Goal: Information Seeking & Learning: Learn about a topic

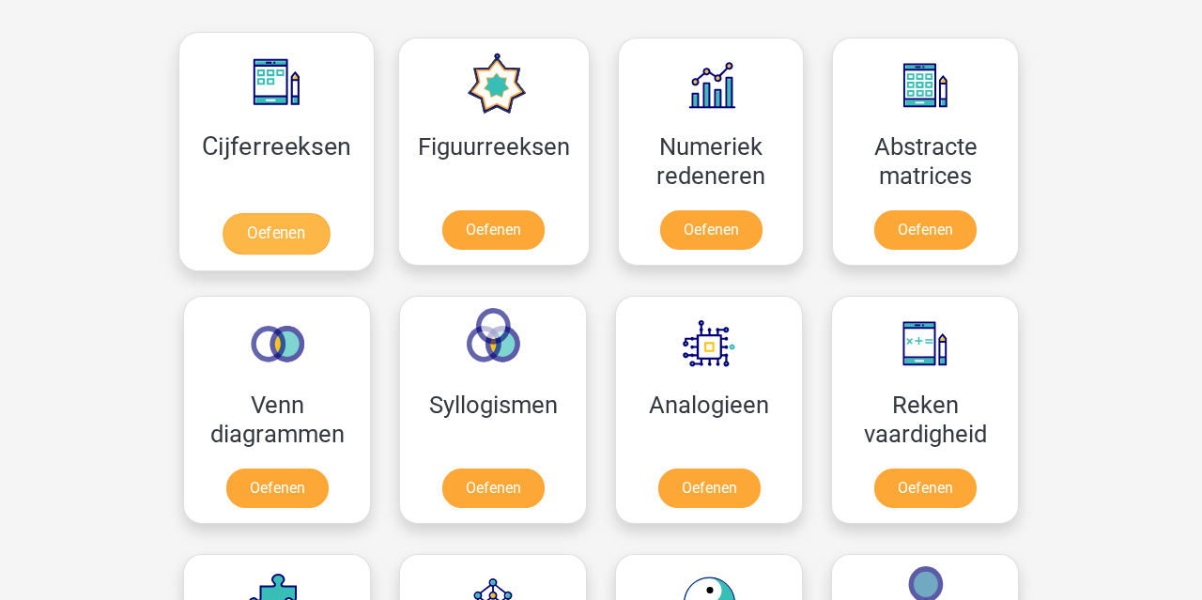
scroll to position [848, 0]
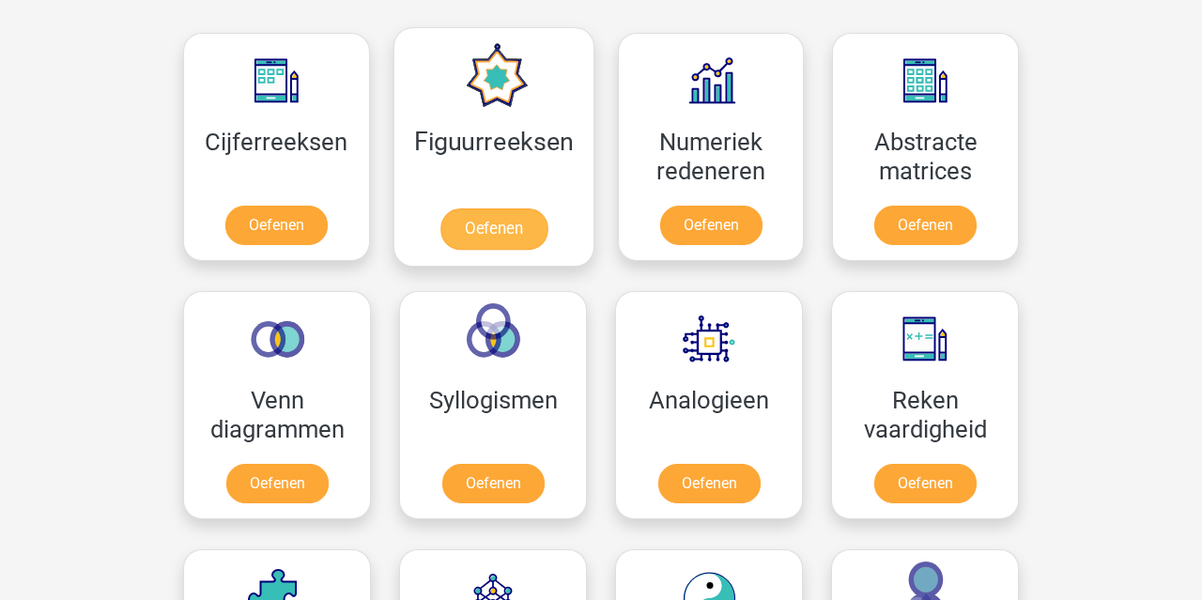
click at [488, 208] on link "Oefenen" at bounding box center [493, 228] width 107 height 41
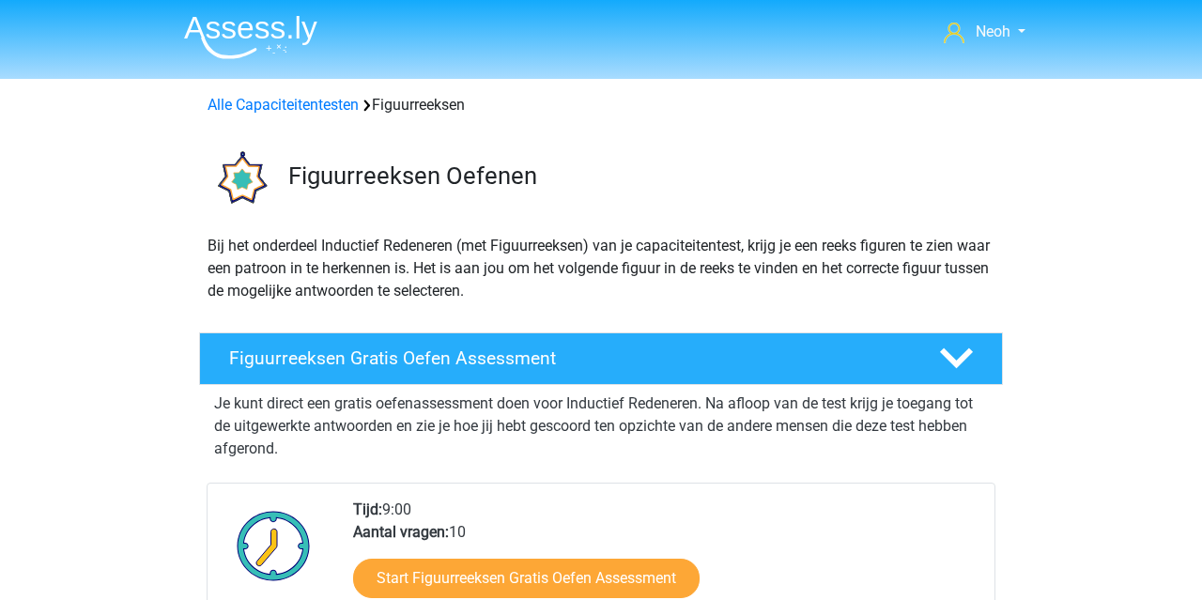
click at [258, 25] on img at bounding box center [250, 37] width 133 height 44
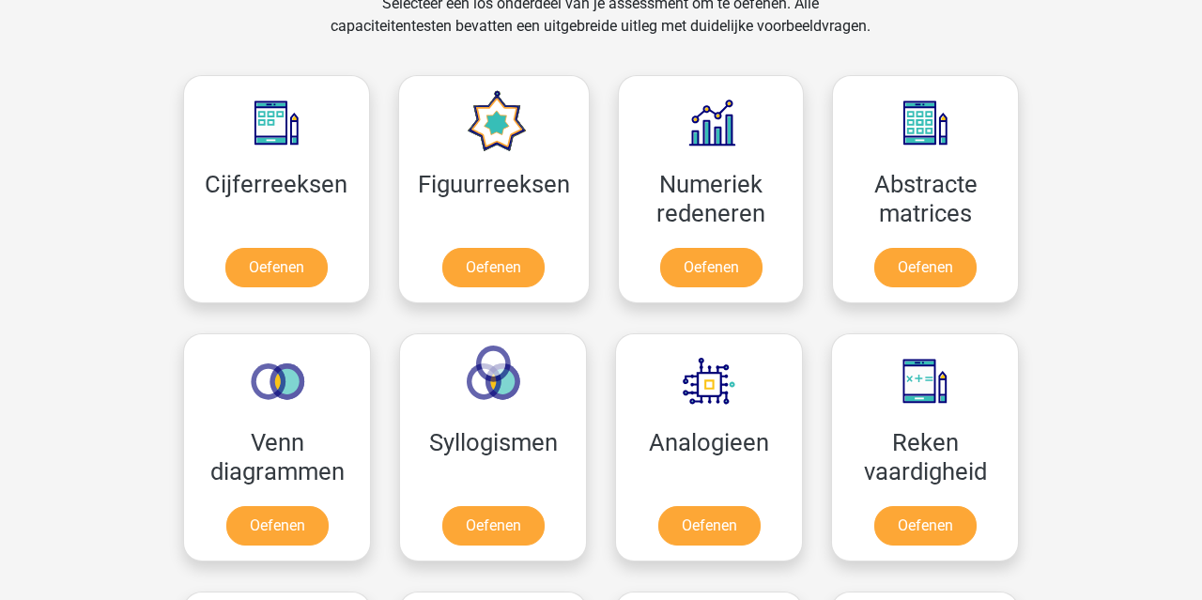
scroll to position [808, 0]
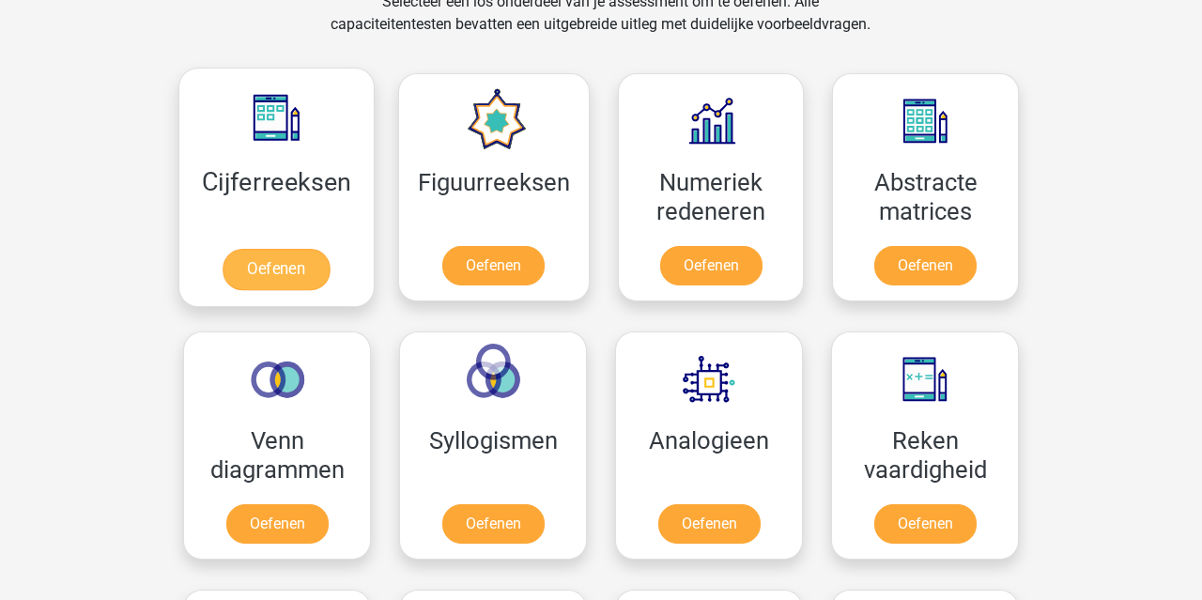
click at [278, 249] on link "Oefenen" at bounding box center [276, 269] width 107 height 41
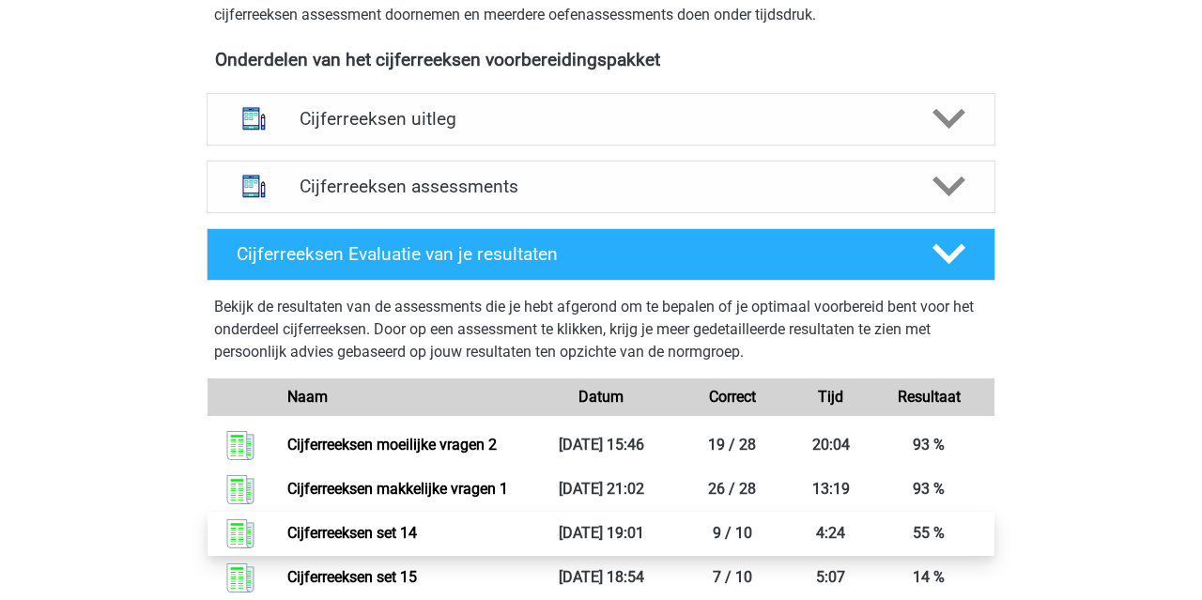
scroll to position [626, 0]
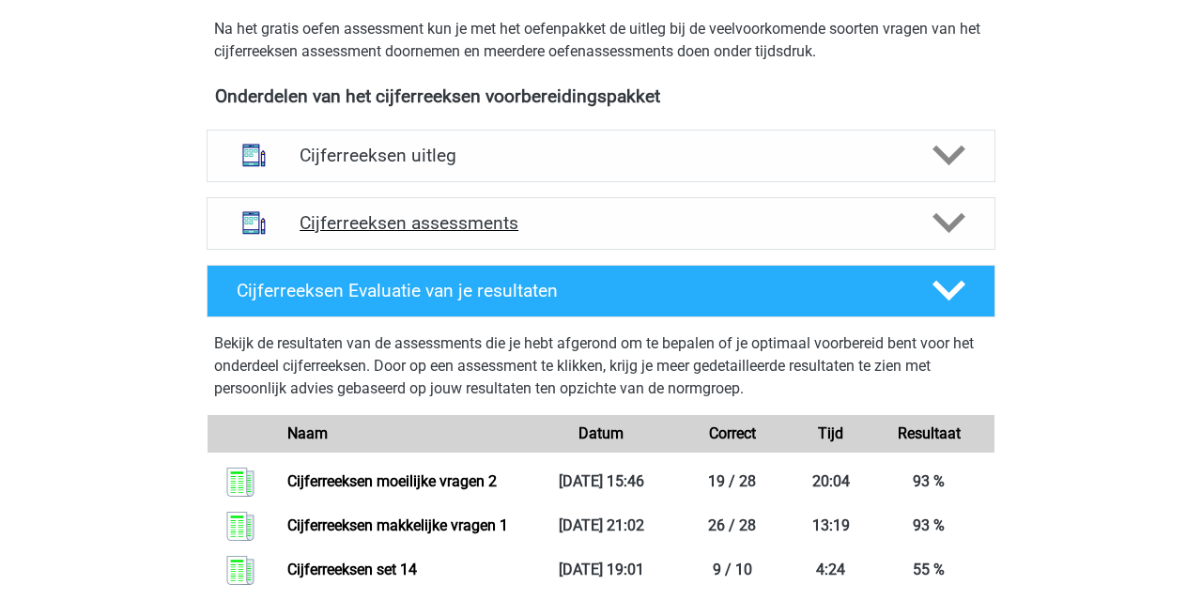
click at [513, 234] on h4 "Cijferreeksen assessments" at bounding box center [601, 223] width 603 height 22
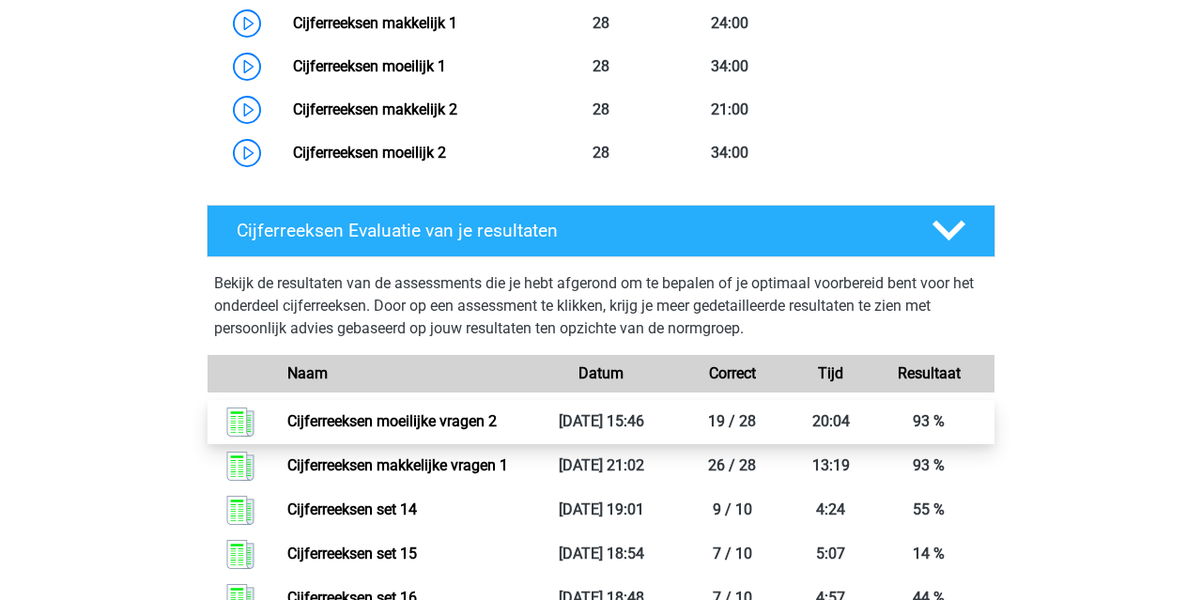
scroll to position [1674, 0]
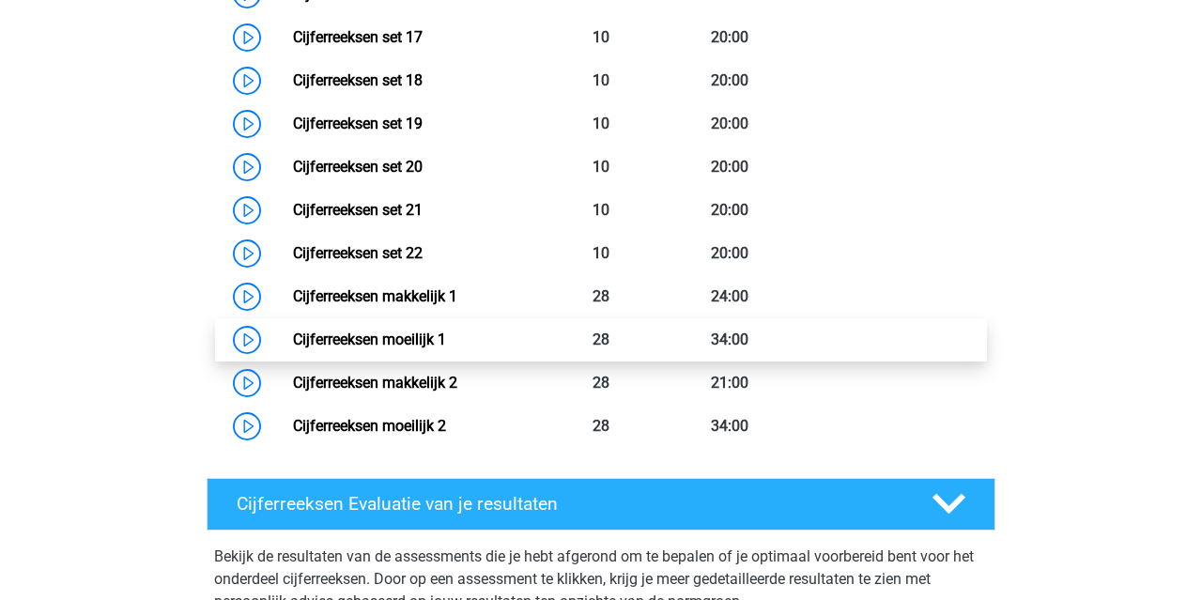
click at [446, 348] on link "Cijferreeksen moeilijk 1" at bounding box center [369, 340] width 153 height 18
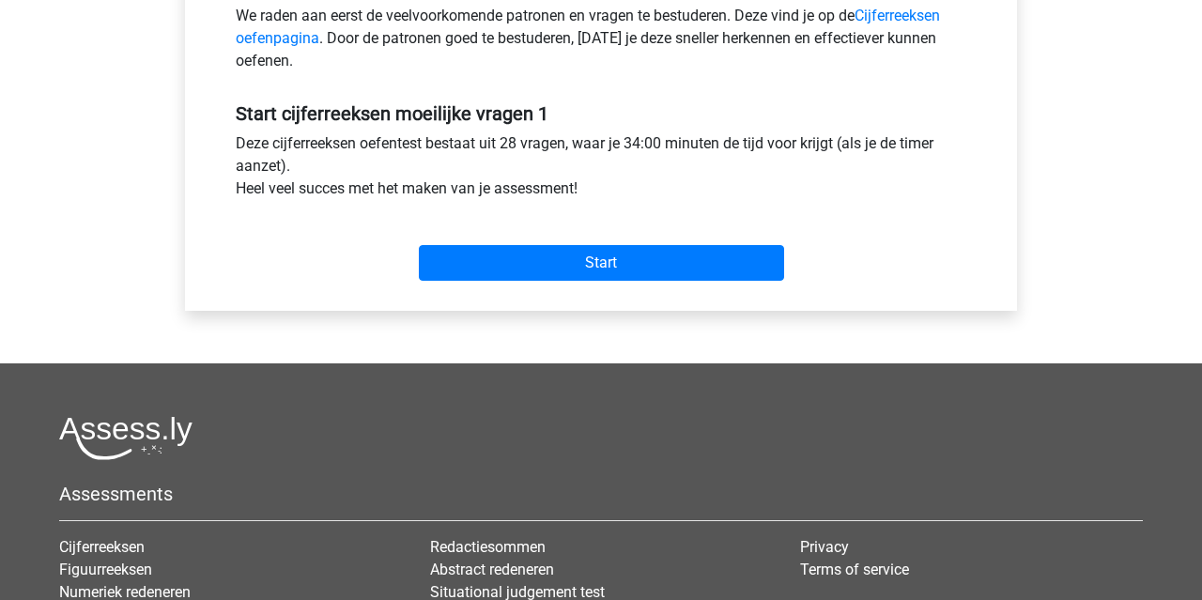
scroll to position [625, 0]
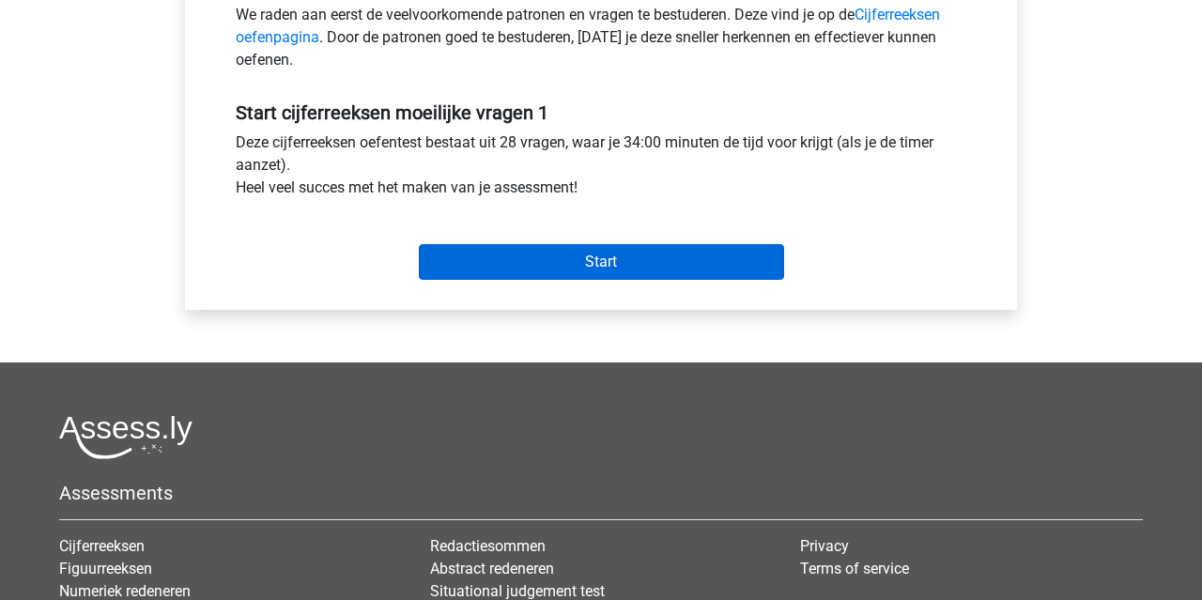
click at [705, 253] on input "Start" at bounding box center [601, 262] width 365 height 36
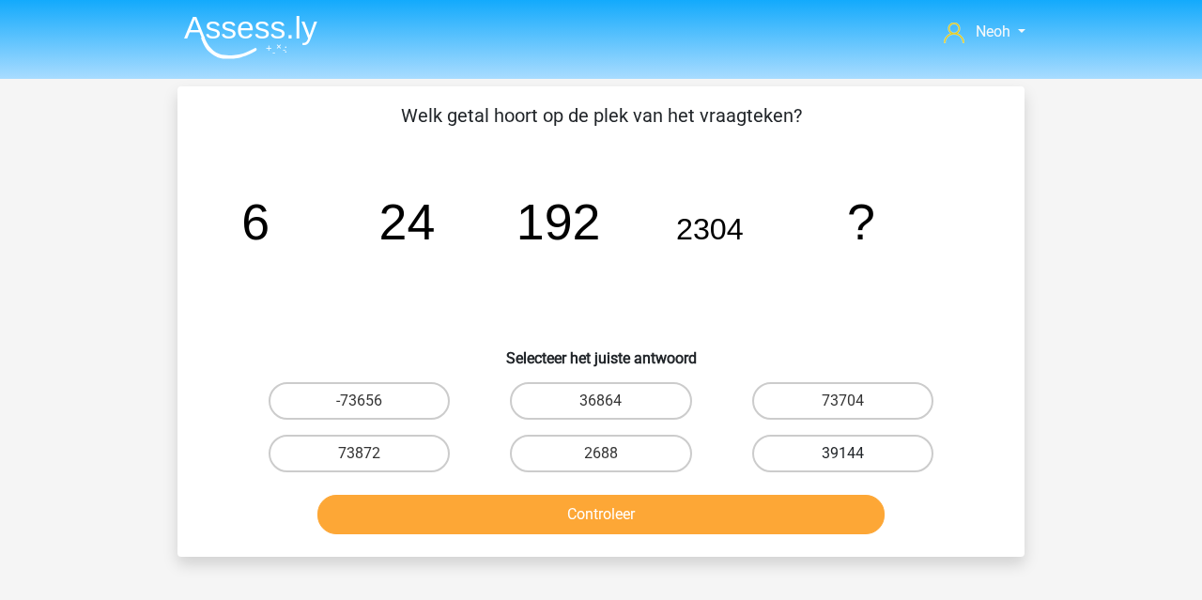
click at [807, 444] on label "39144" at bounding box center [842, 454] width 181 height 38
click at [842, 454] on input "39144" at bounding box center [848, 460] width 12 height 12
radio input "true"
click at [811, 508] on button "Controleer" at bounding box center [601, 514] width 568 height 39
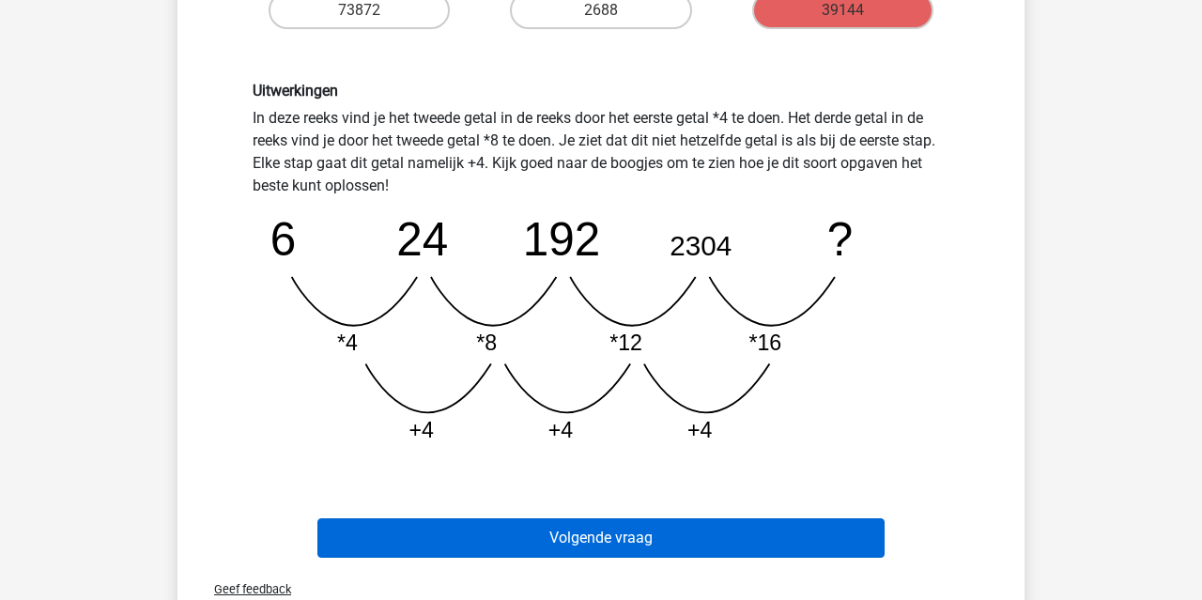
click at [733, 531] on button "Volgende vraag" at bounding box center [601, 537] width 568 height 39
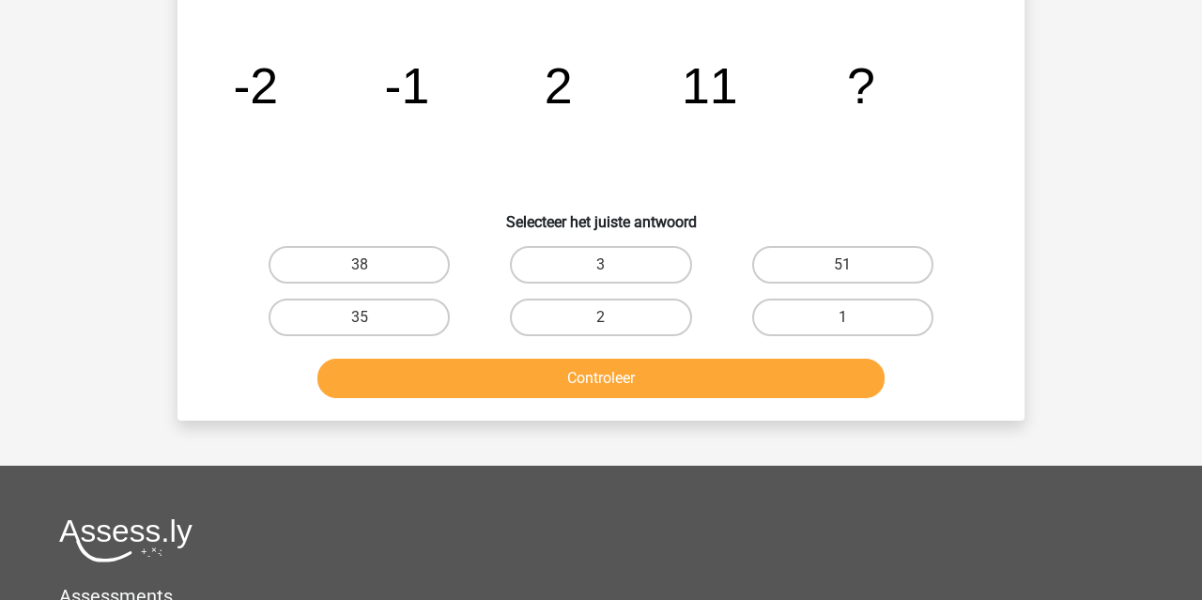
scroll to position [86, 0]
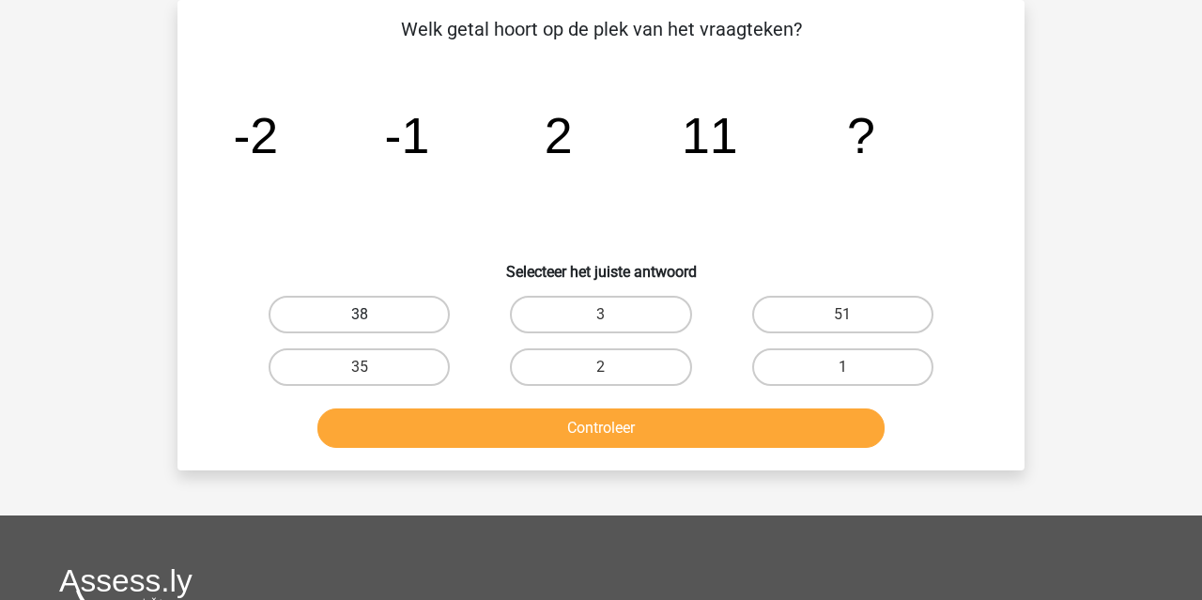
click at [399, 316] on label "38" at bounding box center [359, 315] width 181 height 38
click at [372, 316] on input "38" at bounding box center [366, 321] width 12 height 12
radio input "true"
click at [477, 425] on button "Controleer" at bounding box center [601, 428] width 568 height 39
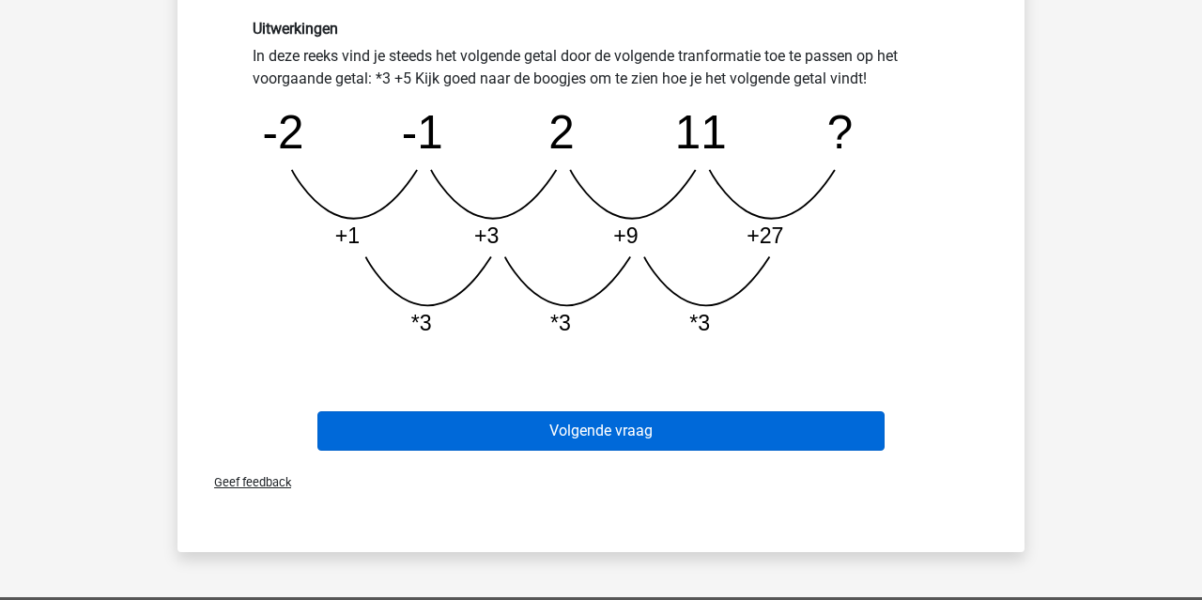
click at [477, 426] on button "Volgende vraag" at bounding box center [601, 430] width 568 height 39
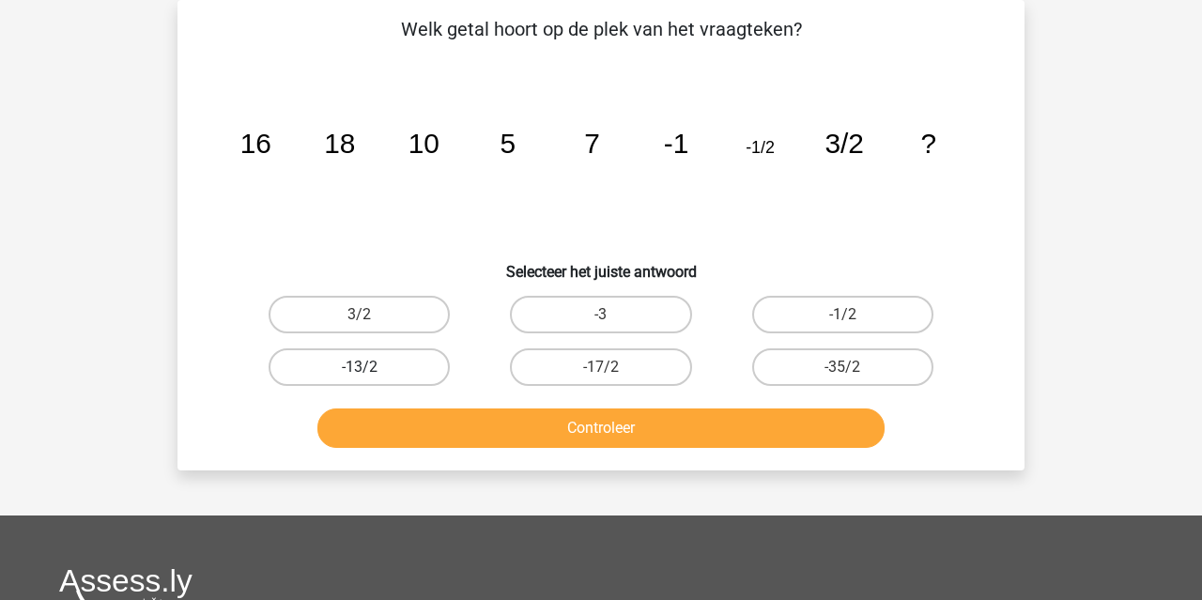
click at [424, 378] on label "-13/2" at bounding box center [359, 367] width 181 height 38
click at [372, 378] on input "-13/2" at bounding box center [366, 373] width 12 height 12
radio input "true"
click at [480, 415] on button "Controleer" at bounding box center [601, 428] width 568 height 39
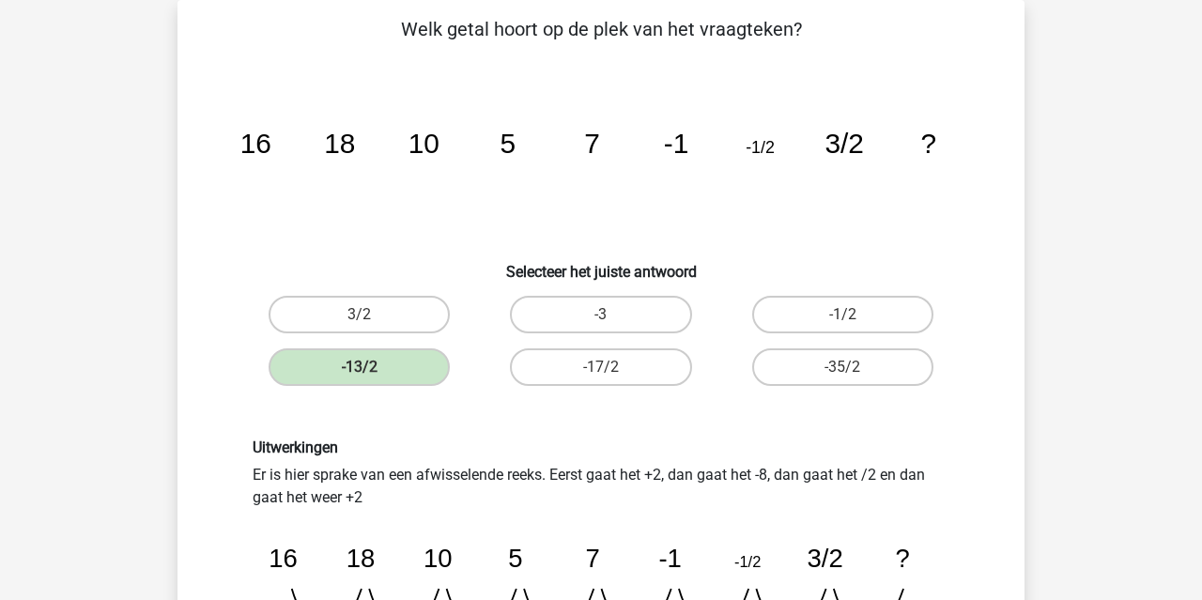
scroll to position [432, 0]
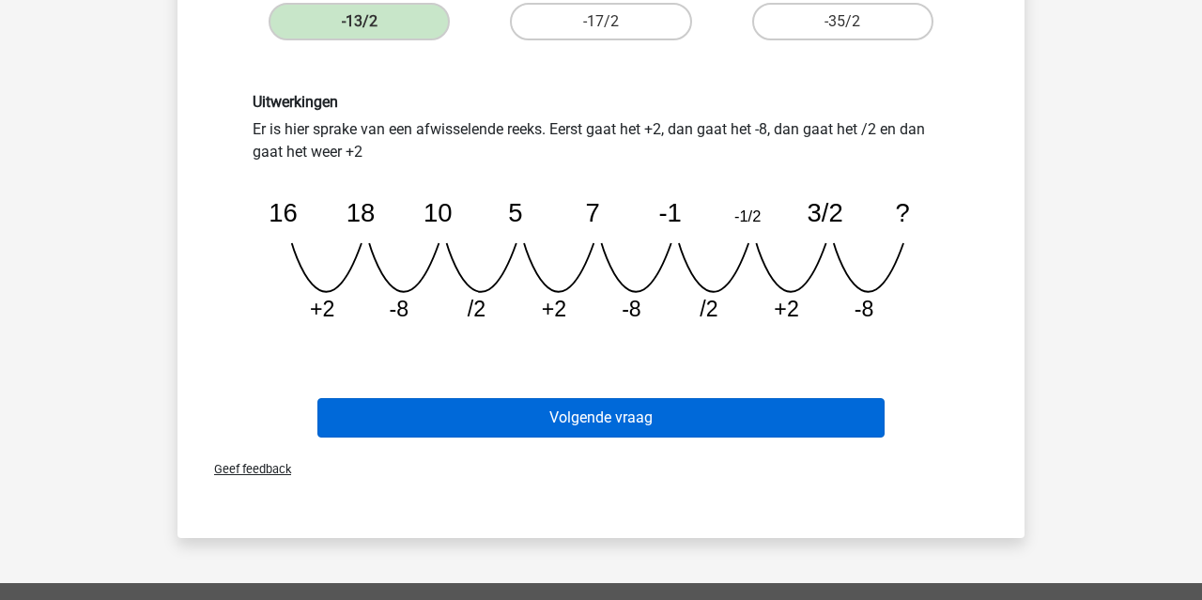
click at [693, 419] on button "Volgende vraag" at bounding box center [601, 417] width 568 height 39
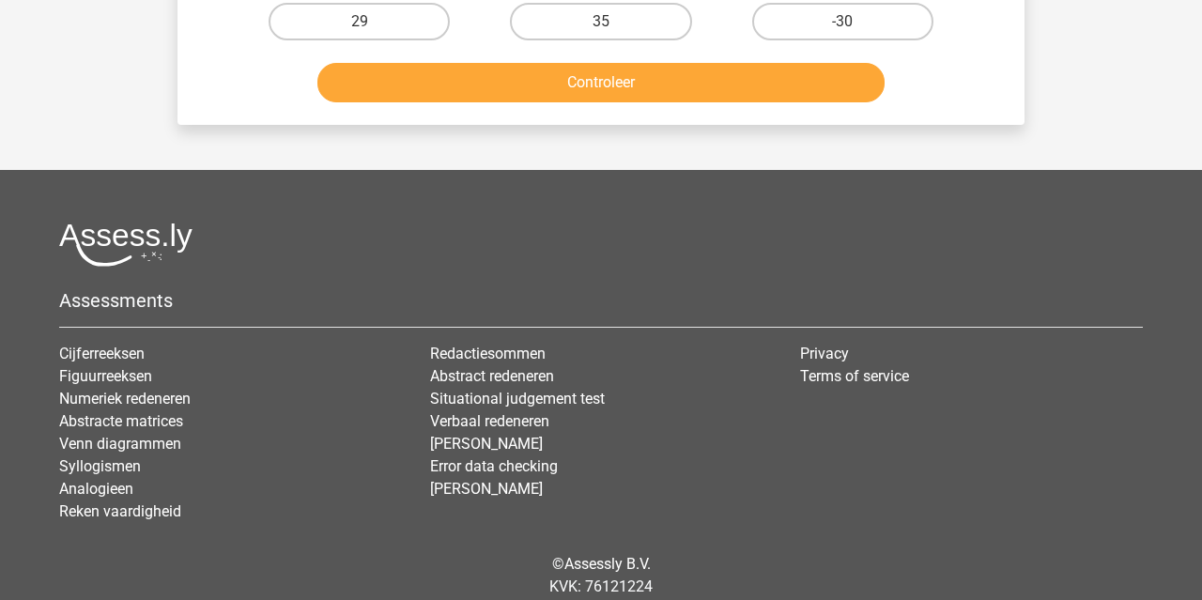
scroll to position [86, 0]
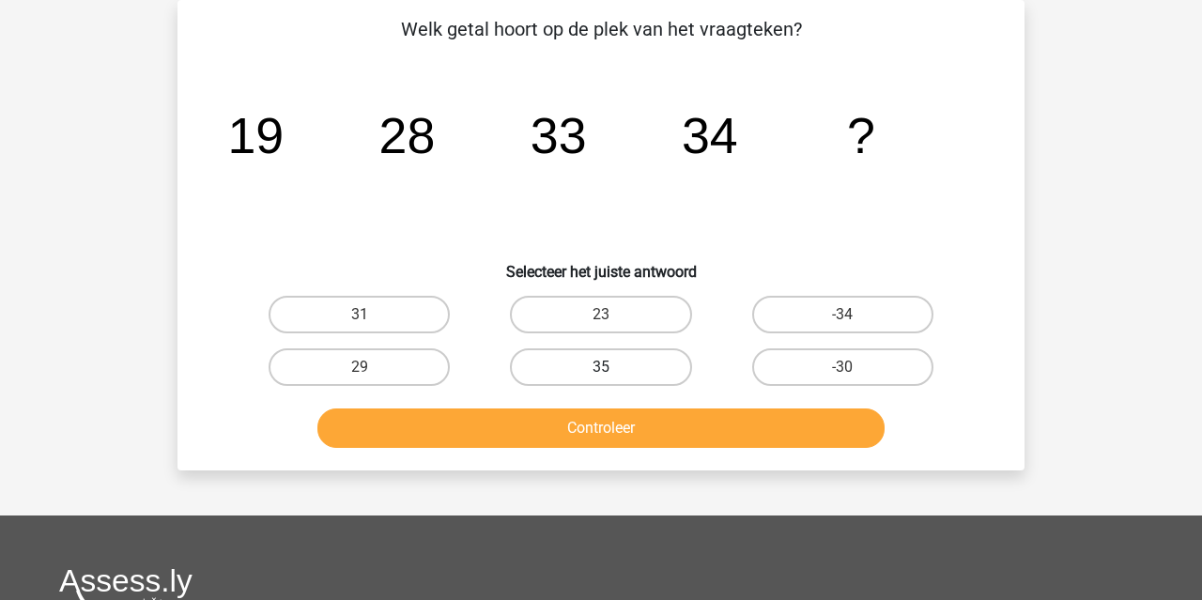
click at [598, 365] on label "35" at bounding box center [600, 367] width 181 height 38
click at [601, 367] on input "35" at bounding box center [607, 373] width 12 height 12
radio input "true"
click at [594, 429] on button "Controleer" at bounding box center [601, 428] width 568 height 39
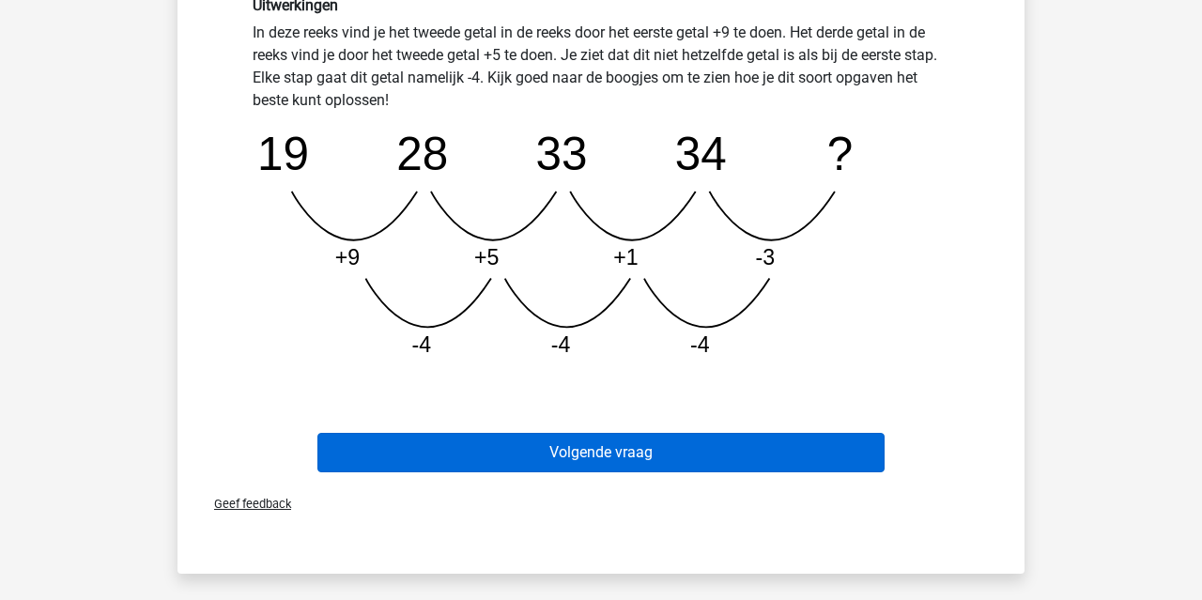
click at [600, 447] on button "Volgende vraag" at bounding box center [601, 452] width 568 height 39
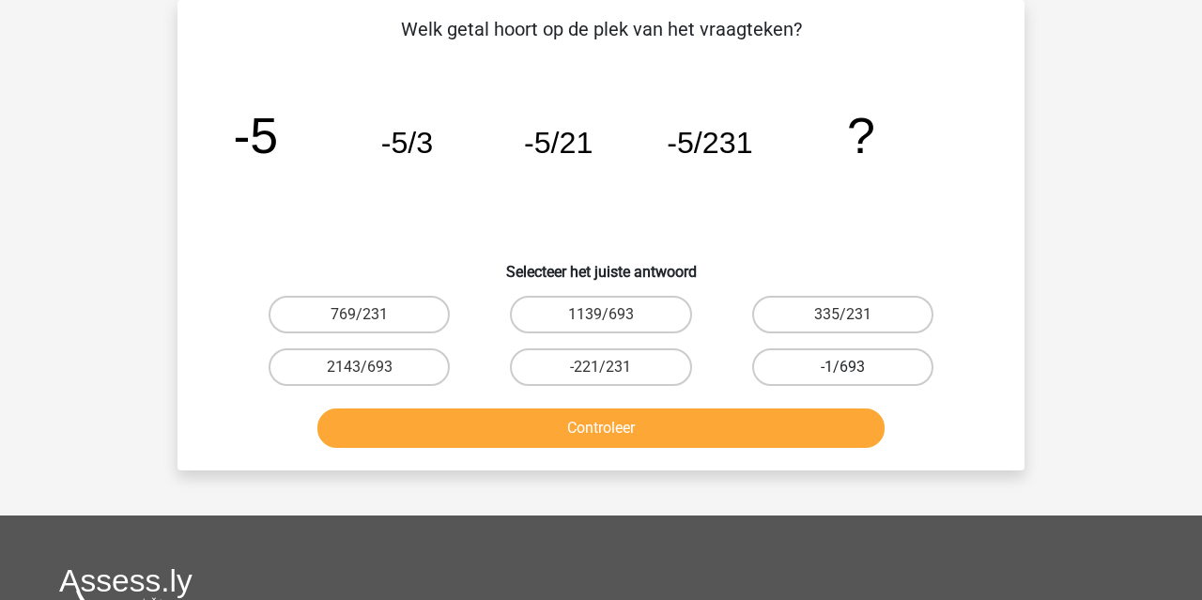
click at [807, 380] on label "-1/693" at bounding box center [842, 367] width 181 height 38
click at [842, 379] on input "-1/693" at bounding box center [848, 373] width 12 height 12
radio input "true"
click at [783, 418] on button "Controleer" at bounding box center [601, 428] width 568 height 39
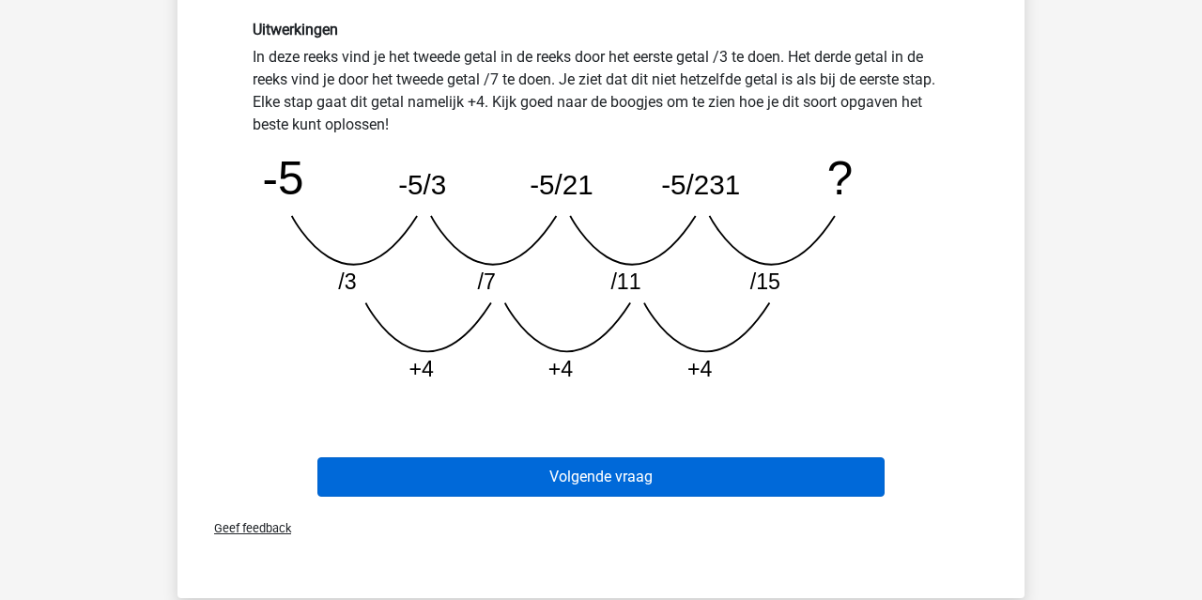
click at [784, 478] on button "Volgende vraag" at bounding box center [601, 476] width 568 height 39
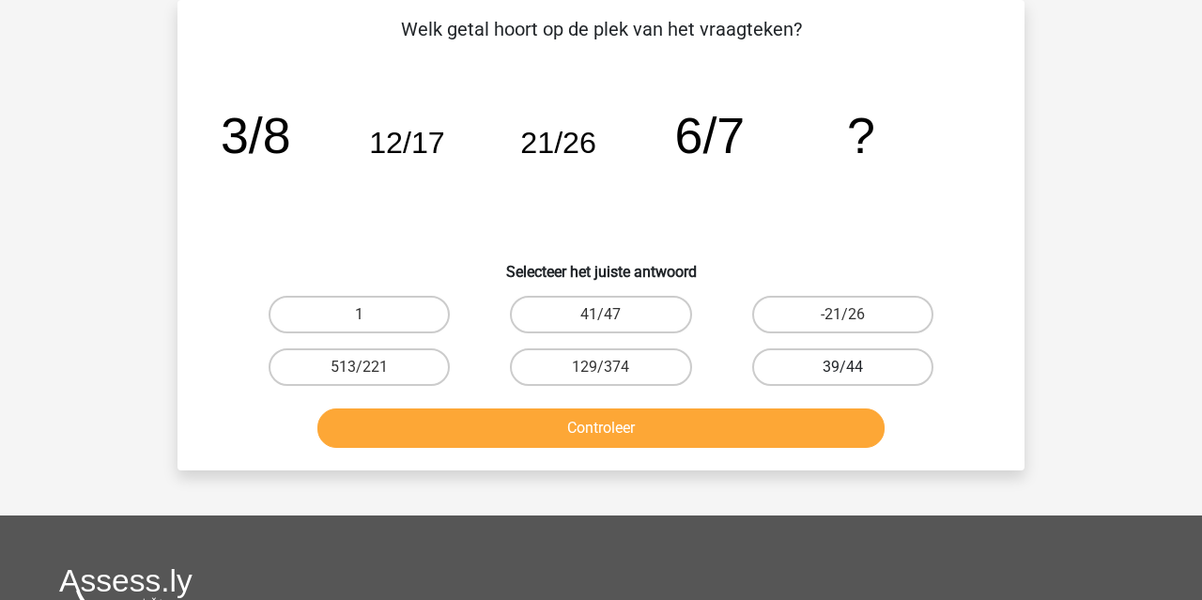
click at [795, 363] on label "39/44" at bounding box center [842, 367] width 181 height 38
click at [842, 367] on input "39/44" at bounding box center [848, 373] width 12 height 12
radio input "true"
click at [773, 426] on button "Controleer" at bounding box center [601, 428] width 568 height 39
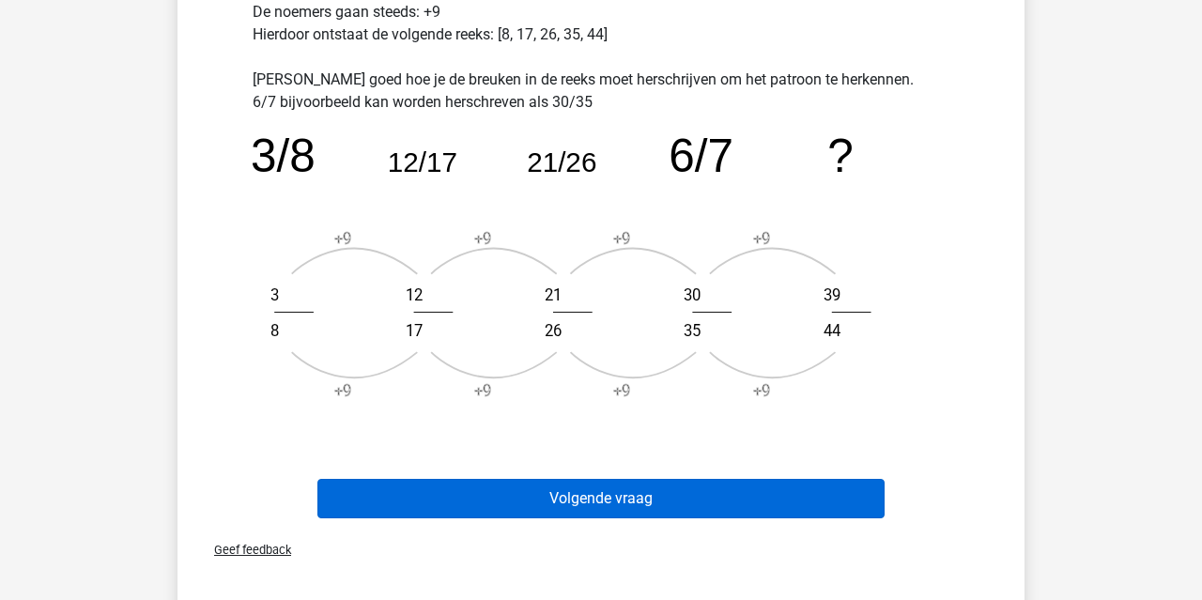
click at [769, 503] on button "Volgende vraag" at bounding box center [601, 498] width 568 height 39
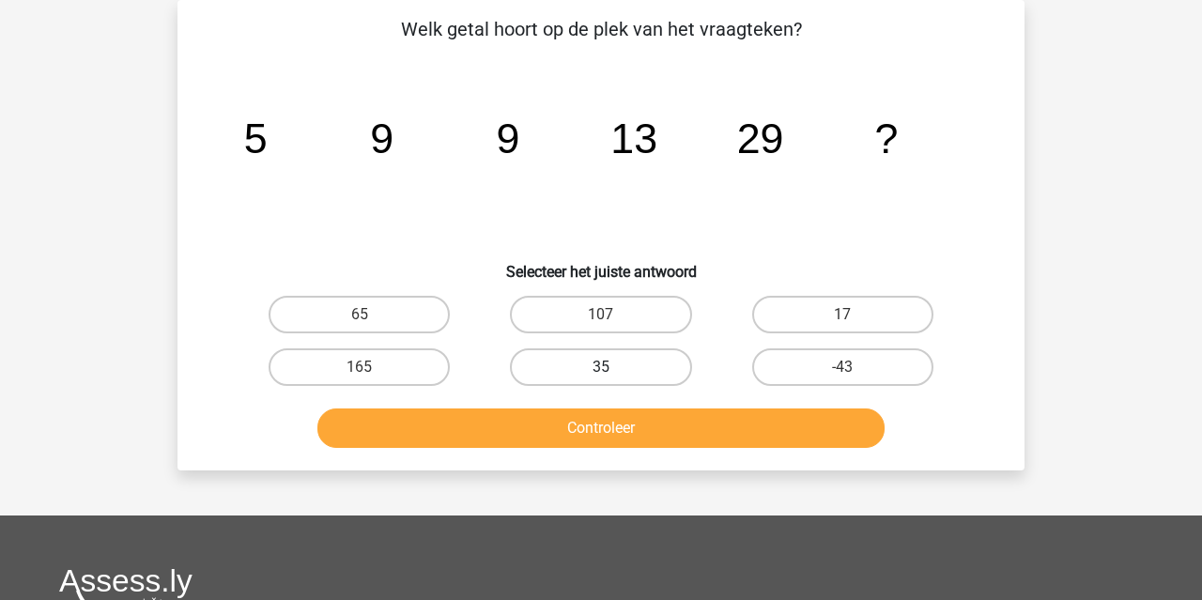
click at [641, 370] on label "35" at bounding box center [600, 367] width 181 height 38
click at [613, 370] on input "35" at bounding box center [607, 373] width 12 height 12
radio input "true"
click at [640, 432] on button "Controleer" at bounding box center [601, 428] width 568 height 39
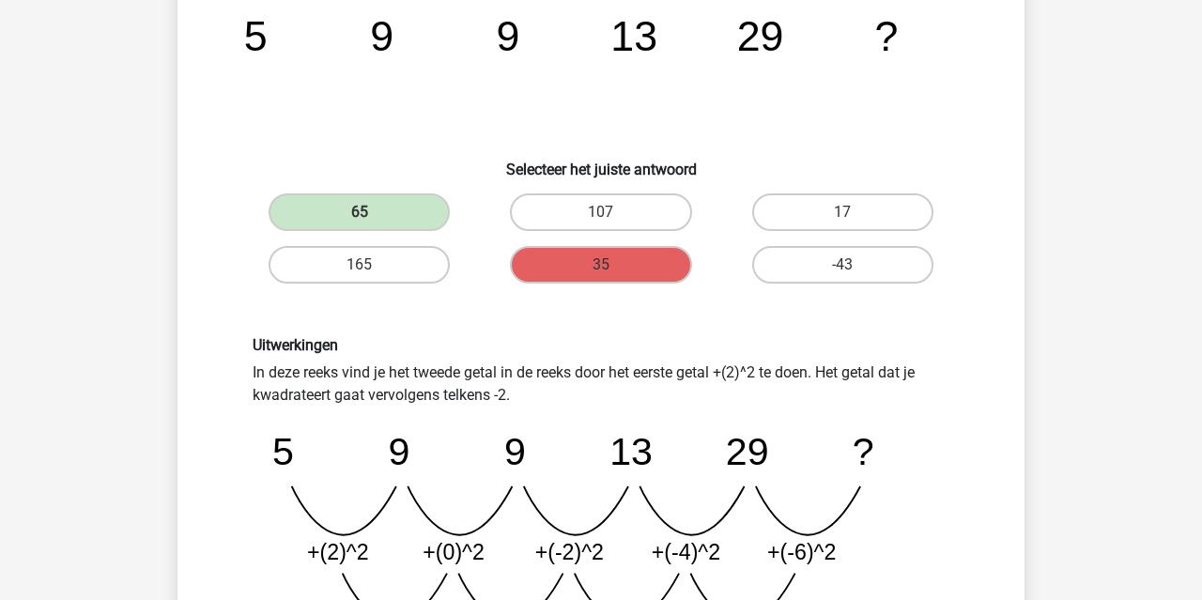
scroll to position [537, 0]
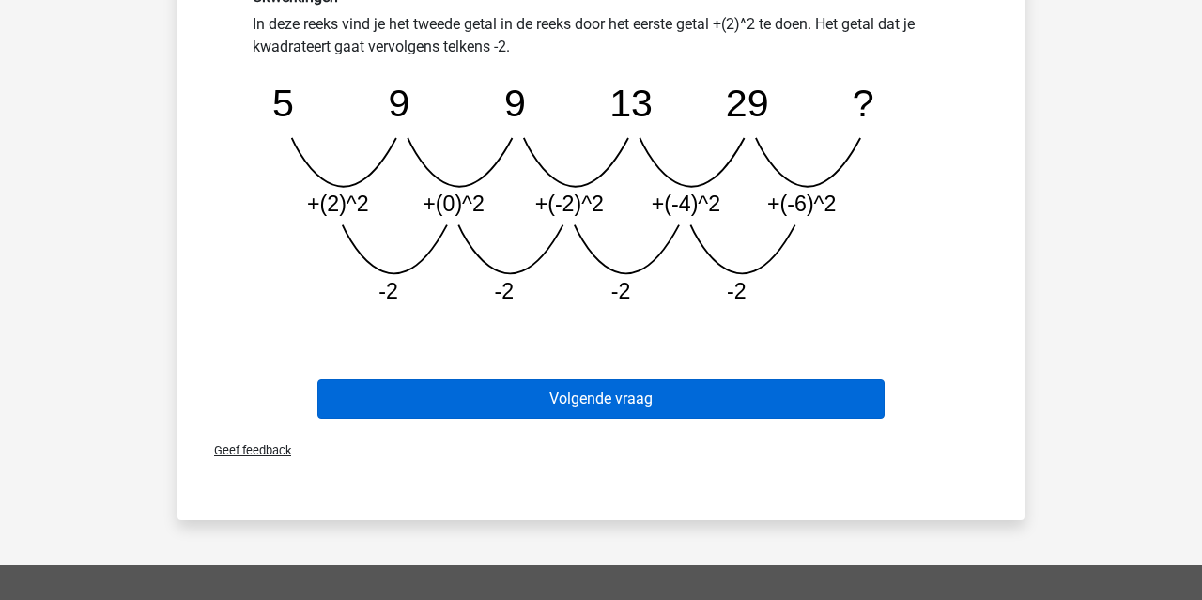
click at [654, 403] on button "Volgende vraag" at bounding box center [601, 398] width 568 height 39
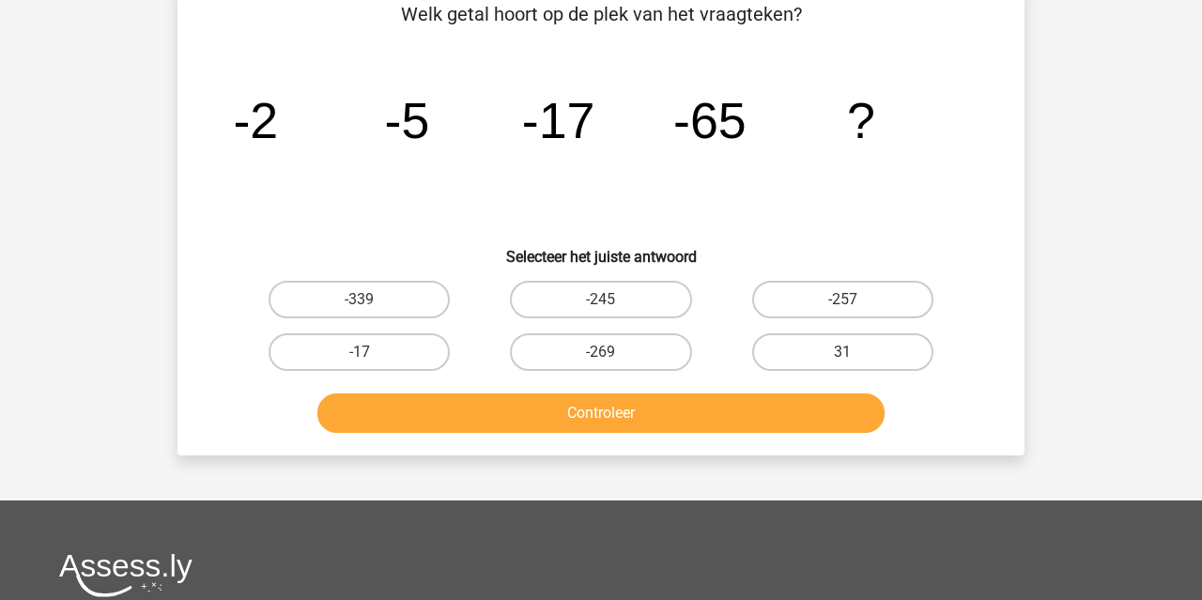
scroll to position [86, 0]
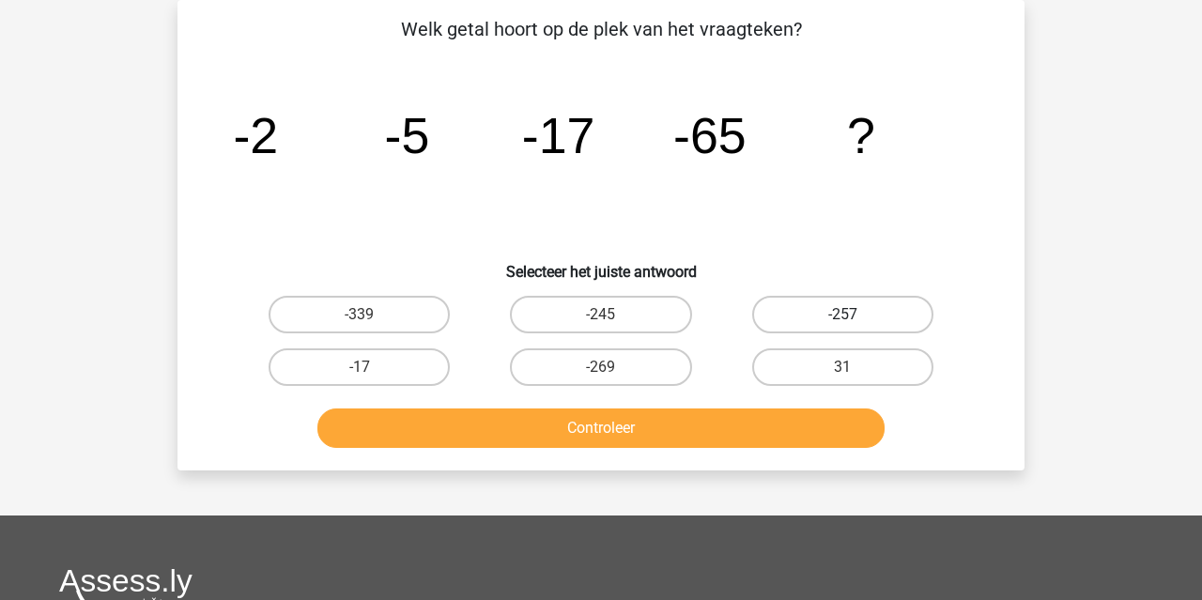
click at [825, 320] on label "-257" at bounding box center [842, 315] width 181 height 38
click at [842, 320] on input "-257" at bounding box center [848, 321] width 12 height 12
radio input "true"
click at [750, 445] on button "Controleer" at bounding box center [601, 428] width 568 height 39
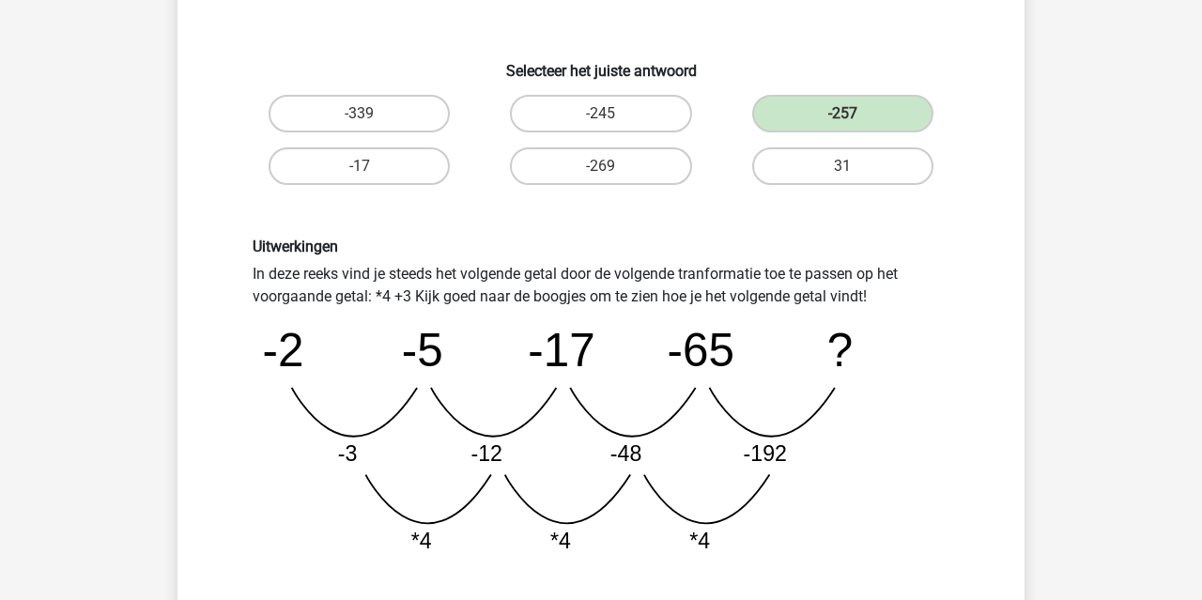
scroll to position [404, 0]
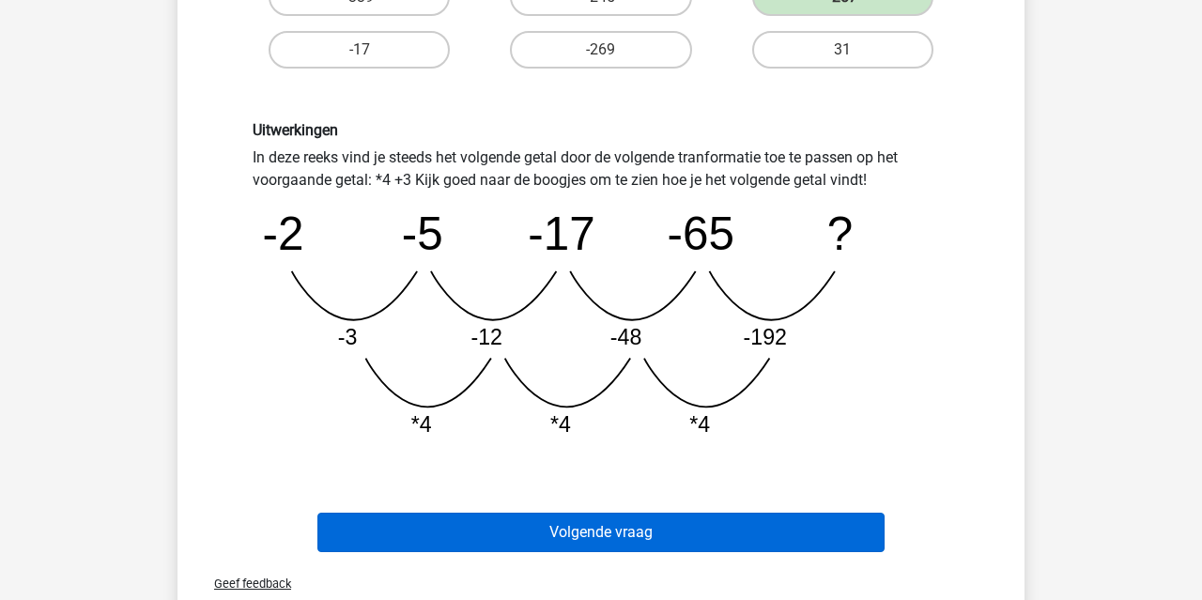
click at [734, 515] on button "Volgende vraag" at bounding box center [601, 532] width 568 height 39
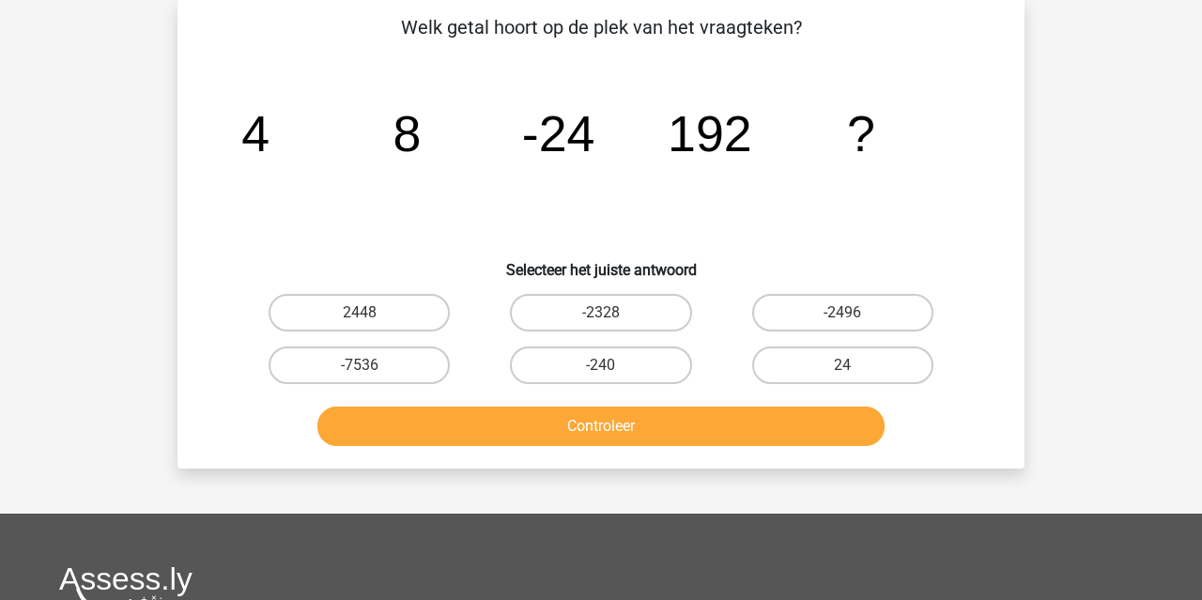
scroll to position [86, 0]
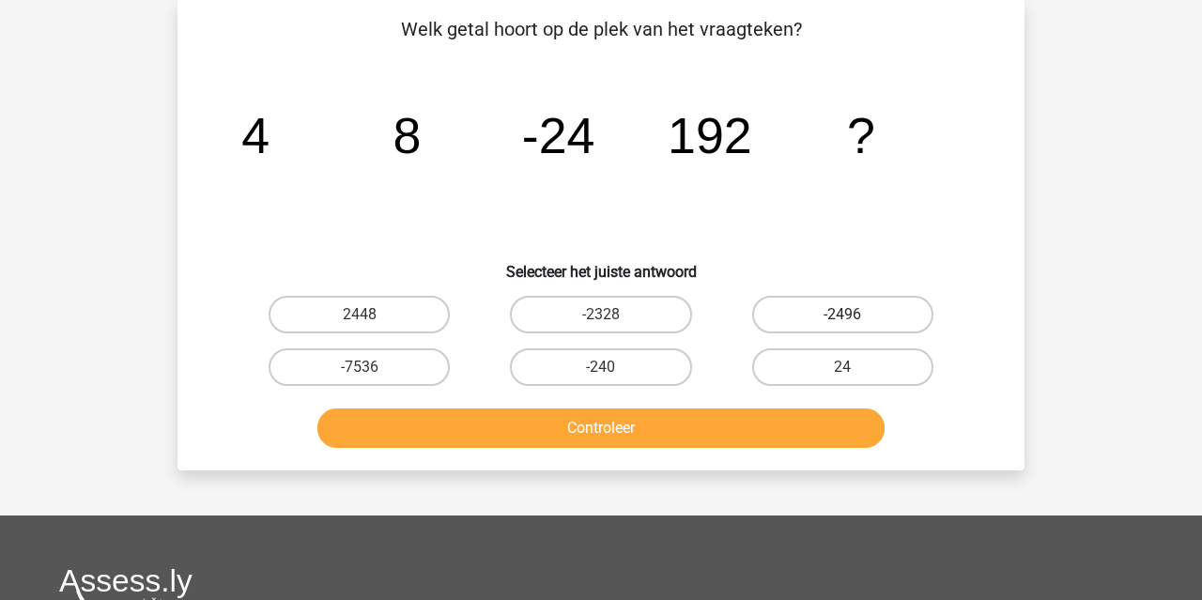
click at [801, 319] on label "-2496" at bounding box center [842, 315] width 181 height 38
click at [842, 319] on input "-2496" at bounding box center [848, 321] width 12 height 12
radio input "true"
click at [752, 418] on button "Controleer" at bounding box center [601, 428] width 568 height 39
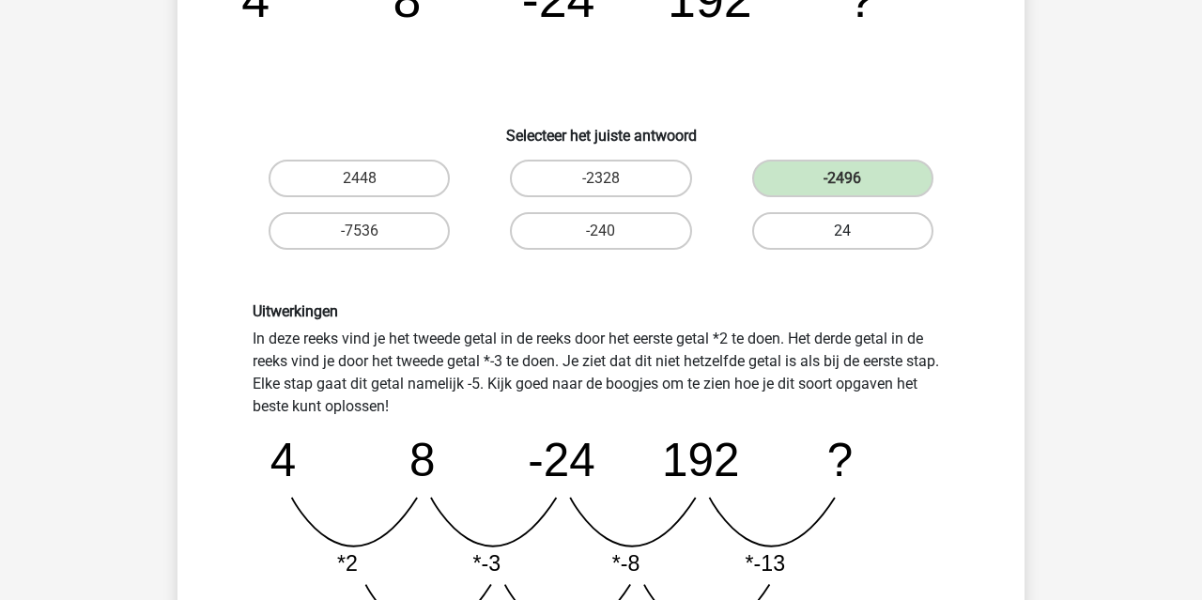
scroll to position [316, 0]
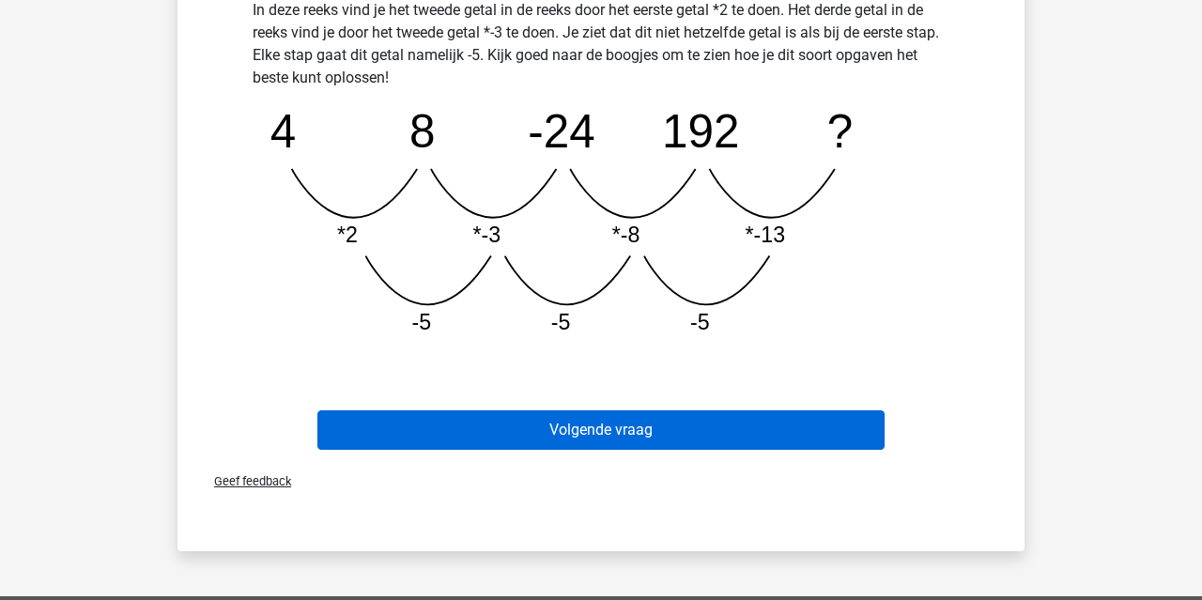
click at [788, 422] on button "Volgende vraag" at bounding box center [601, 429] width 568 height 39
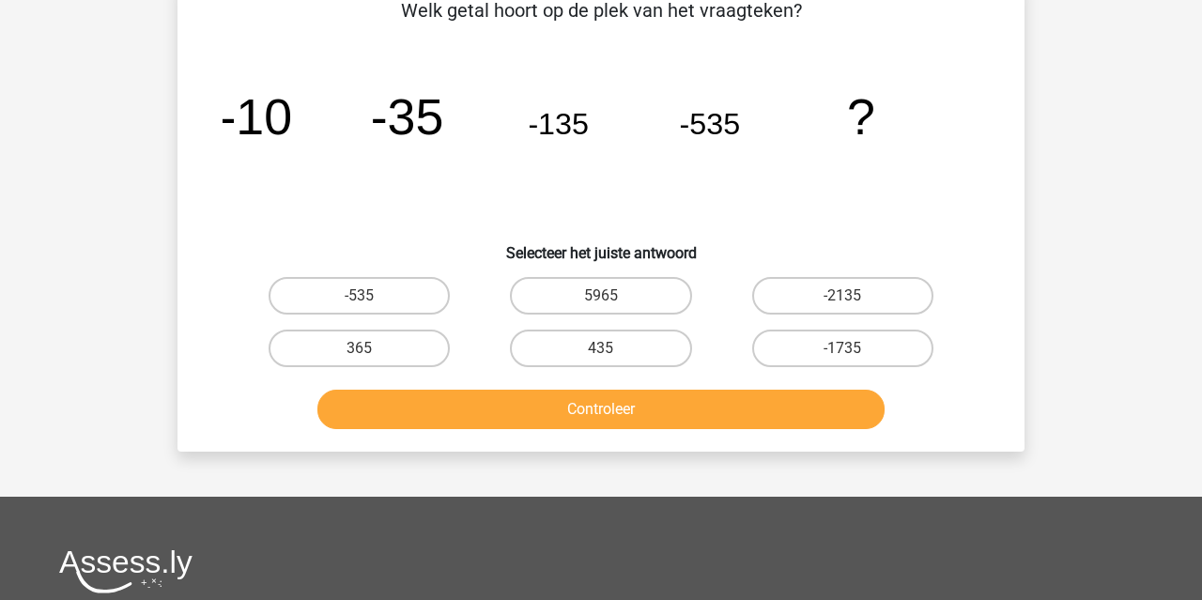
scroll to position [86, 0]
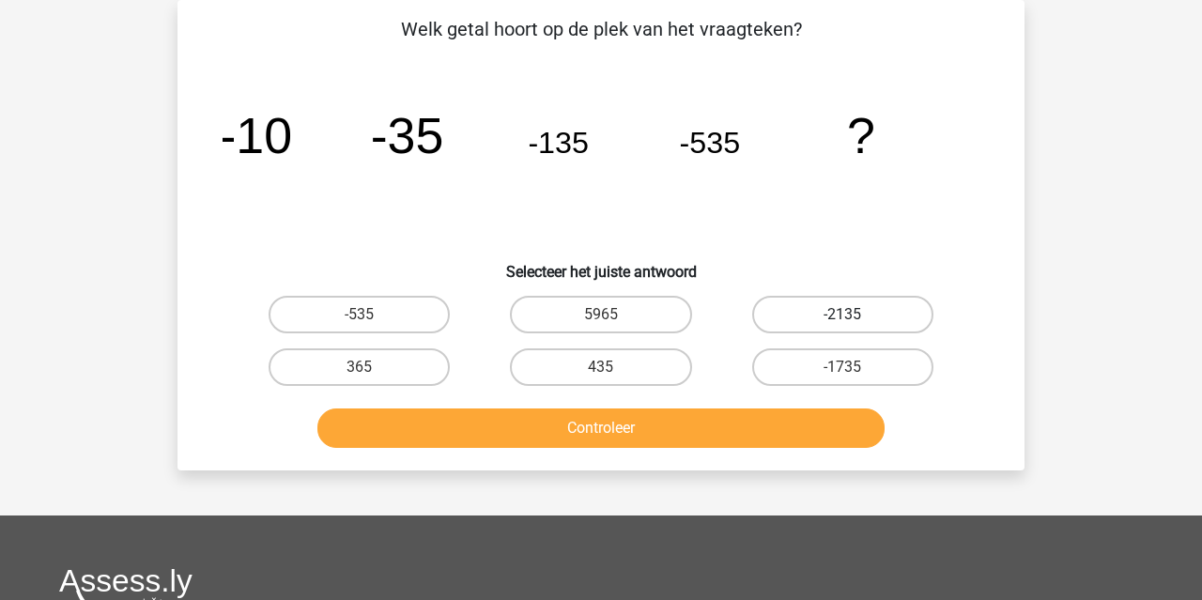
click at [781, 308] on label "-2135" at bounding box center [842, 315] width 181 height 38
click at [842, 315] on input "-2135" at bounding box center [848, 321] width 12 height 12
radio input "true"
click at [743, 413] on button "Controleer" at bounding box center [601, 428] width 568 height 39
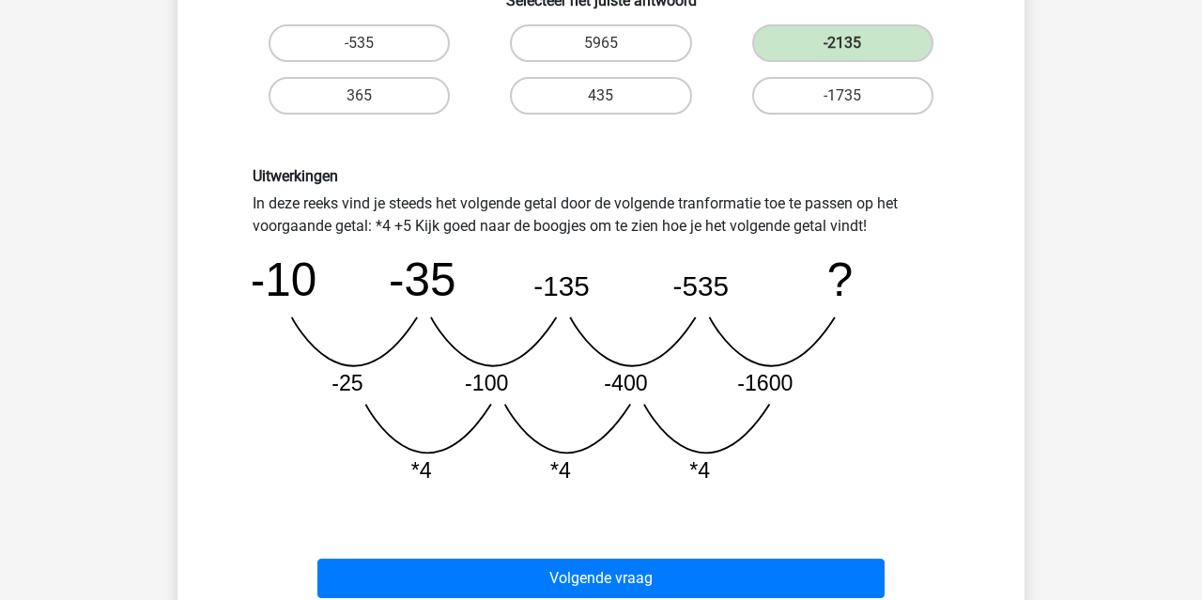
scroll to position [376, 0]
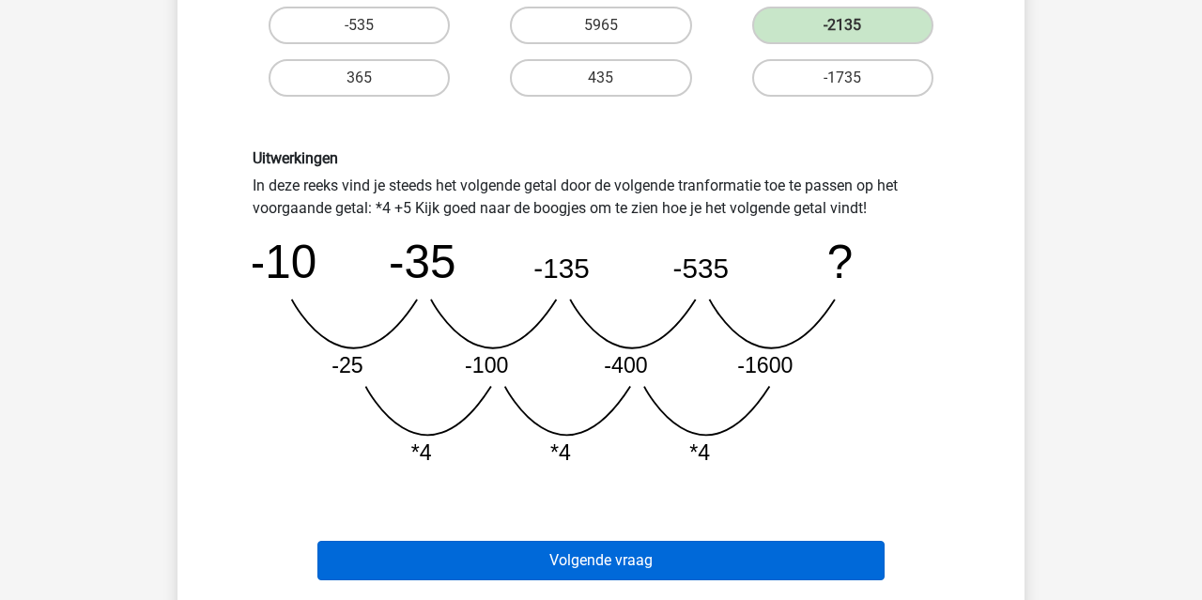
click at [752, 566] on button "Volgende vraag" at bounding box center [601, 560] width 568 height 39
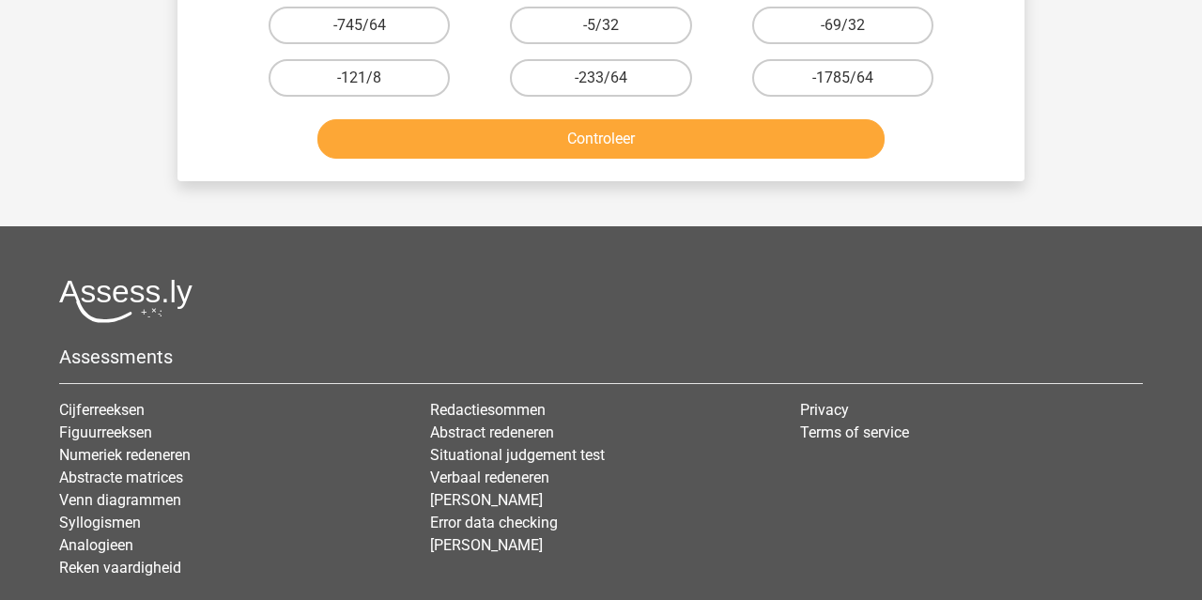
scroll to position [86, 0]
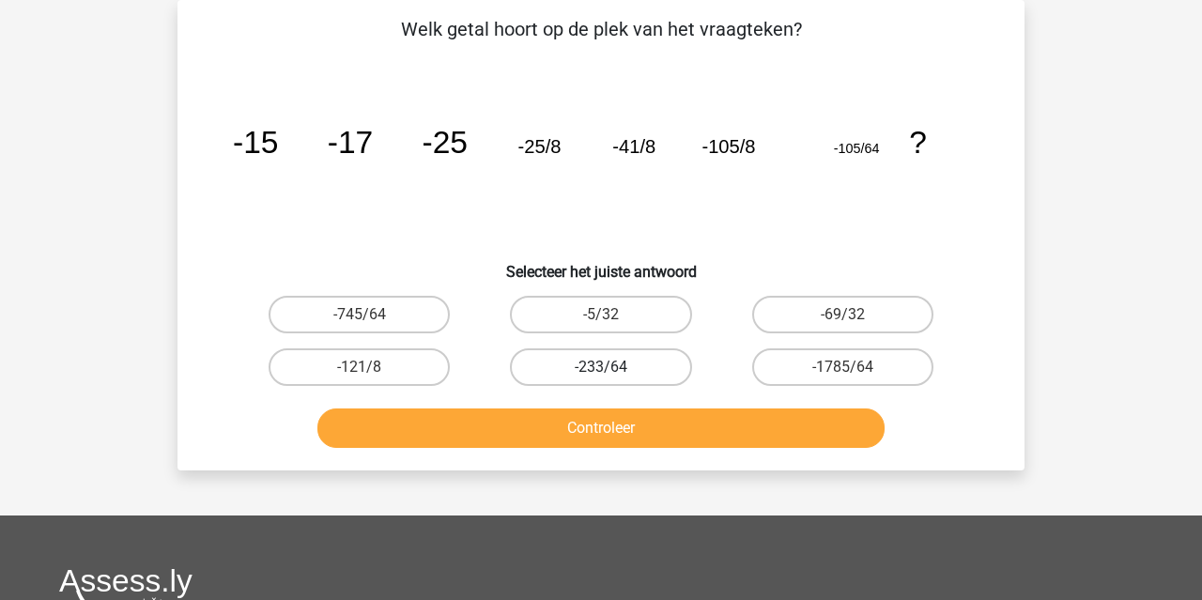
click at [637, 364] on label "-233/64" at bounding box center [600, 367] width 181 height 38
click at [613, 367] on input "-233/64" at bounding box center [607, 373] width 12 height 12
radio input "true"
click at [628, 413] on button "Controleer" at bounding box center [601, 428] width 568 height 39
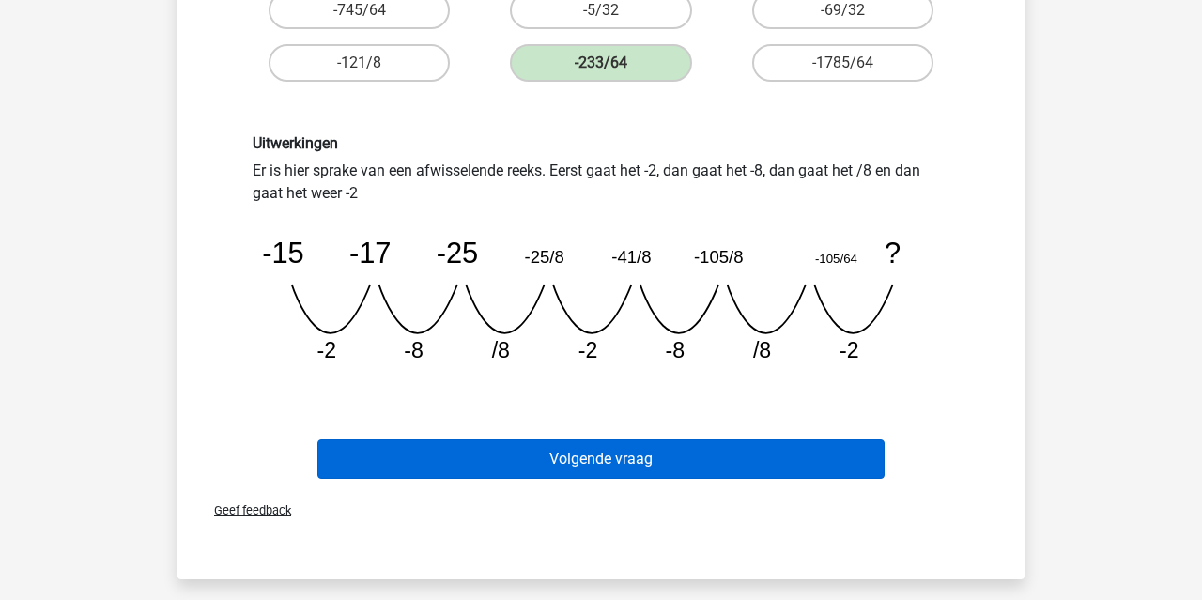
click at [623, 465] on button "Volgende vraag" at bounding box center [601, 459] width 568 height 39
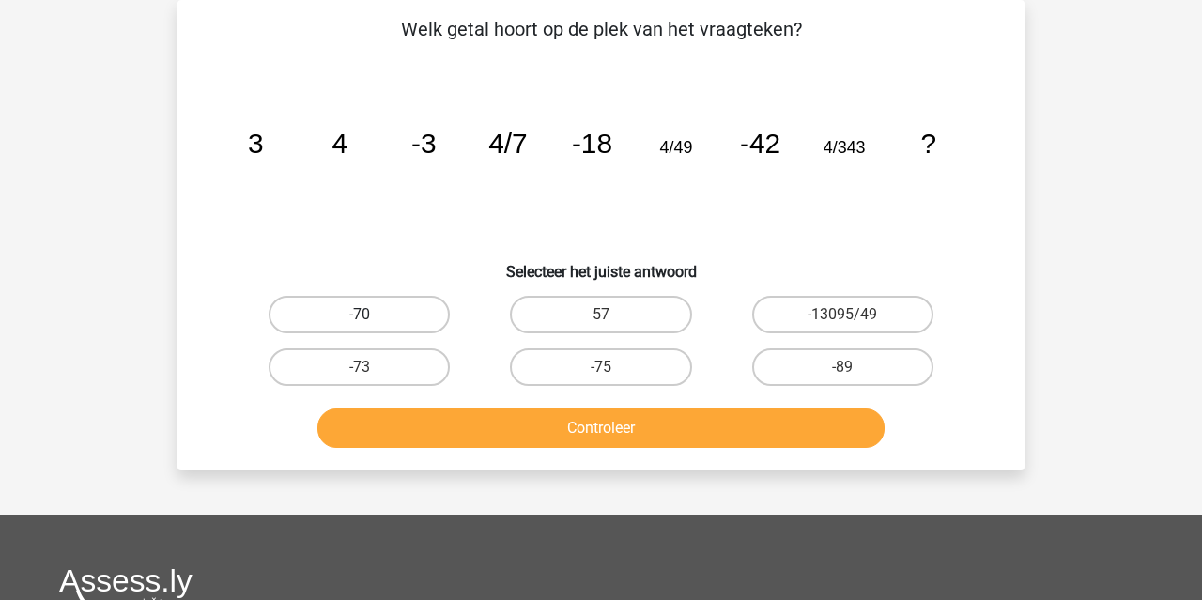
click at [389, 304] on label "-70" at bounding box center [359, 315] width 181 height 38
click at [372, 315] on input "-70" at bounding box center [366, 321] width 12 height 12
radio input "true"
click at [559, 433] on button "Controleer" at bounding box center [601, 428] width 568 height 39
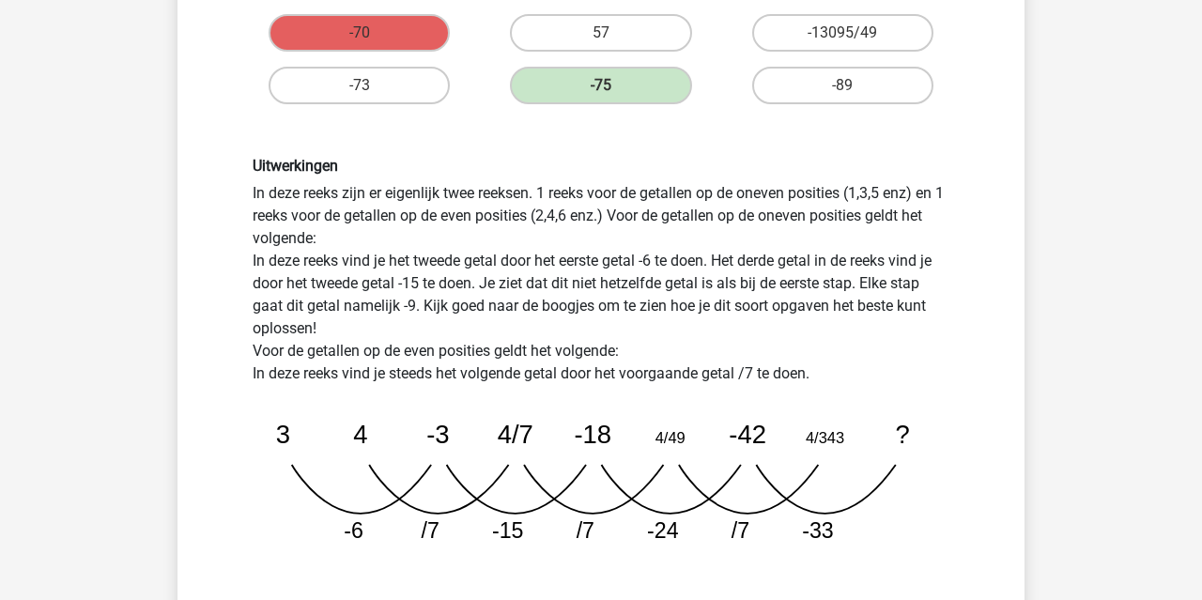
scroll to position [396, 0]
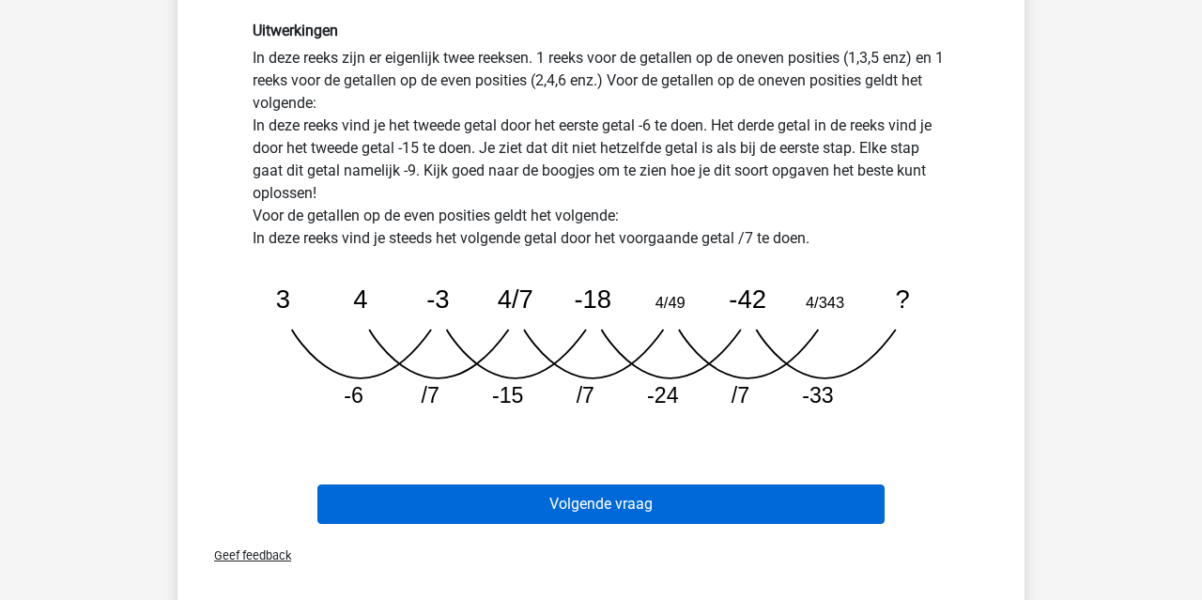
click at [710, 514] on button "Volgende vraag" at bounding box center [601, 504] width 568 height 39
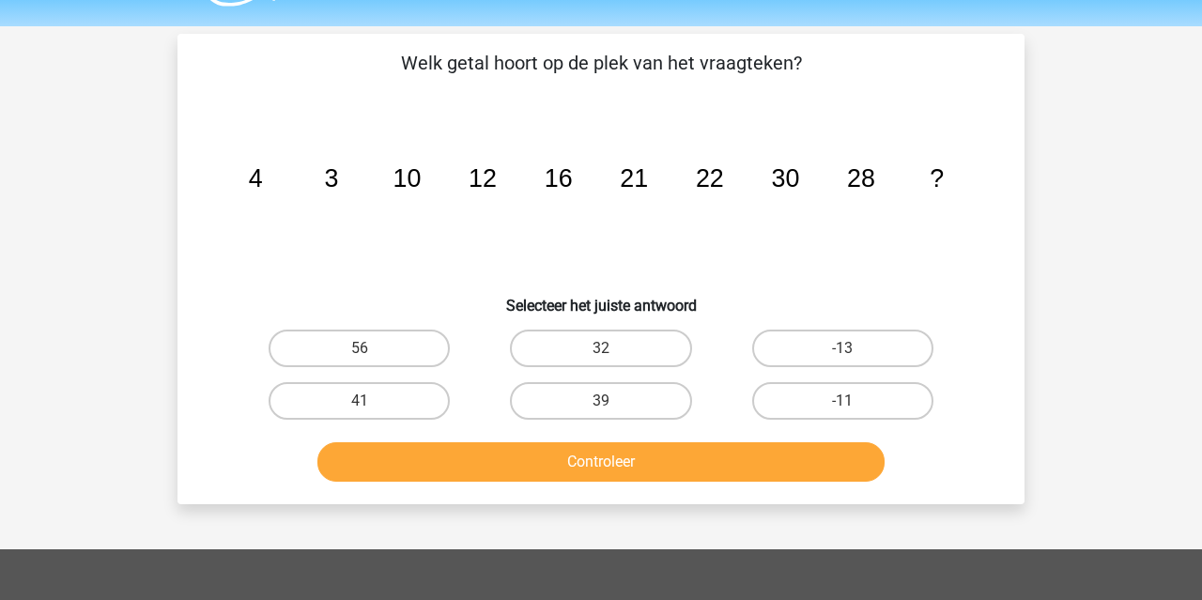
scroll to position [50, 0]
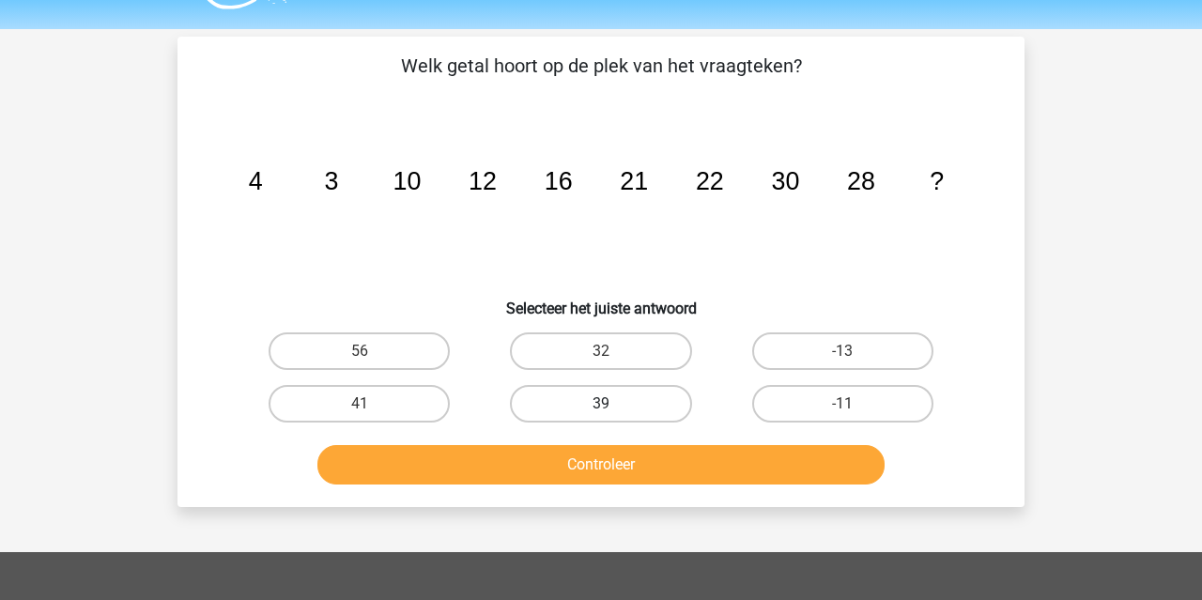
click at [550, 409] on label "39" at bounding box center [600, 404] width 181 height 38
click at [601, 409] on input "39" at bounding box center [607, 410] width 12 height 12
radio input "true"
click at [544, 462] on button "Controleer" at bounding box center [601, 464] width 568 height 39
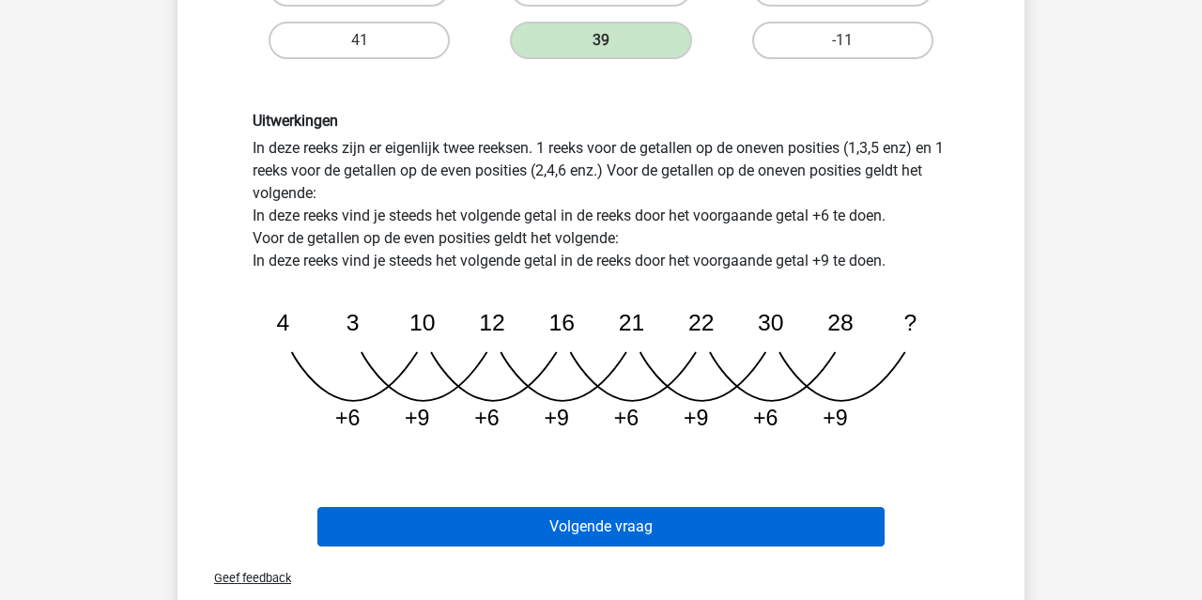
click at [547, 528] on button "Volgende vraag" at bounding box center [601, 526] width 568 height 39
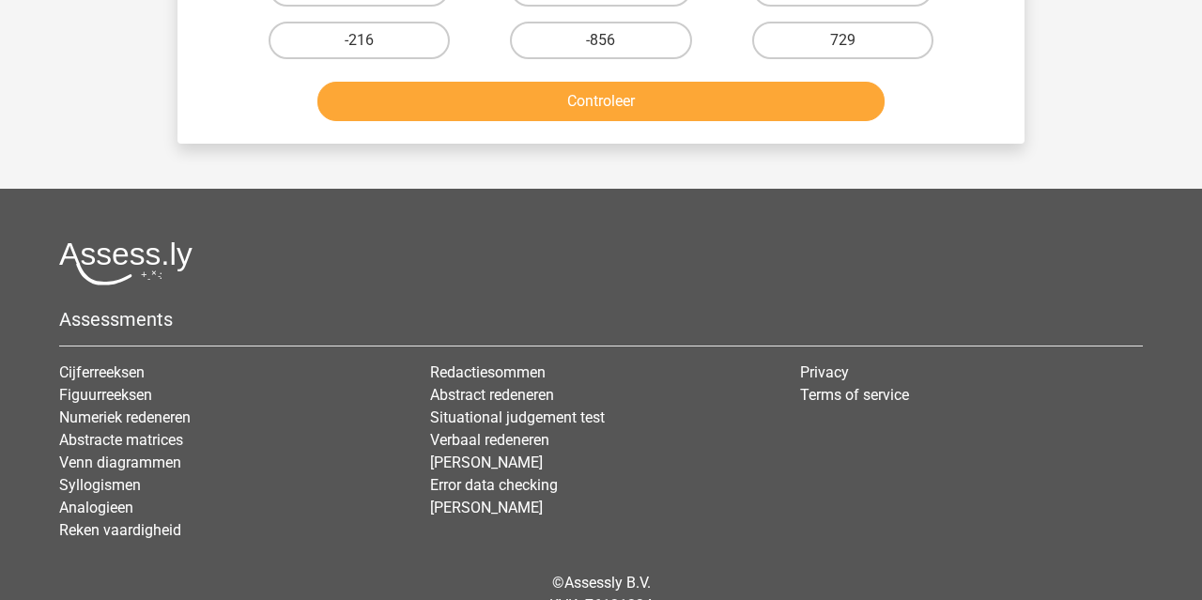
scroll to position [86, 0]
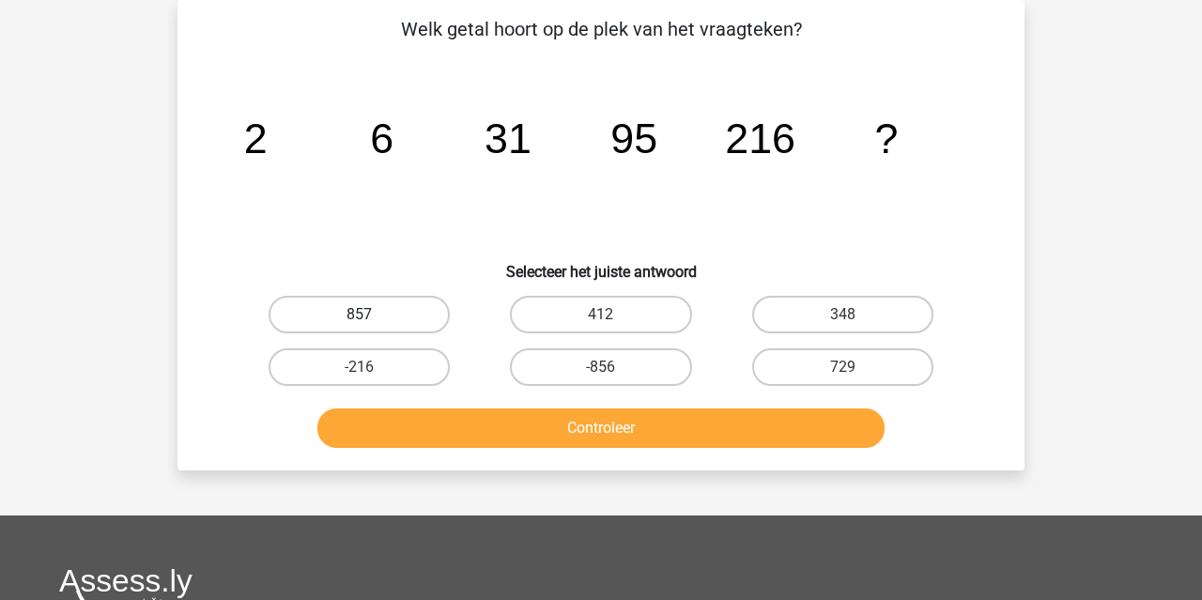
click at [400, 310] on label "857" at bounding box center [359, 315] width 181 height 38
click at [372, 315] on input "857" at bounding box center [366, 321] width 12 height 12
radio input "true"
click at [634, 445] on button "Controleer" at bounding box center [601, 428] width 568 height 39
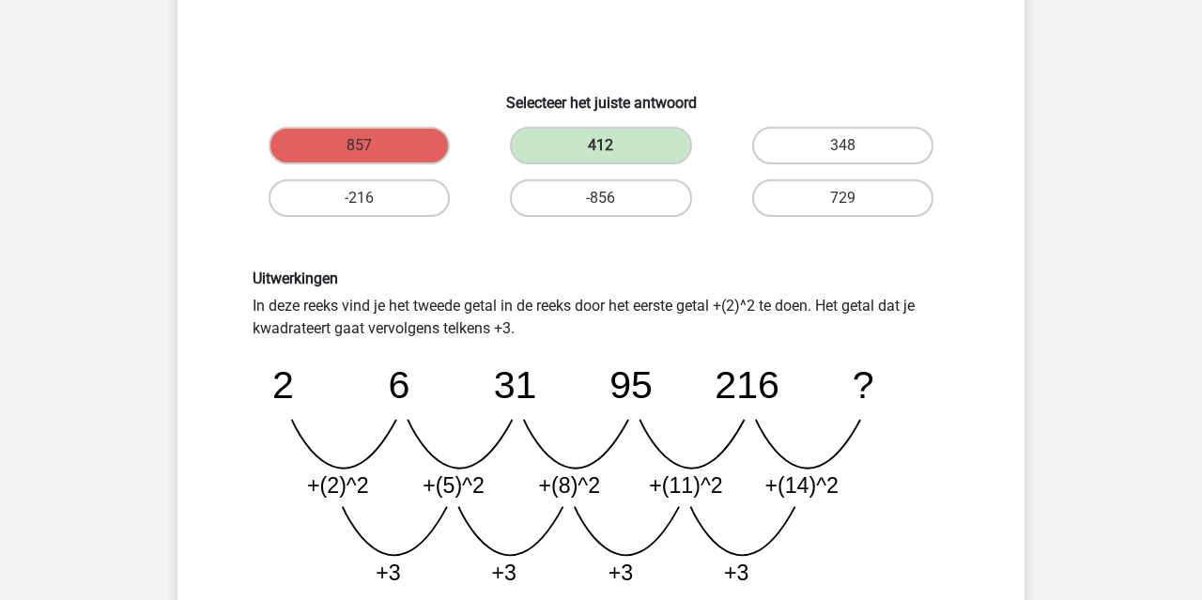
scroll to position [177, 0]
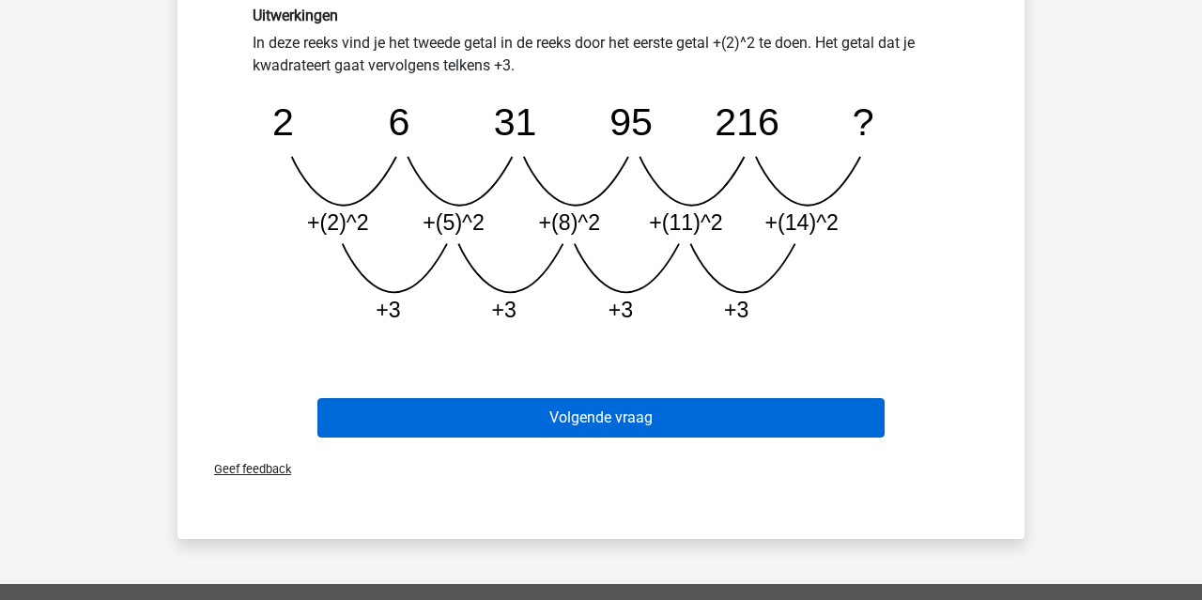
click at [661, 432] on button "Volgende vraag" at bounding box center [601, 417] width 568 height 39
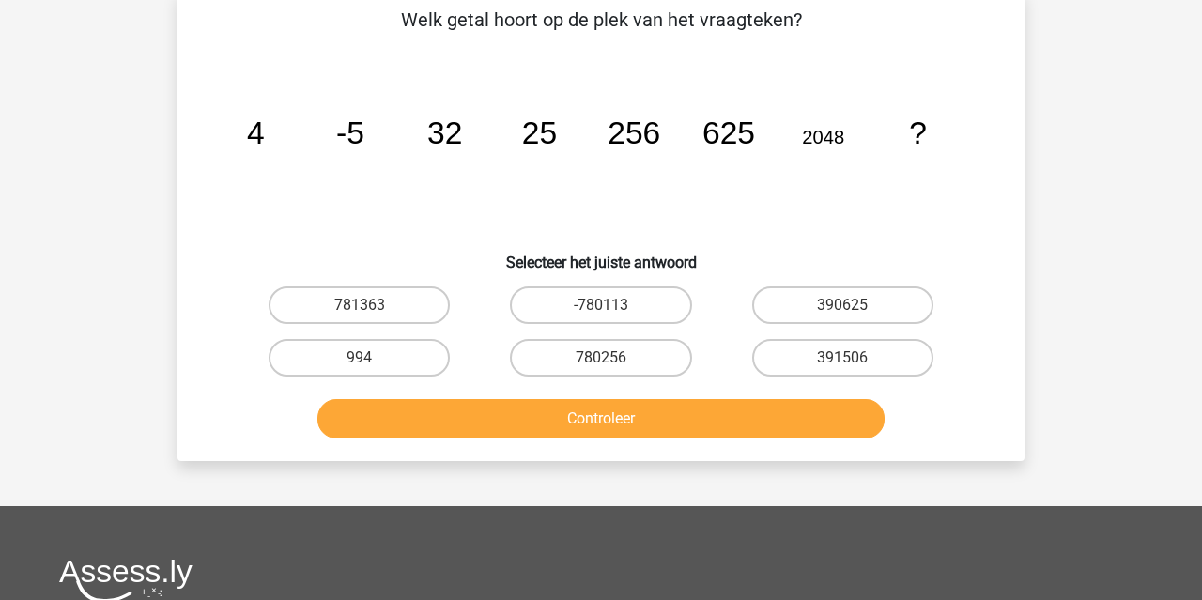
scroll to position [86, 0]
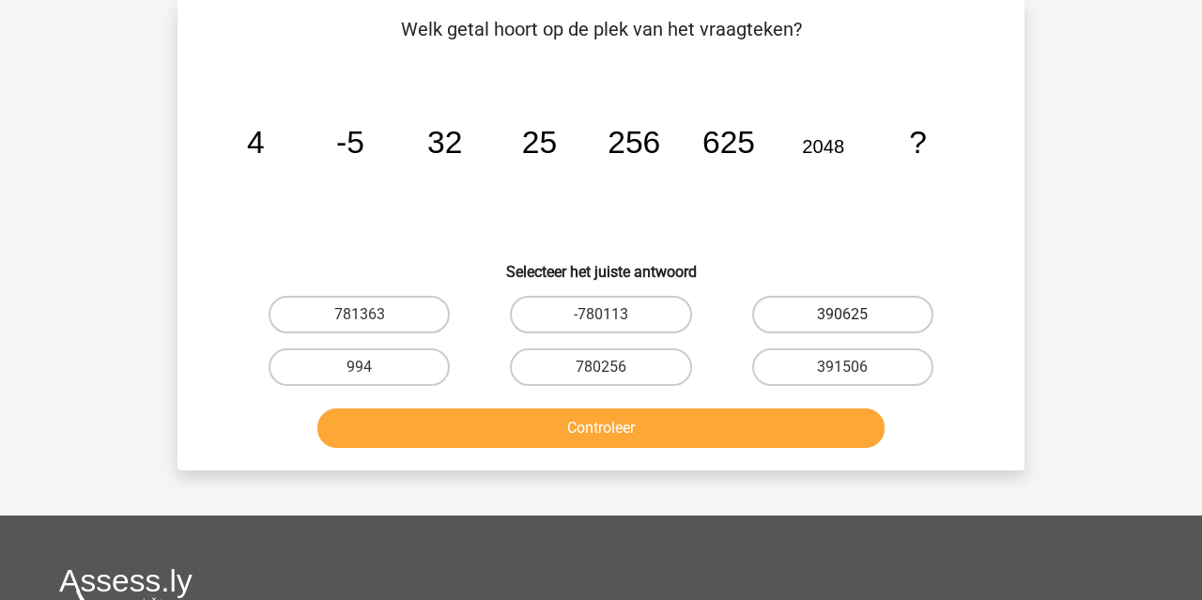
click at [918, 305] on label "390625" at bounding box center [842, 315] width 181 height 38
click at [855, 315] on input "390625" at bounding box center [848, 321] width 12 height 12
radio input "true"
click at [808, 429] on button "Controleer" at bounding box center [601, 428] width 568 height 39
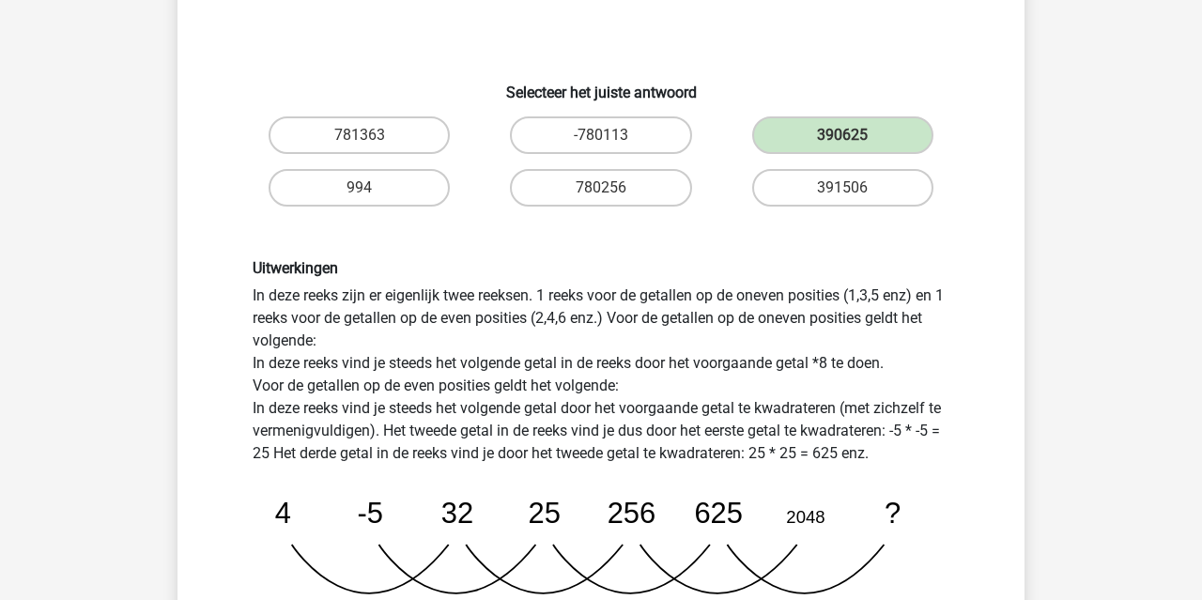
scroll to position [430, 0]
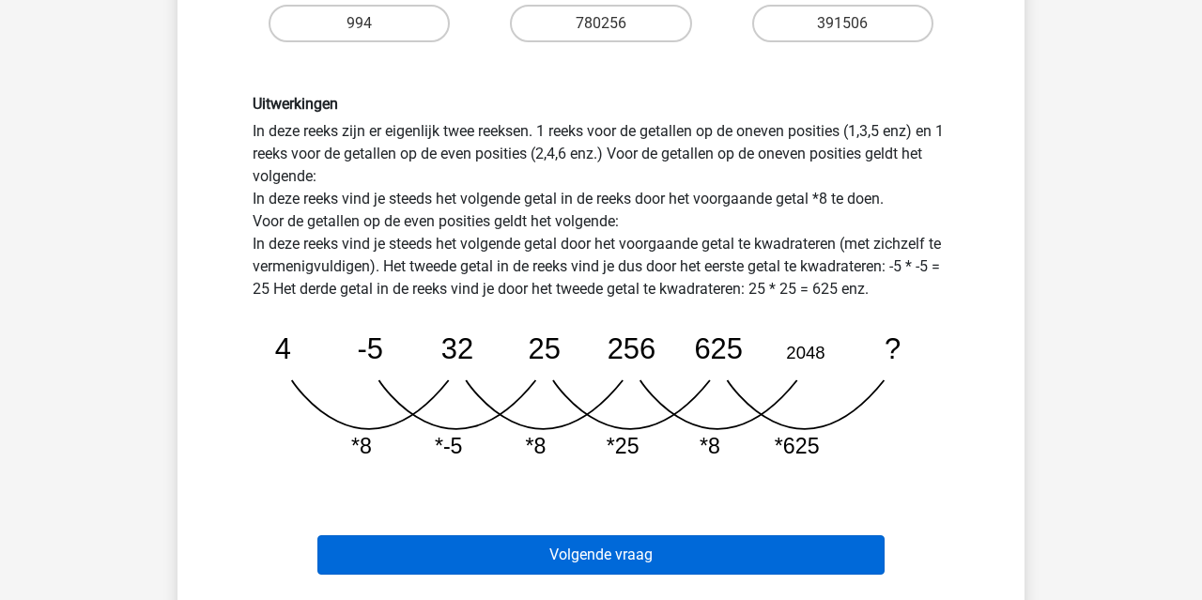
click at [767, 545] on button "Volgende vraag" at bounding box center [601, 554] width 568 height 39
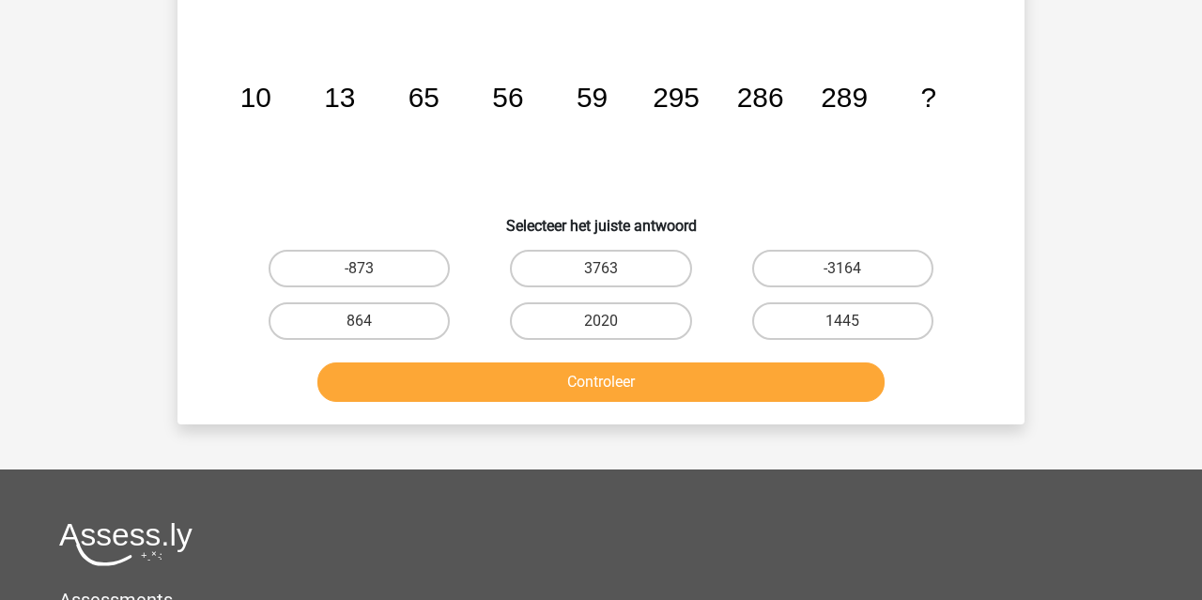
scroll to position [86, 0]
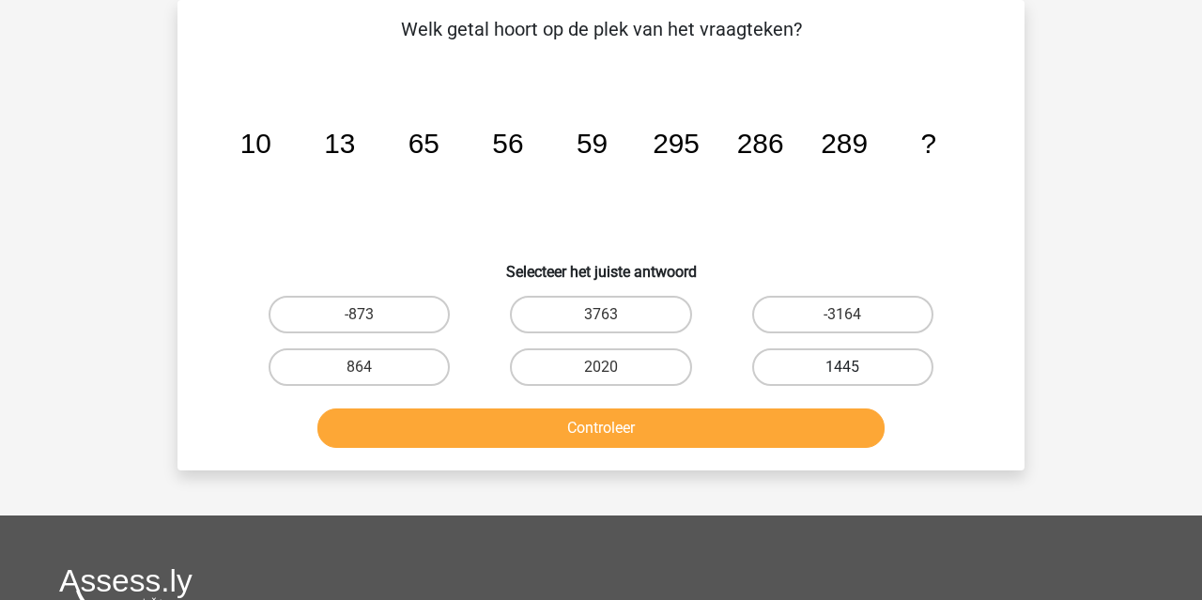
click at [804, 367] on label "1445" at bounding box center [842, 367] width 181 height 38
click at [842, 367] on input "1445" at bounding box center [848, 373] width 12 height 12
radio input "true"
click at [781, 431] on button "Controleer" at bounding box center [601, 428] width 568 height 39
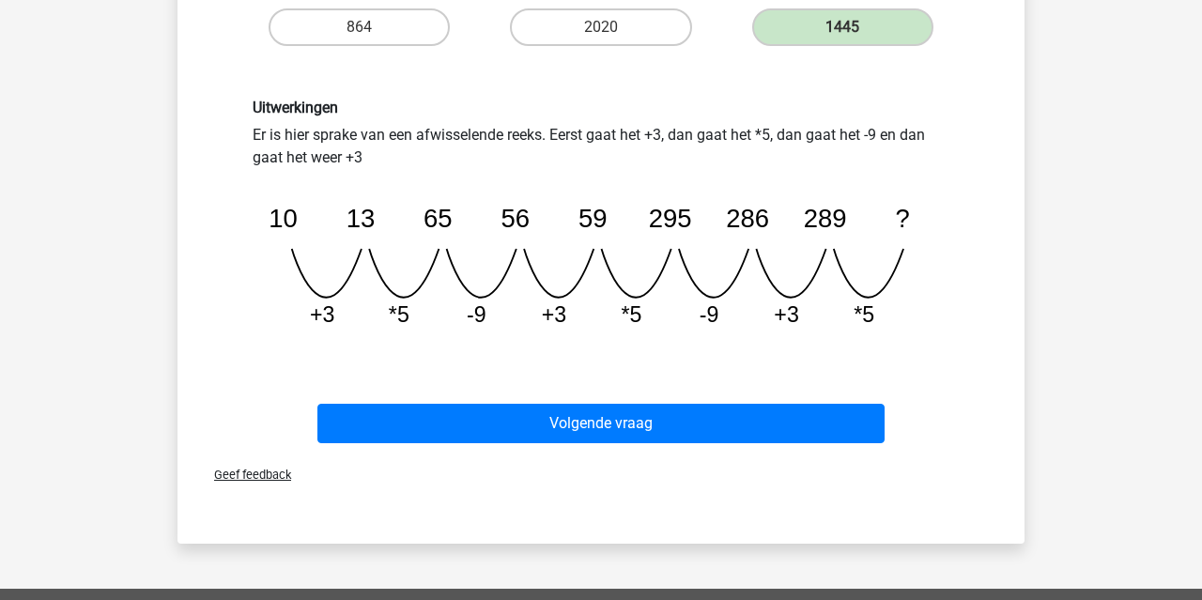
scroll to position [454, 0]
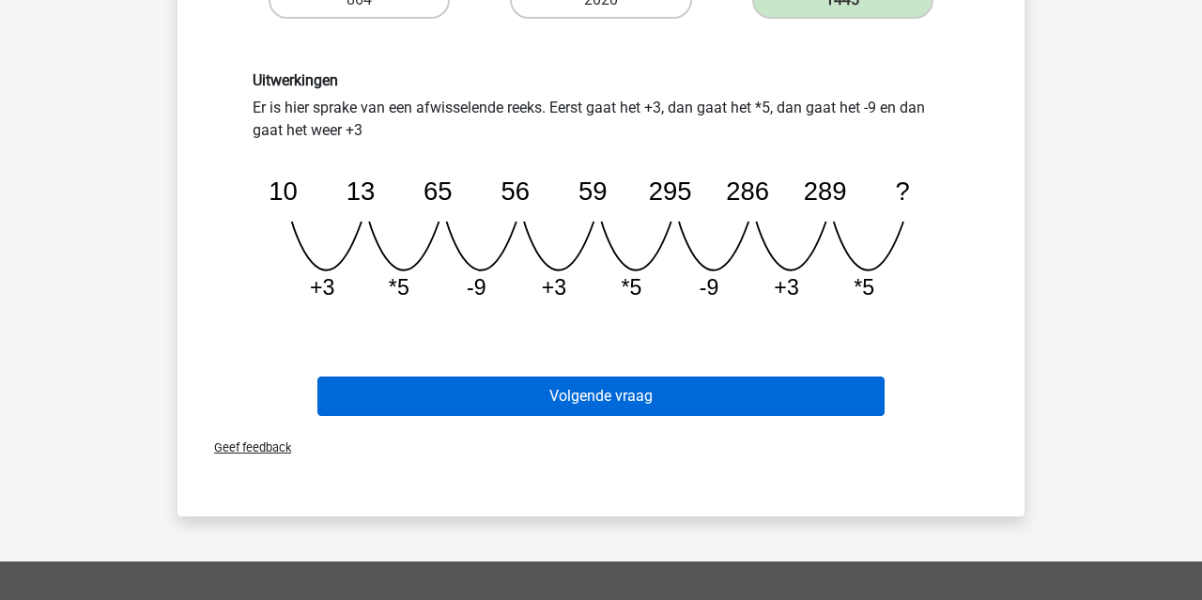
click at [787, 396] on button "Volgende vraag" at bounding box center [601, 396] width 568 height 39
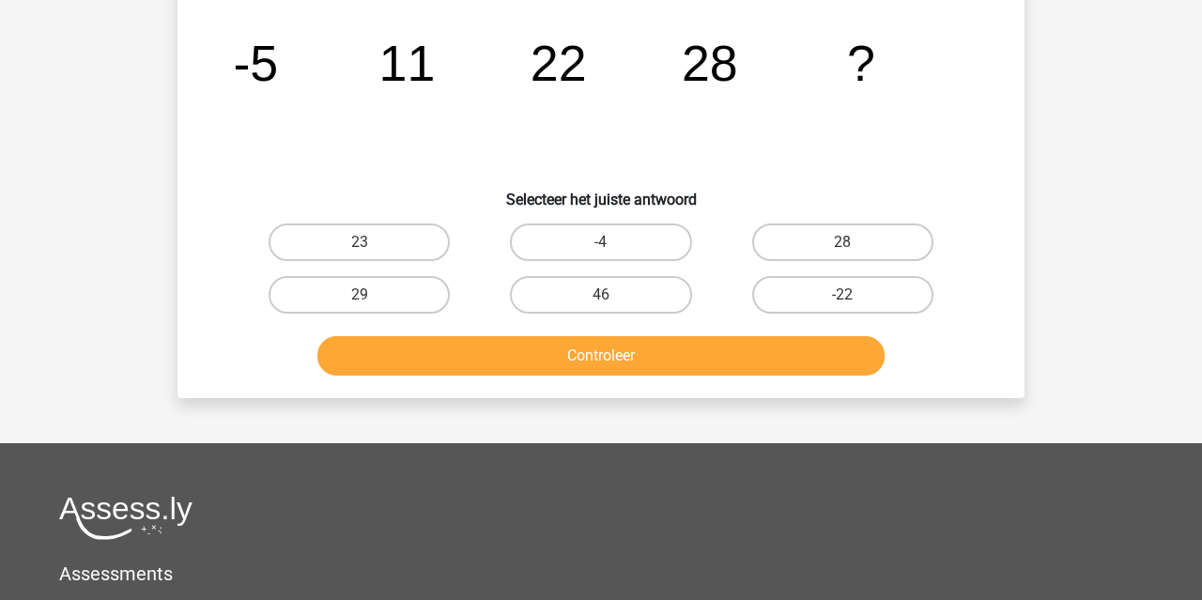
scroll to position [86, 0]
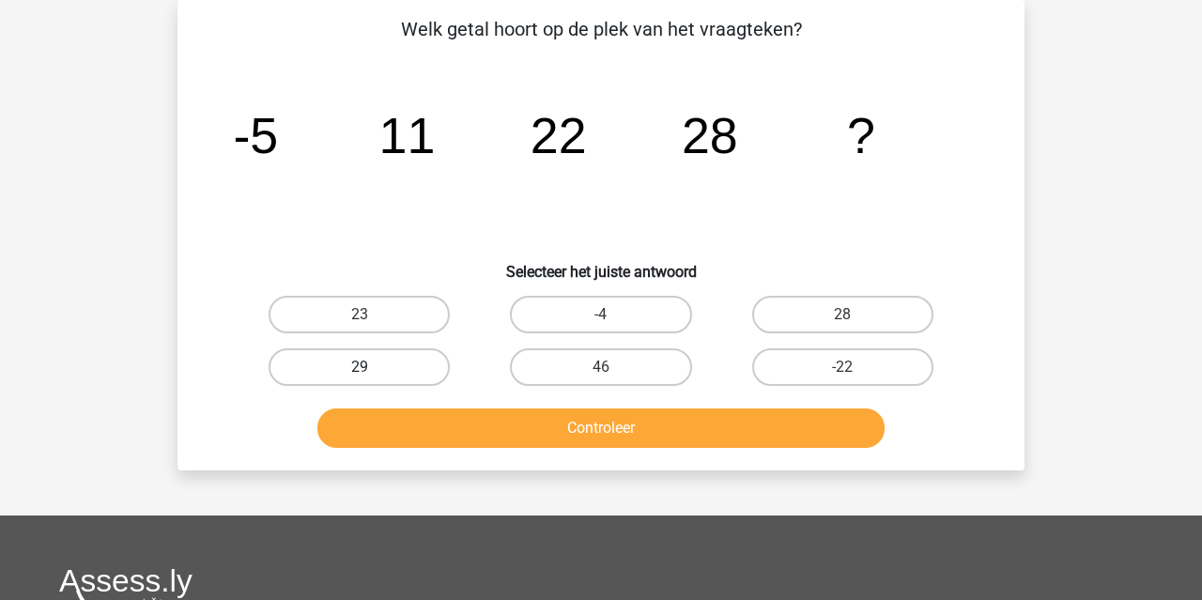
click at [398, 360] on label "29" at bounding box center [359, 367] width 181 height 38
click at [372, 367] on input "29" at bounding box center [366, 373] width 12 height 12
radio input "true"
click at [422, 412] on button "Controleer" at bounding box center [601, 428] width 568 height 39
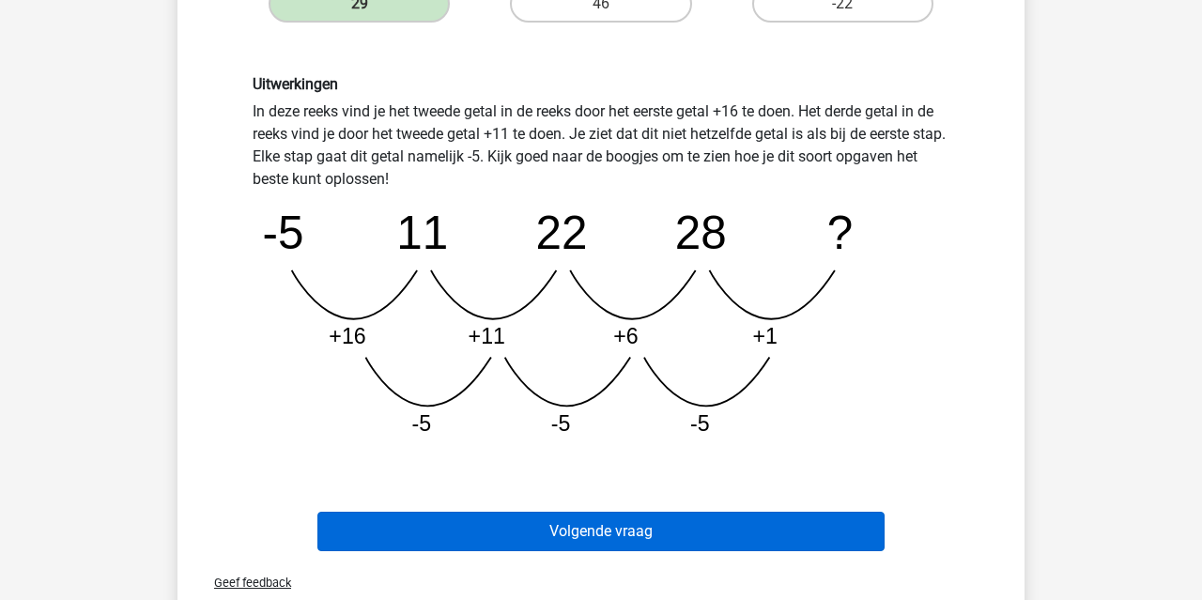
click at [465, 541] on button "Volgende vraag" at bounding box center [601, 531] width 568 height 39
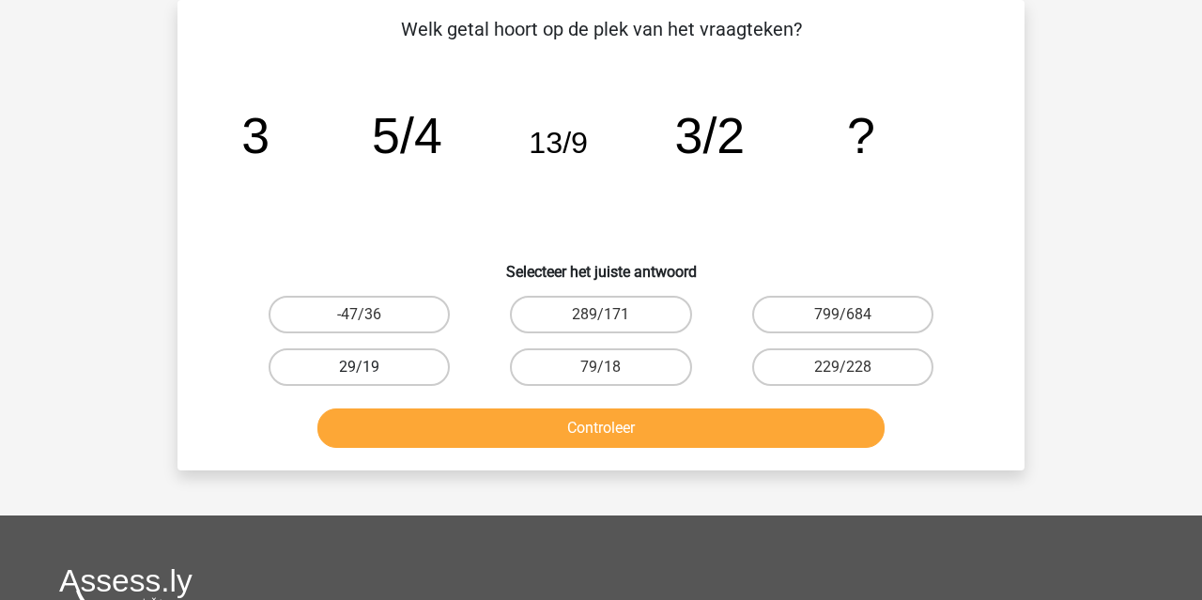
click at [405, 362] on label "29/19" at bounding box center [359, 367] width 181 height 38
click at [372, 367] on input "29/19" at bounding box center [366, 373] width 12 height 12
radio input "true"
click at [424, 418] on button "Controleer" at bounding box center [601, 428] width 568 height 39
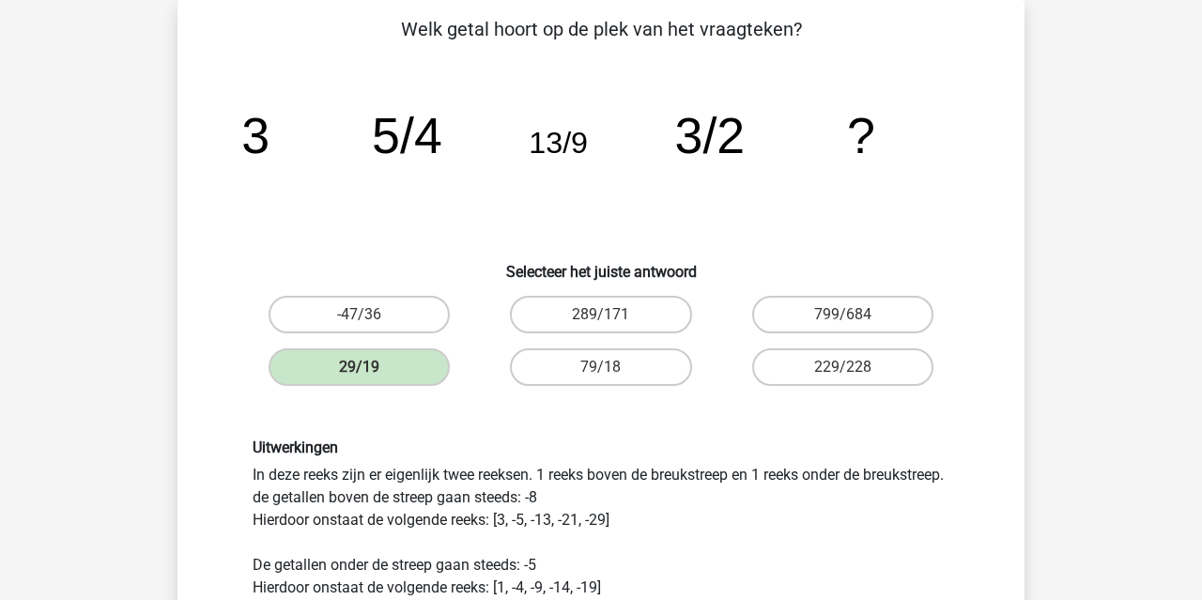
scroll to position [526, 0]
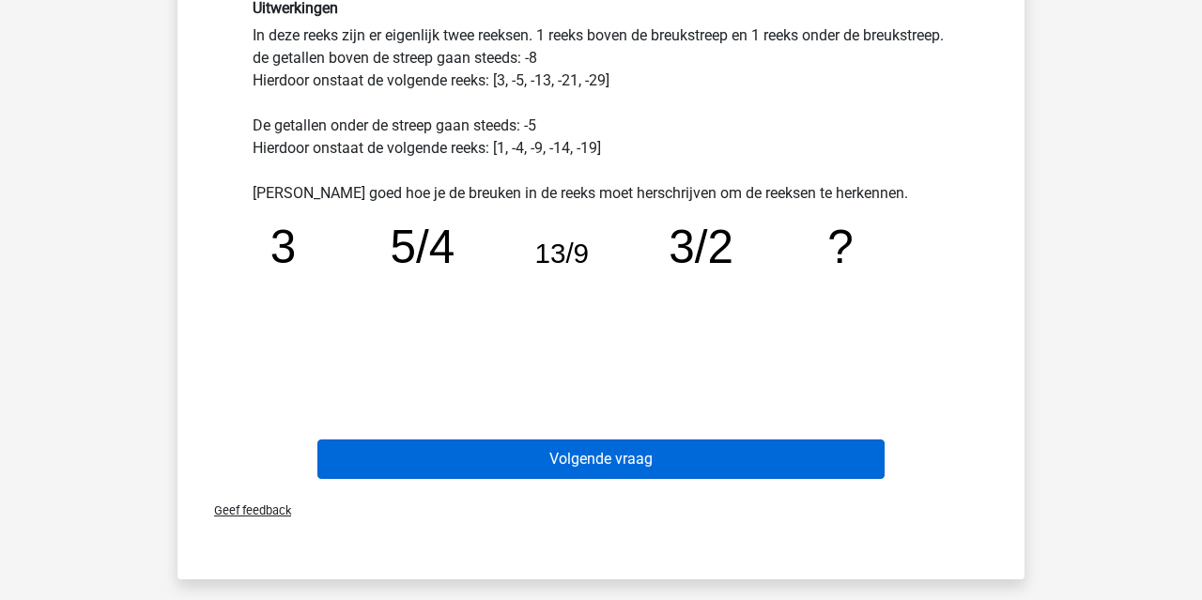
click at [416, 462] on button "Volgende vraag" at bounding box center [601, 459] width 568 height 39
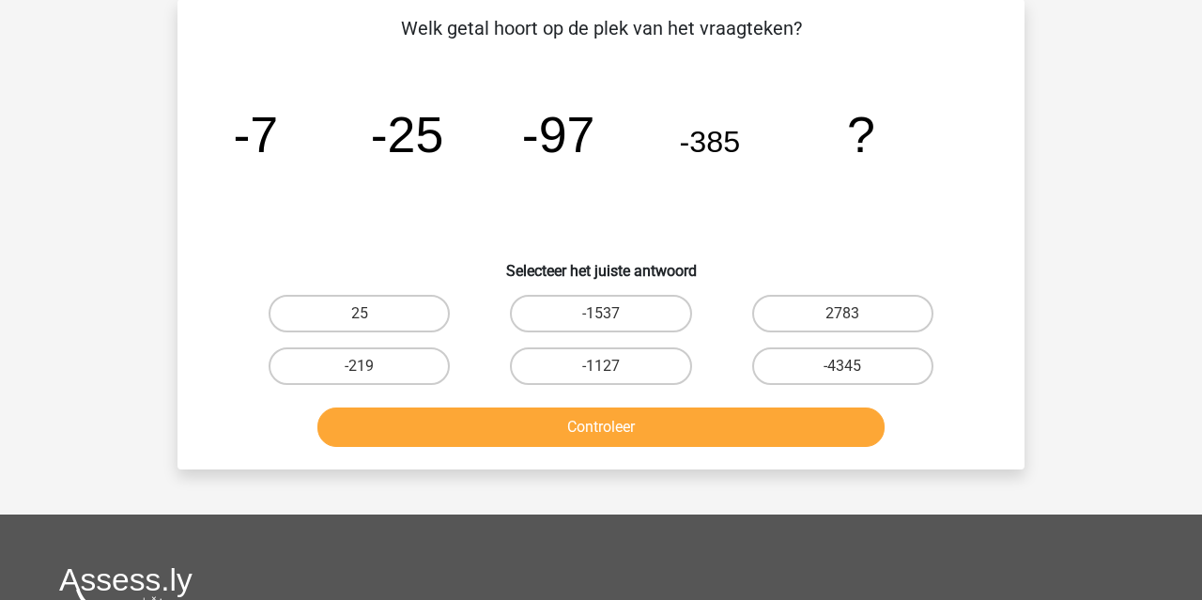
scroll to position [86, 0]
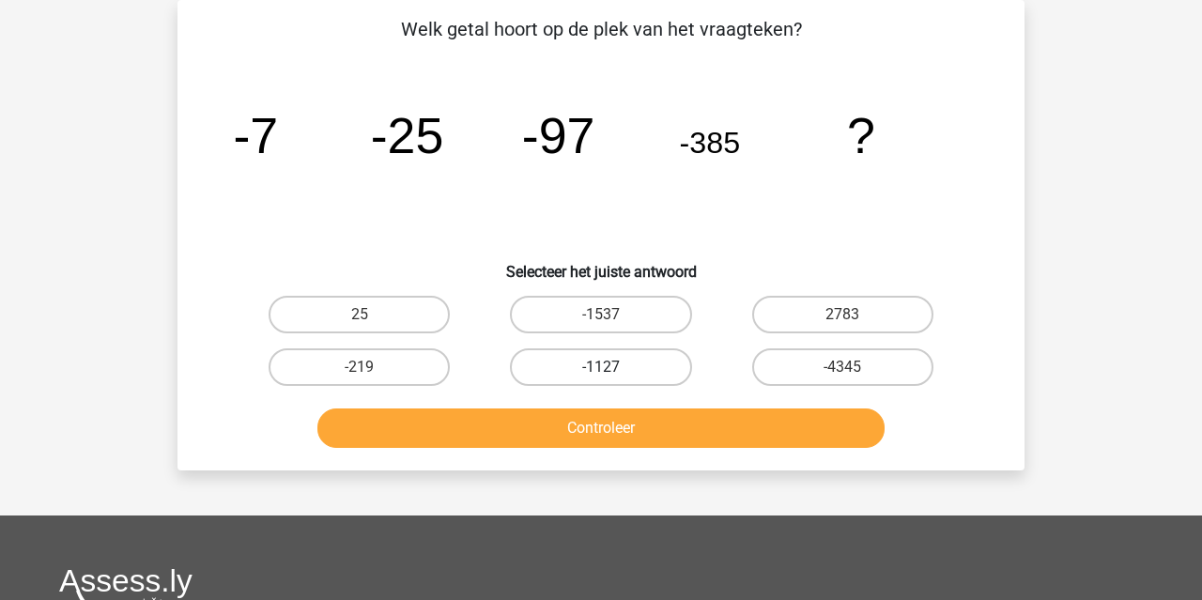
click at [585, 381] on label "-1127" at bounding box center [600, 367] width 181 height 38
click at [601, 379] on input "-1127" at bounding box center [607, 373] width 12 height 12
radio input "true"
click at [587, 417] on button "Controleer" at bounding box center [601, 428] width 568 height 39
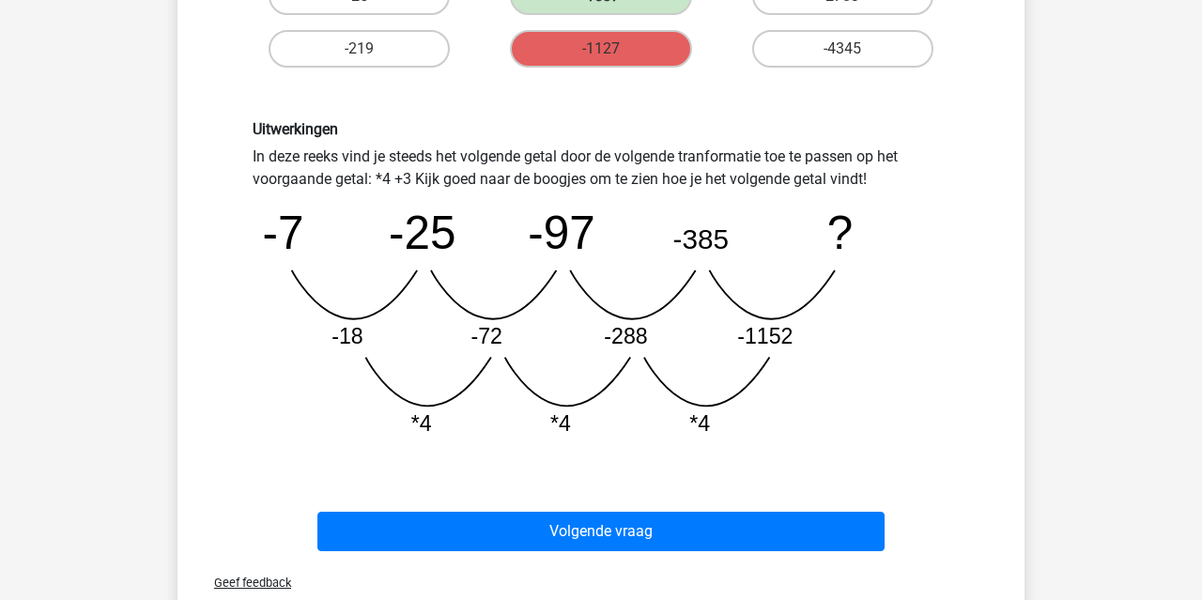
scroll to position [416, 0]
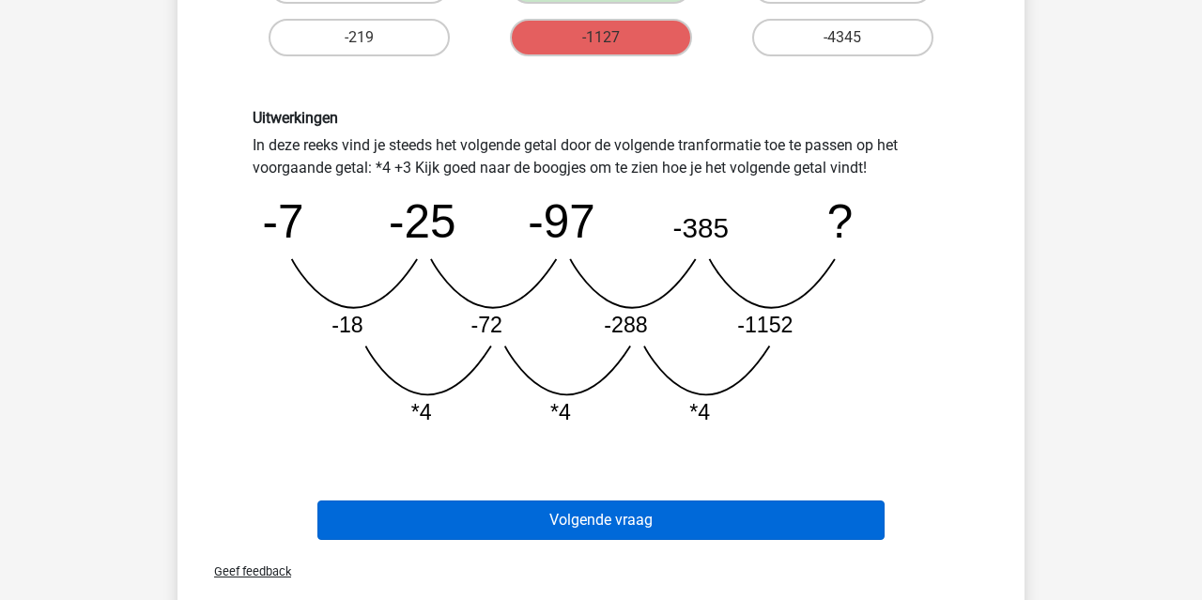
click at [608, 507] on button "Volgende vraag" at bounding box center [601, 520] width 568 height 39
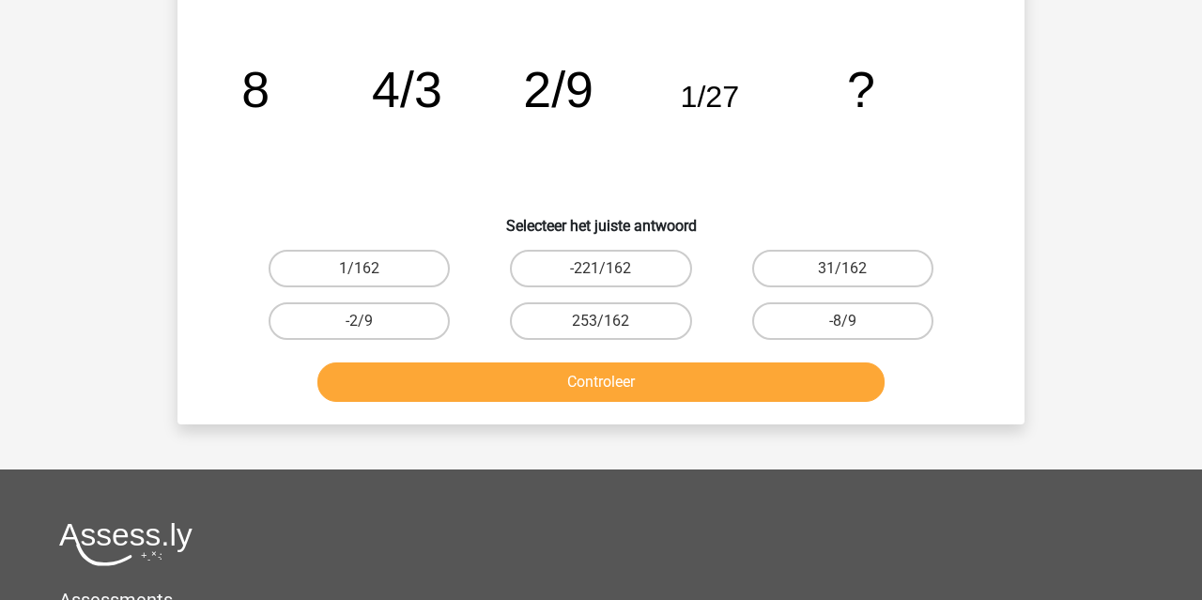
scroll to position [86, 0]
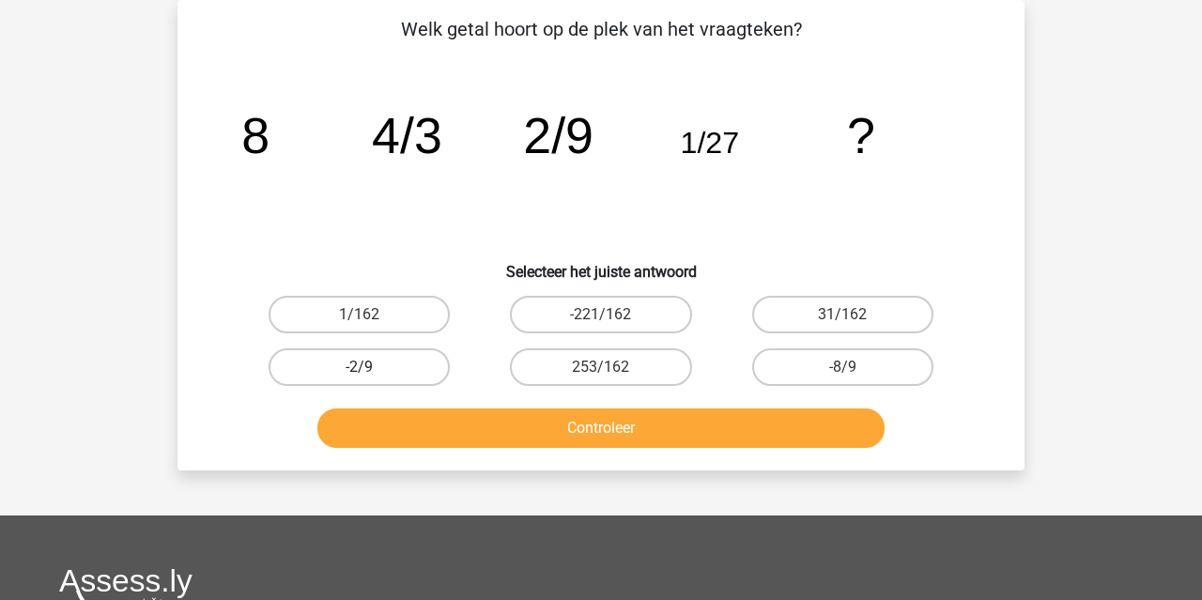
click at [396, 378] on label "-2/9" at bounding box center [359, 367] width 181 height 38
click at [372, 378] on input "-2/9" at bounding box center [366, 373] width 12 height 12
radio input "true"
click at [407, 332] on label "1/162" at bounding box center [359, 315] width 181 height 38
click at [372, 327] on input "1/162" at bounding box center [366, 321] width 12 height 12
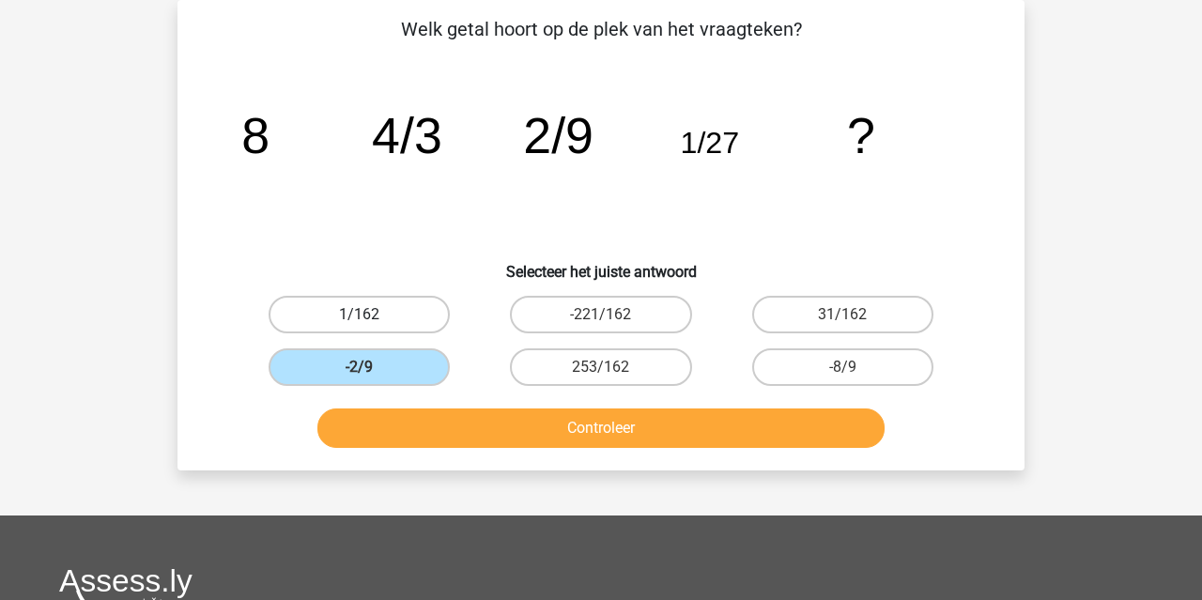
radio input "true"
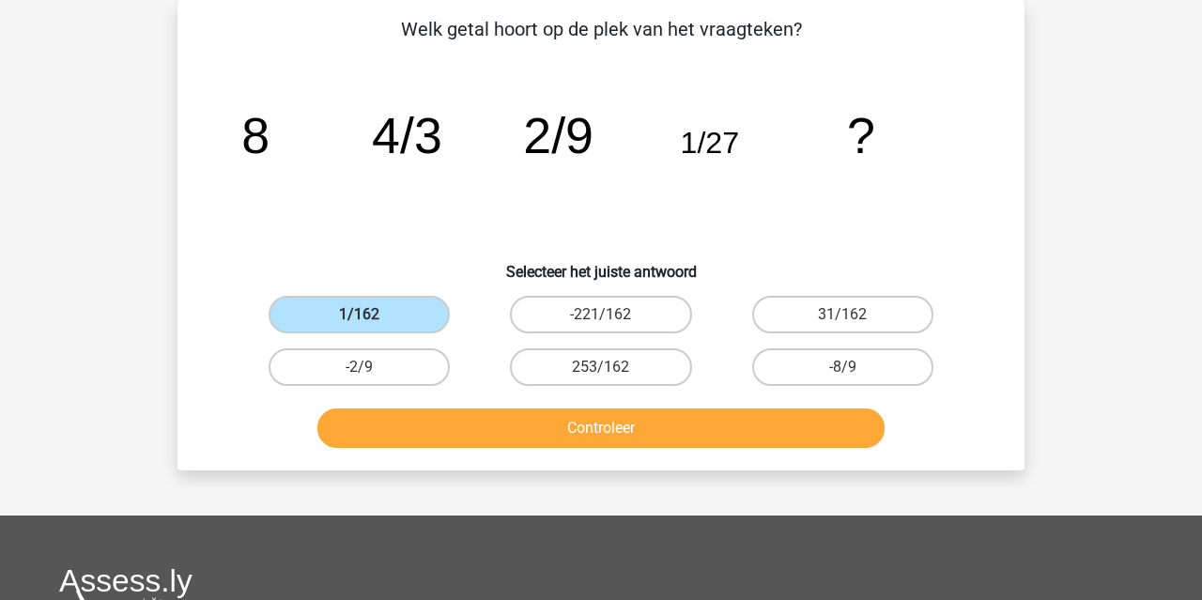
click at [455, 414] on button "Controleer" at bounding box center [601, 428] width 568 height 39
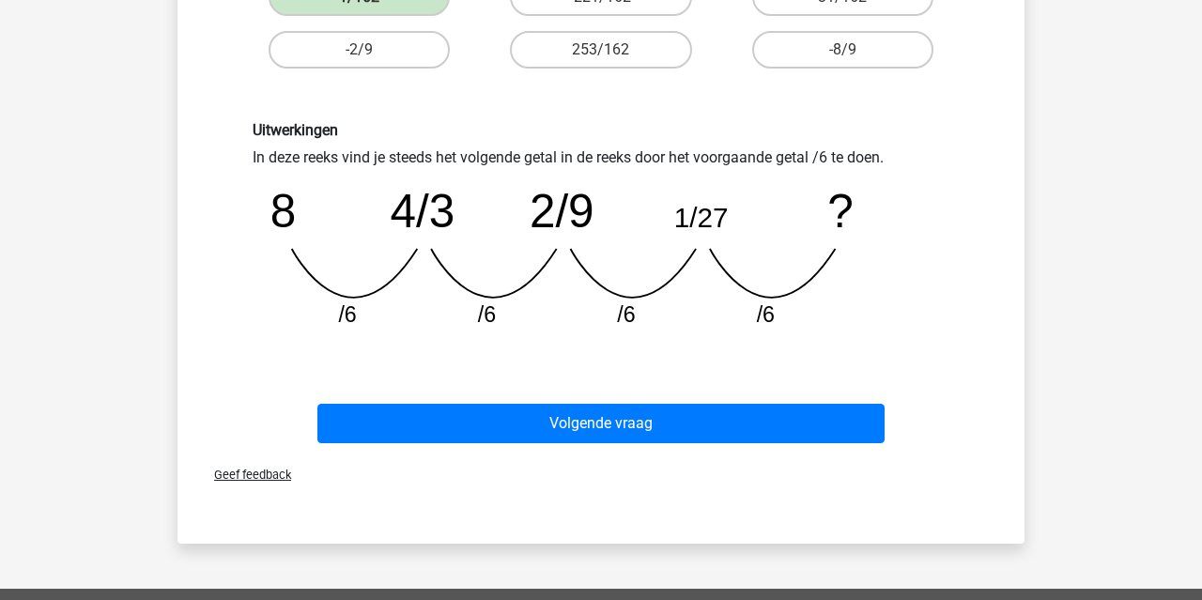
scroll to position [431, 0]
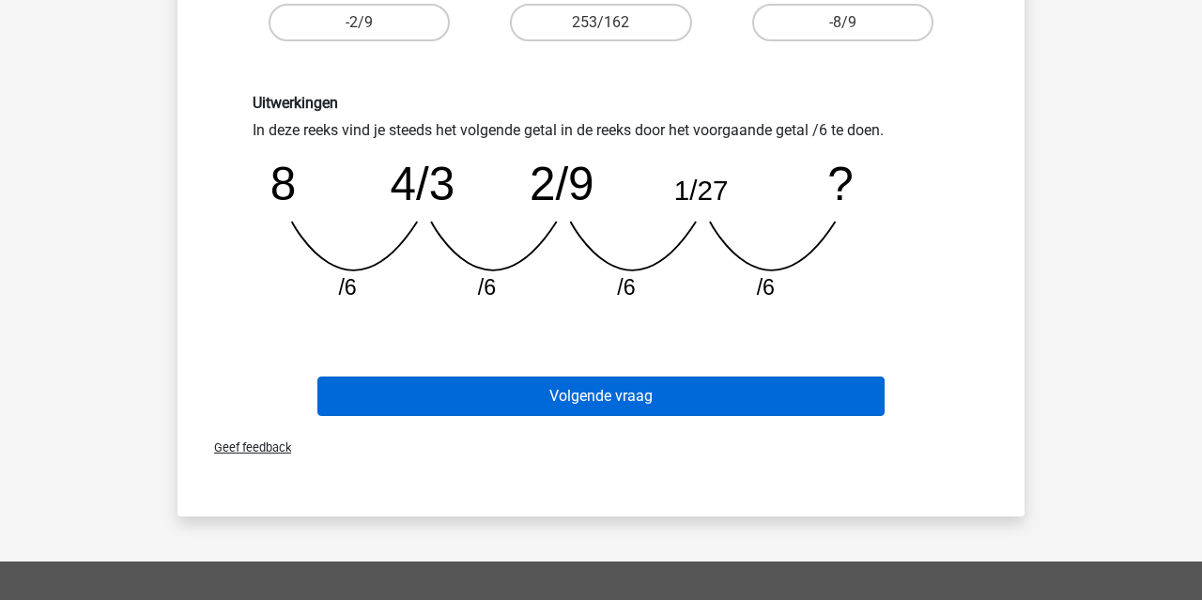
click at [503, 399] on button "Volgende vraag" at bounding box center [601, 396] width 568 height 39
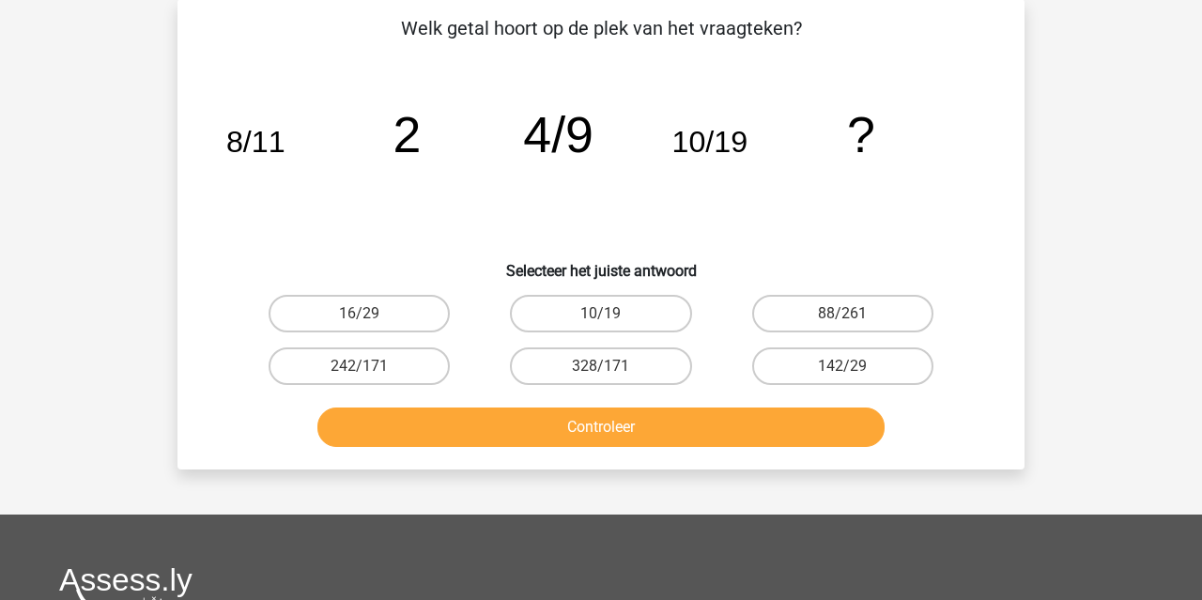
scroll to position [86, 0]
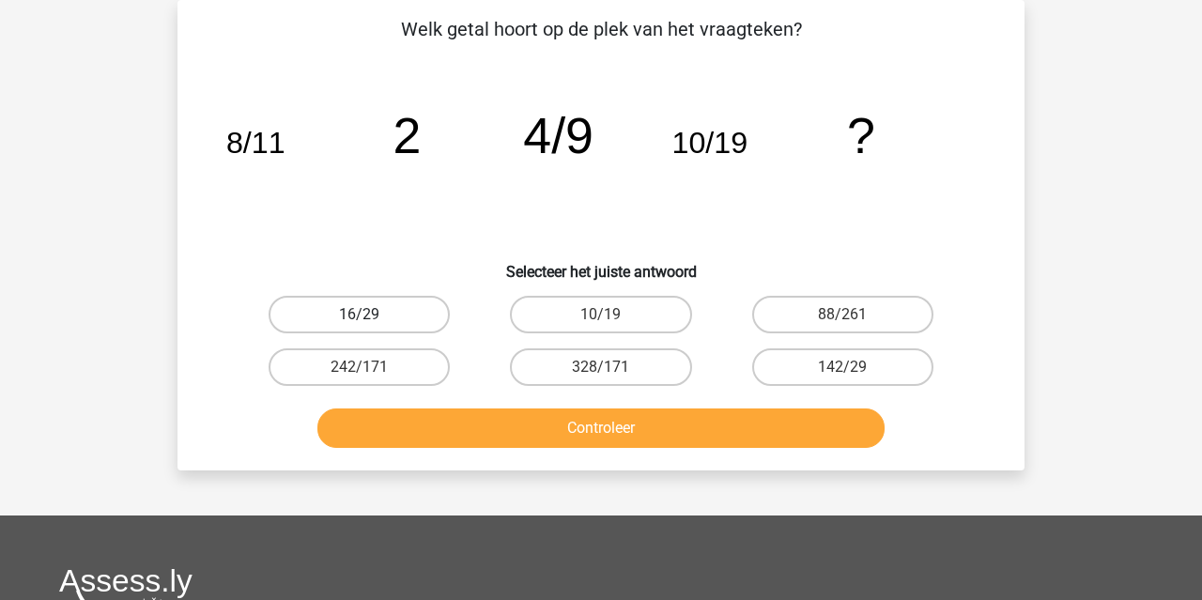
click at [390, 315] on label "16/29" at bounding box center [359, 315] width 181 height 38
click at [372, 315] on input "16/29" at bounding box center [366, 321] width 12 height 12
radio input "true"
click at [493, 431] on button "Controleer" at bounding box center [601, 428] width 568 height 39
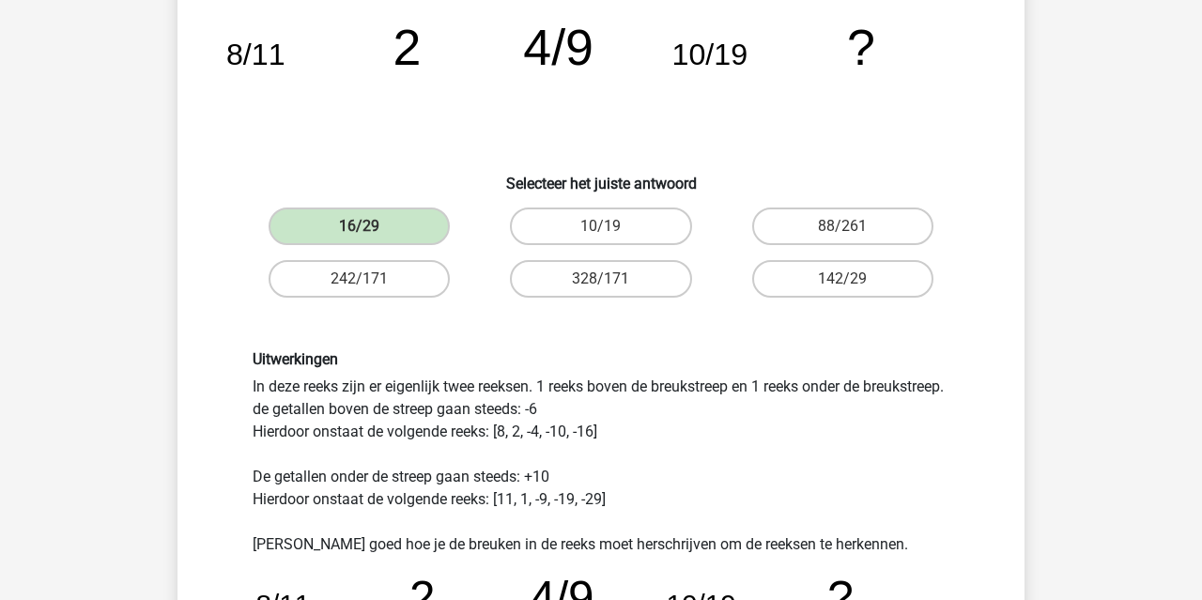
scroll to position [151, 0]
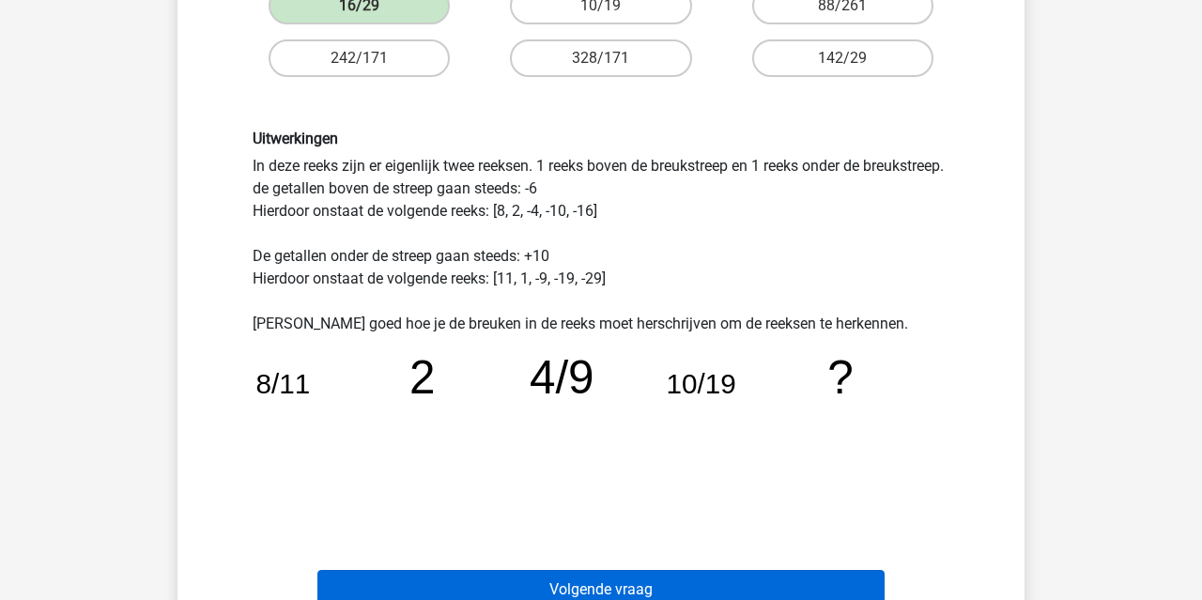
click at [568, 584] on button "Volgende vraag" at bounding box center [601, 589] width 568 height 39
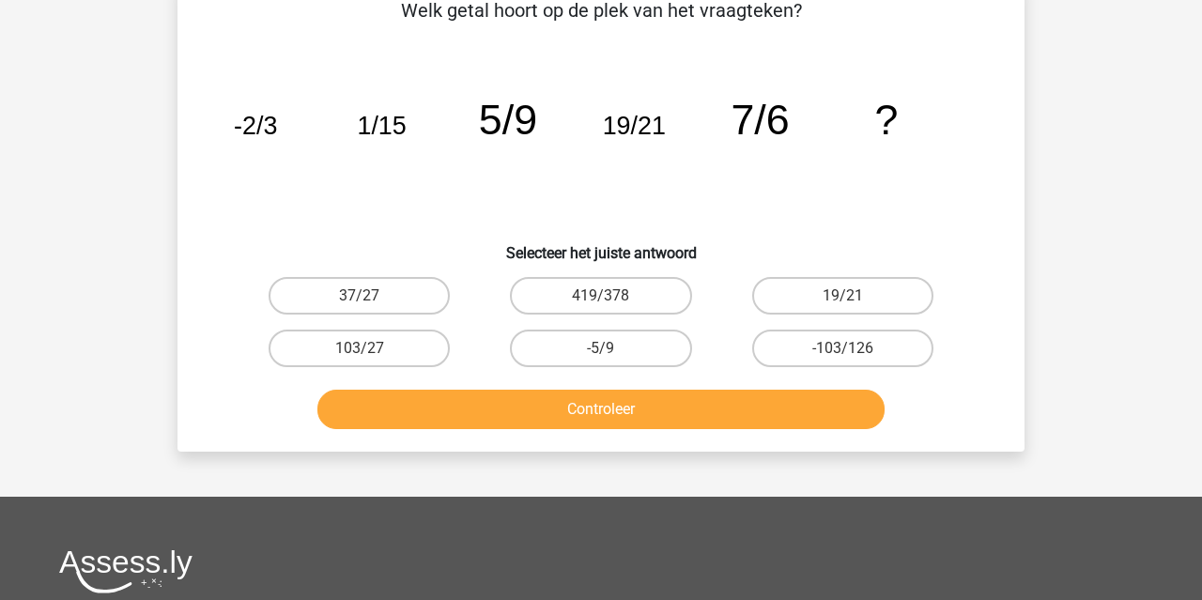
scroll to position [114, 0]
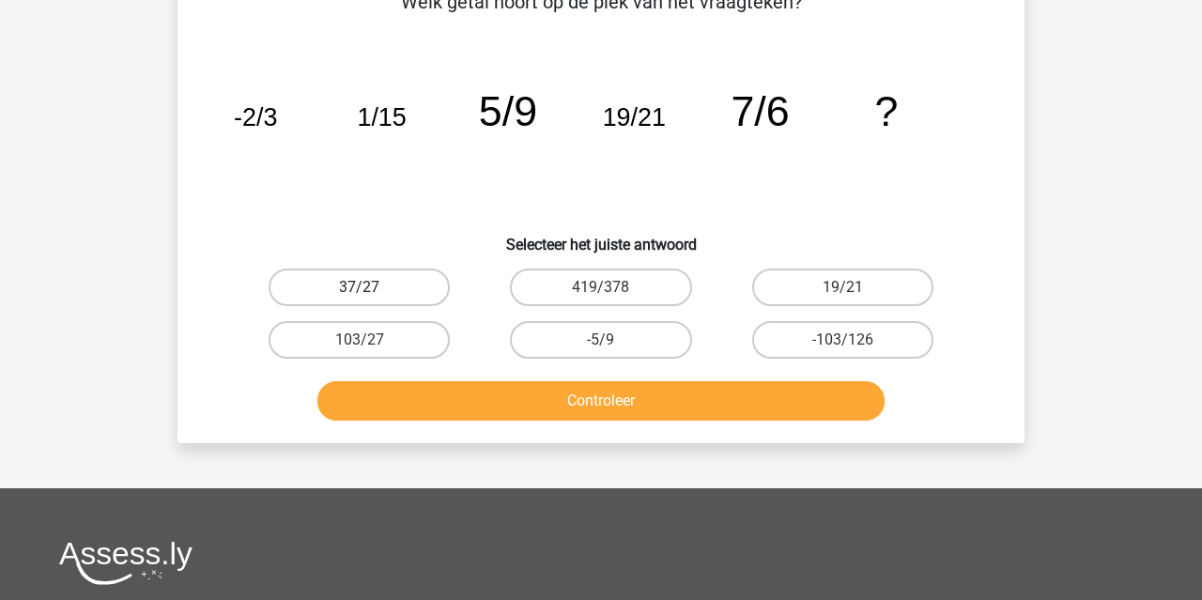
click at [386, 292] on label "37/27" at bounding box center [359, 288] width 181 height 38
click at [372, 292] on input "37/27" at bounding box center [366, 293] width 12 height 12
radio input "true"
click at [538, 406] on button "Controleer" at bounding box center [601, 400] width 568 height 39
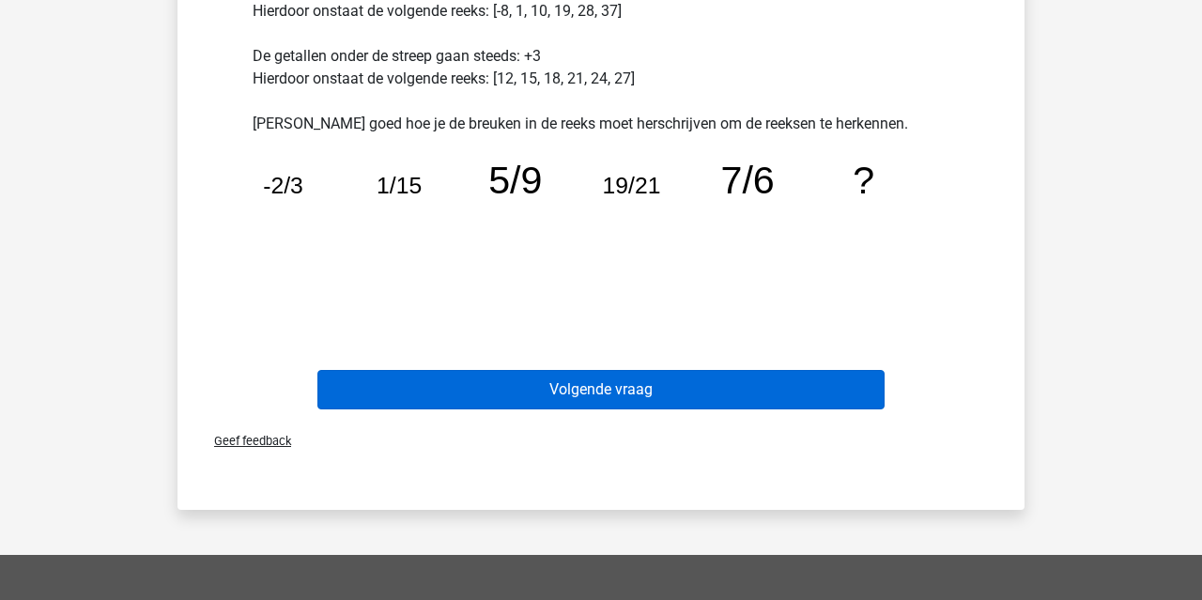
click at [546, 395] on button "Volgende vraag" at bounding box center [601, 389] width 568 height 39
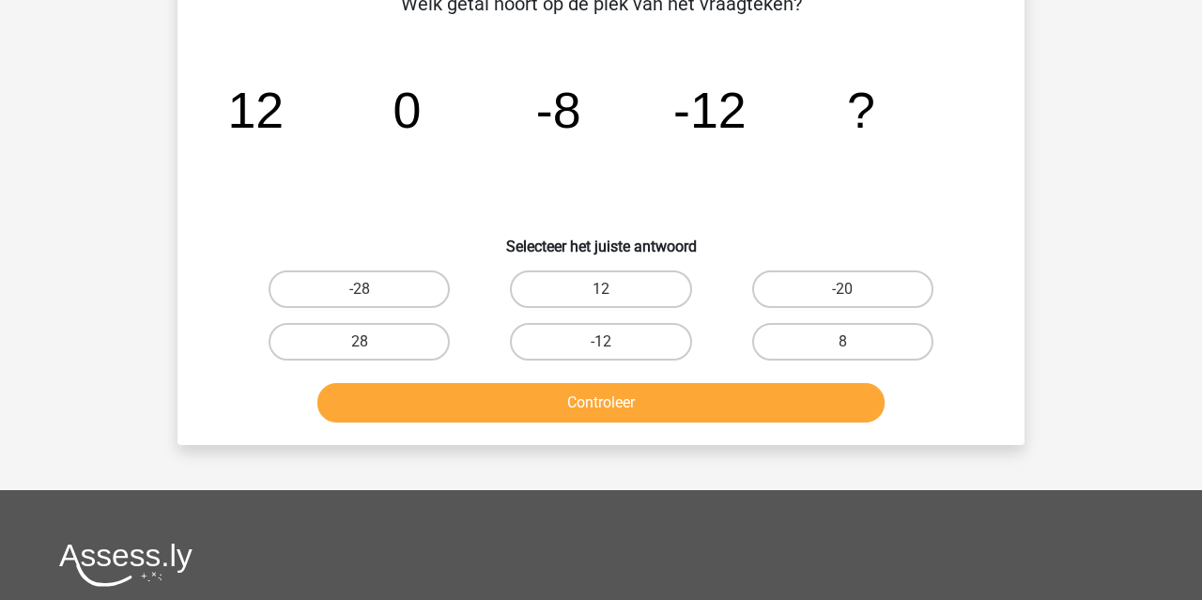
scroll to position [86, 0]
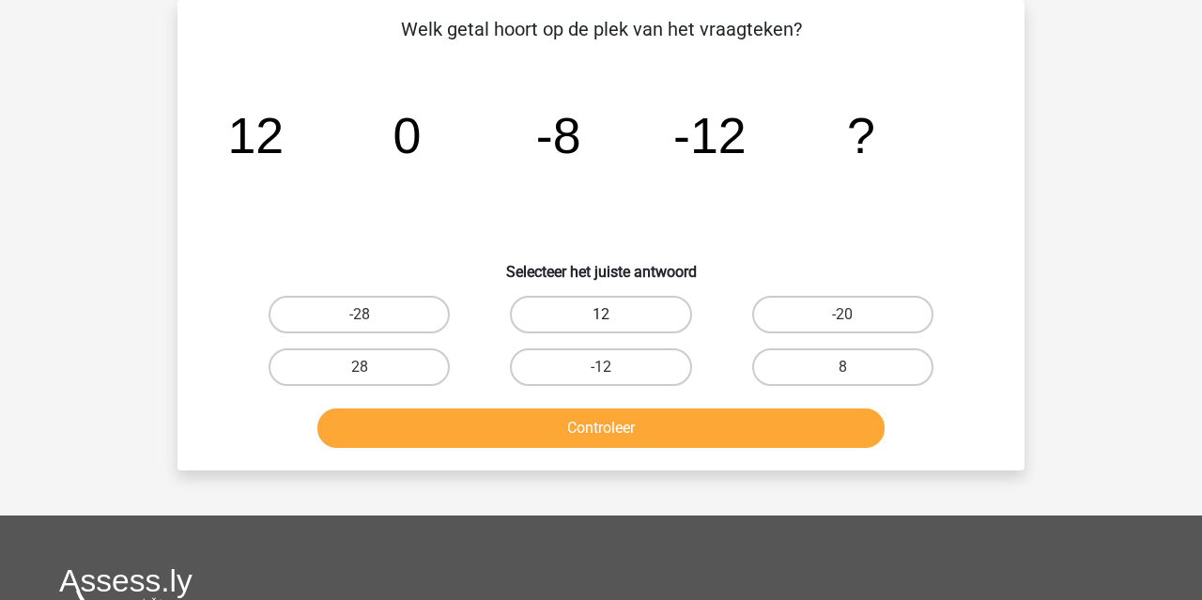
click at [628, 323] on label "12" at bounding box center [600, 315] width 181 height 38
click at [613, 323] on input "12" at bounding box center [607, 321] width 12 height 12
radio input "true"
click at [626, 361] on label "-12" at bounding box center [600, 367] width 181 height 38
click at [613, 367] on input "-12" at bounding box center [607, 373] width 12 height 12
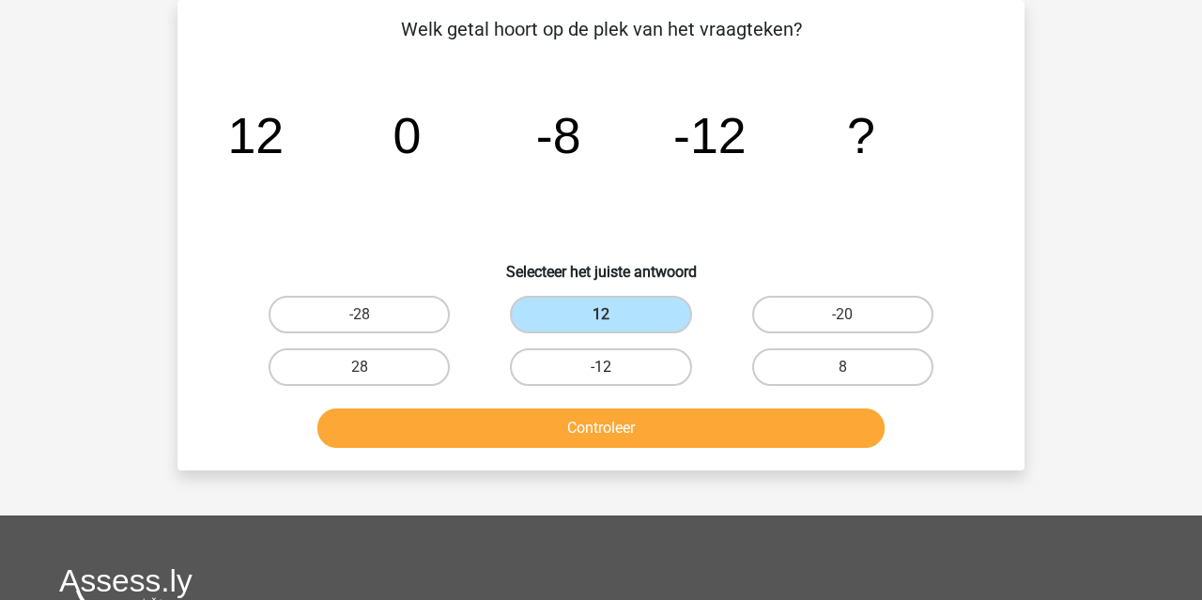
radio input "true"
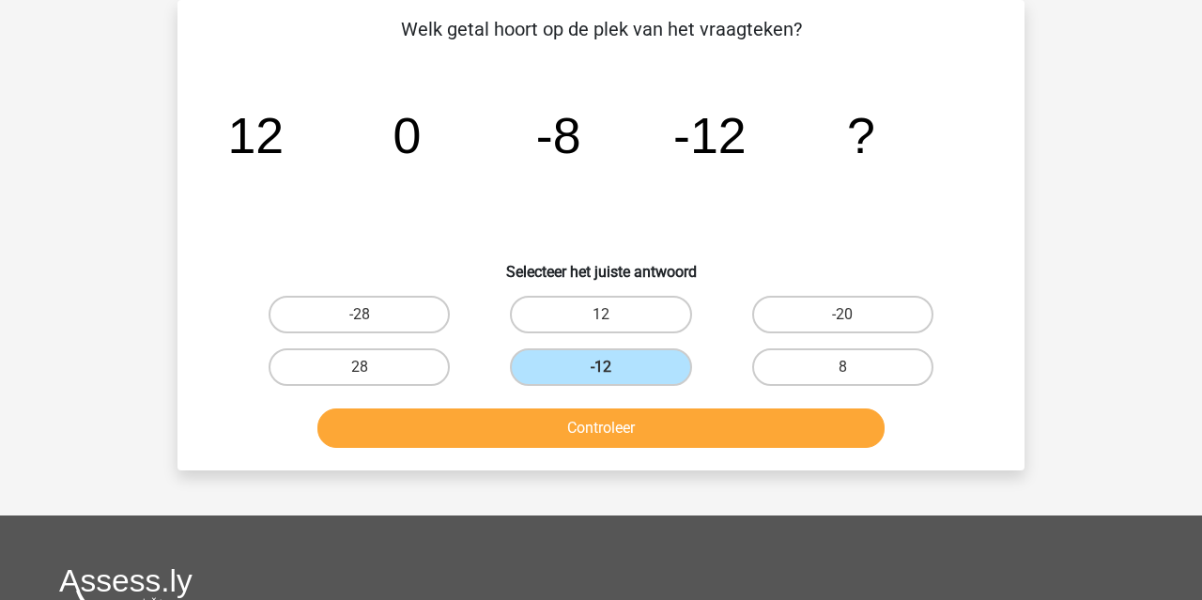
click at [627, 436] on button "Controleer" at bounding box center [601, 428] width 568 height 39
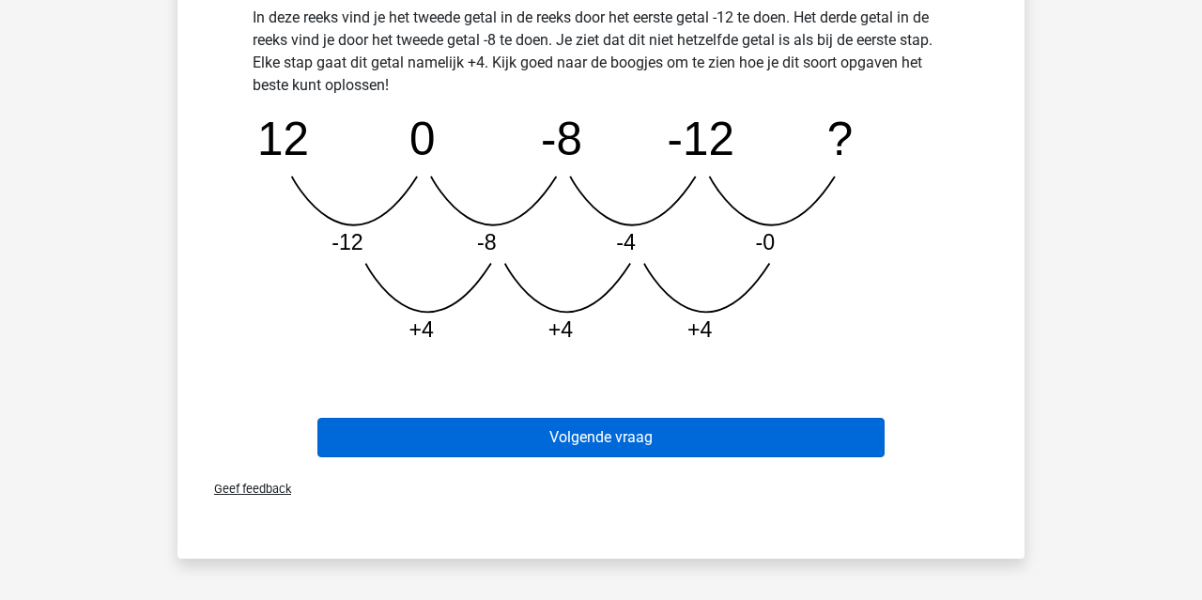
click at [627, 452] on button "Volgende vraag" at bounding box center [601, 437] width 568 height 39
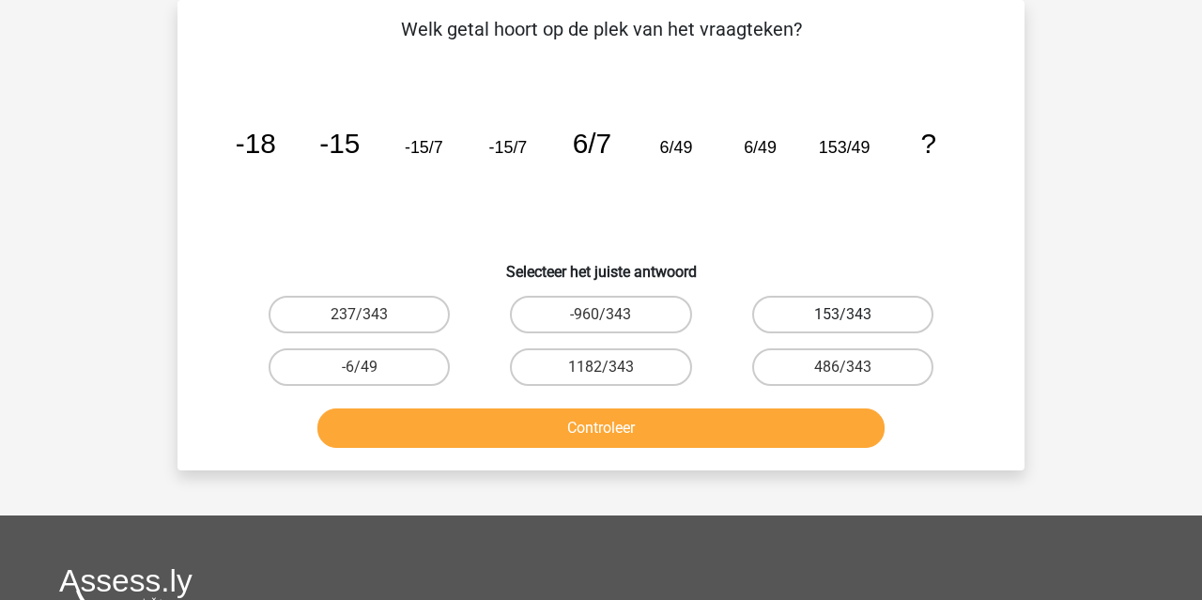
click at [867, 316] on label "153/343" at bounding box center [842, 315] width 181 height 38
click at [855, 316] on input "153/343" at bounding box center [848, 321] width 12 height 12
radio input "true"
click at [828, 433] on button "Controleer" at bounding box center [601, 428] width 568 height 39
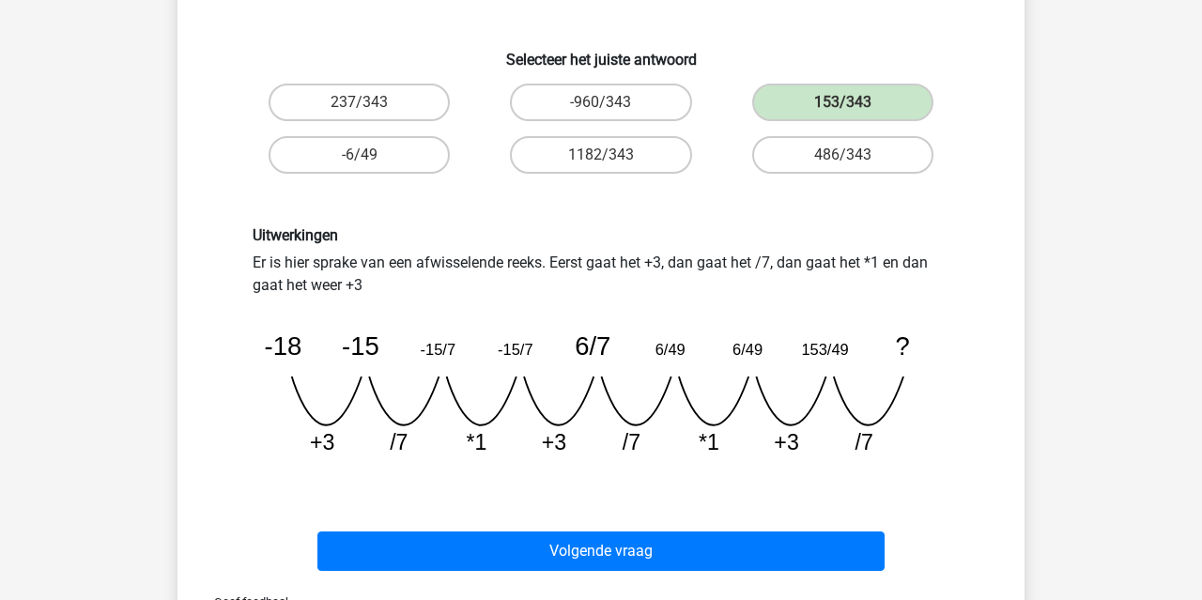
scroll to position [363, 0]
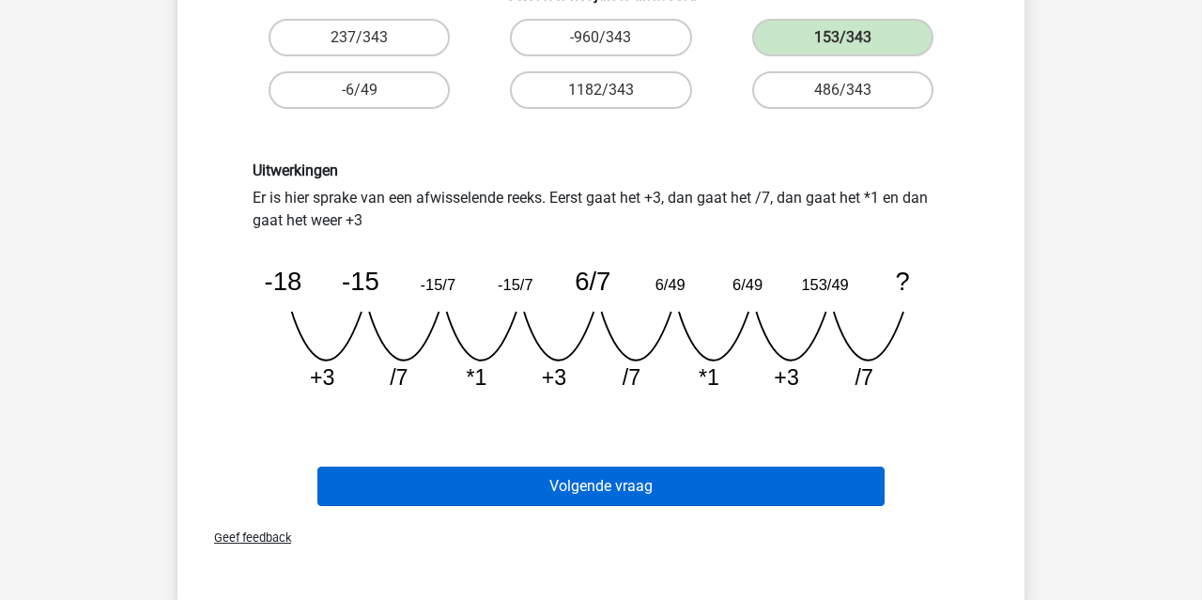
click at [823, 476] on button "Volgende vraag" at bounding box center [601, 486] width 568 height 39
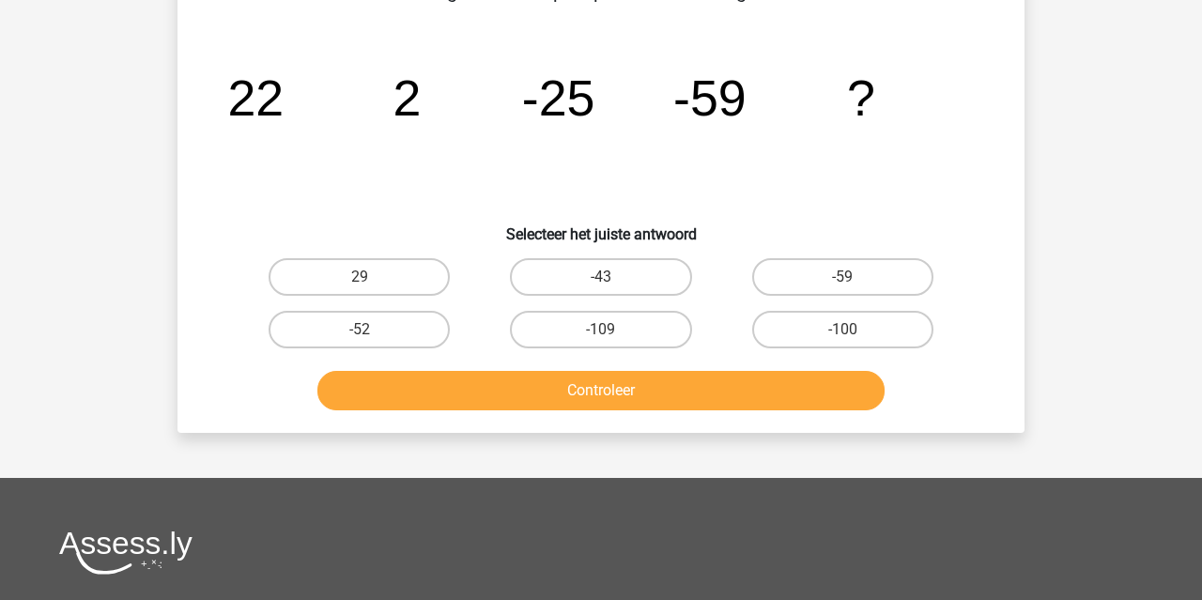
scroll to position [124, 0]
click at [784, 336] on label "-100" at bounding box center [842, 330] width 181 height 38
click at [842, 336] on input "-100" at bounding box center [848, 336] width 12 height 12
radio input "true"
click at [770, 381] on button "Controleer" at bounding box center [601, 390] width 568 height 39
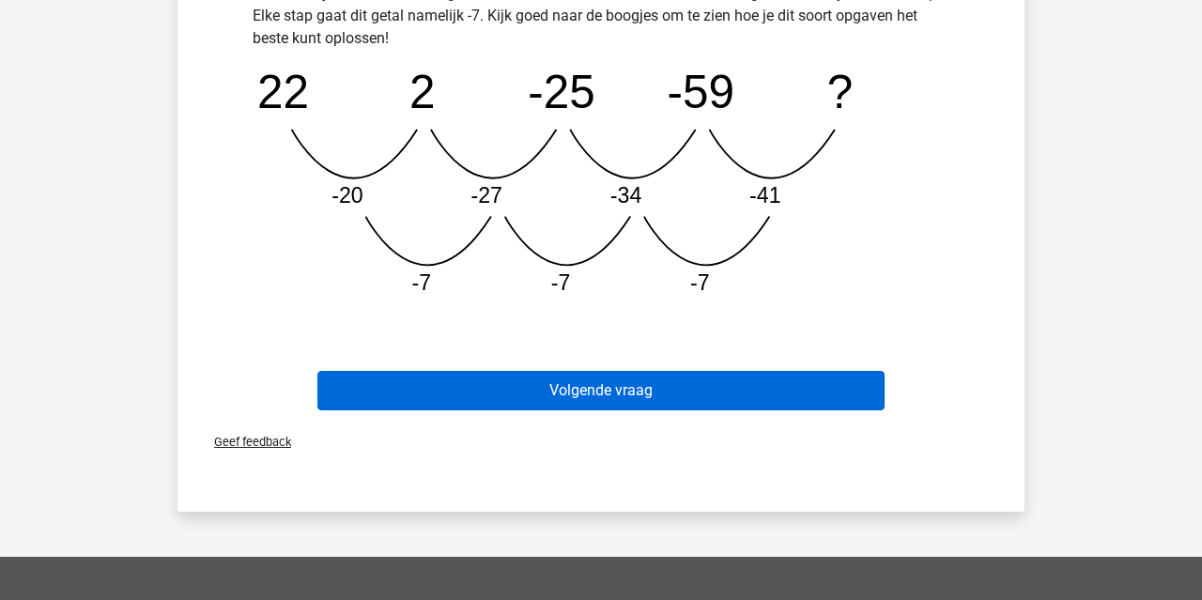
click at [770, 381] on button "Volgende vraag" at bounding box center [601, 390] width 568 height 39
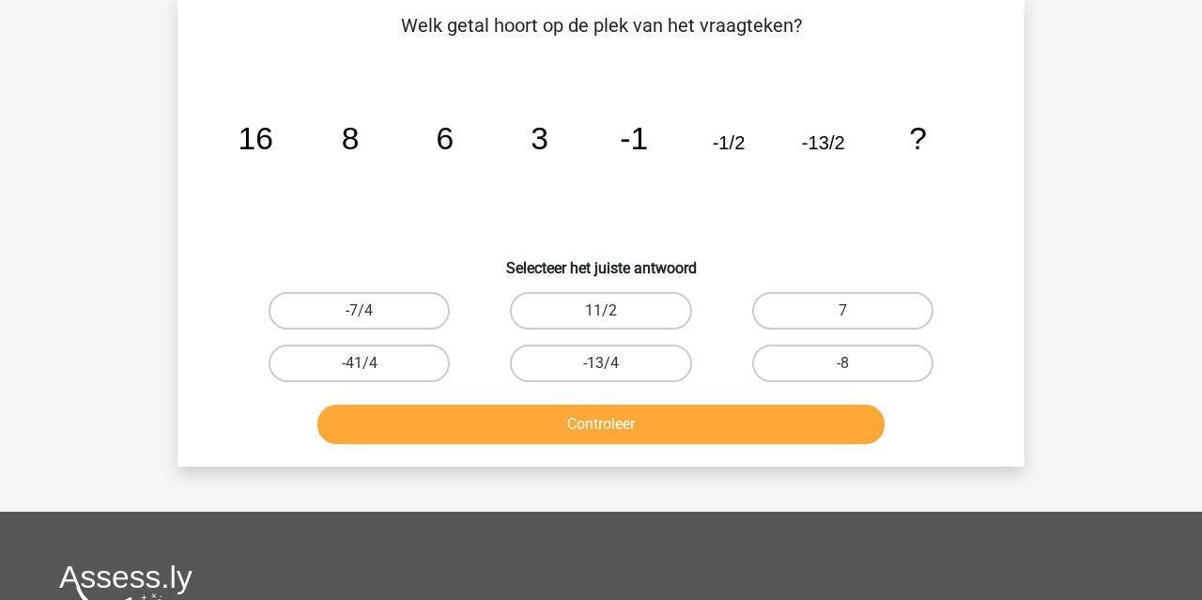
scroll to position [86, 0]
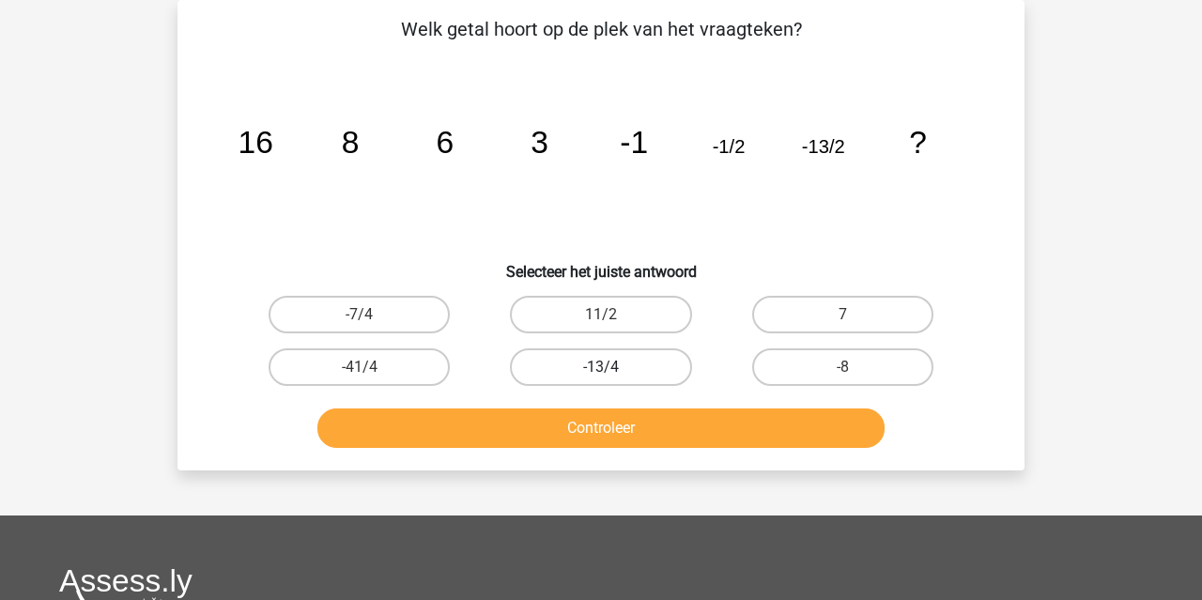
click at [655, 367] on label "-13/4" at bounding box center [600, 367] width 181 height 38
click at [613, 367] on input "-13/4" at bounding box center [607, 373] width 12 height 12
radio input "true"
click at [654, 438] on button "Controleer" at bounding box center [601, 428] width 568 height 39
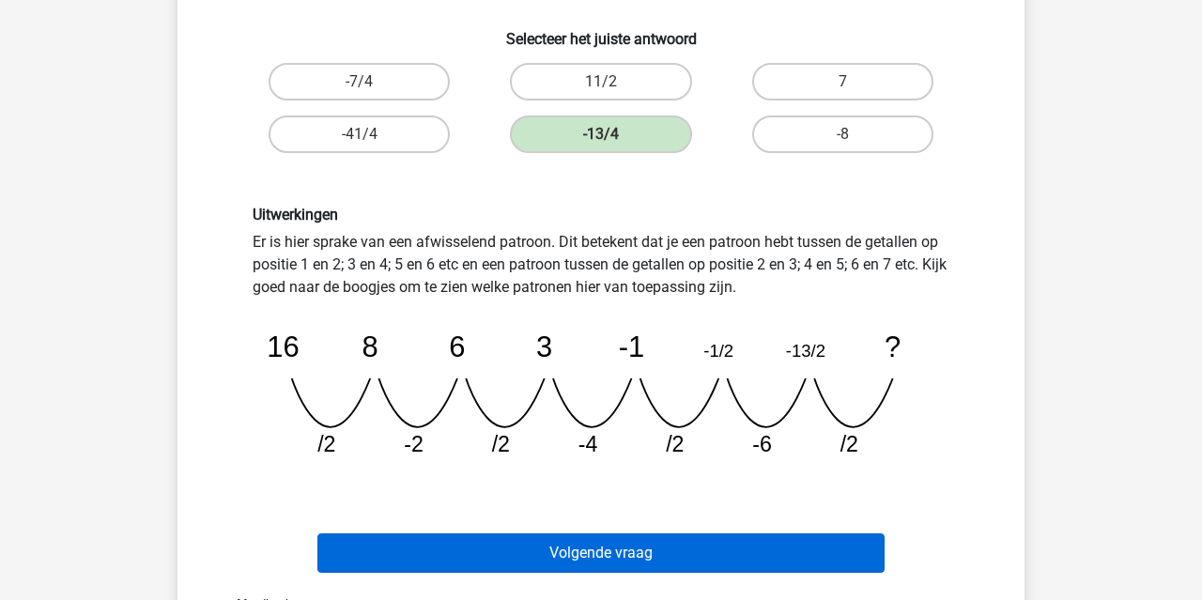
click at [652, 548] on button "Volgende vraag" at bounding box center [601, 552] width 568 height 39
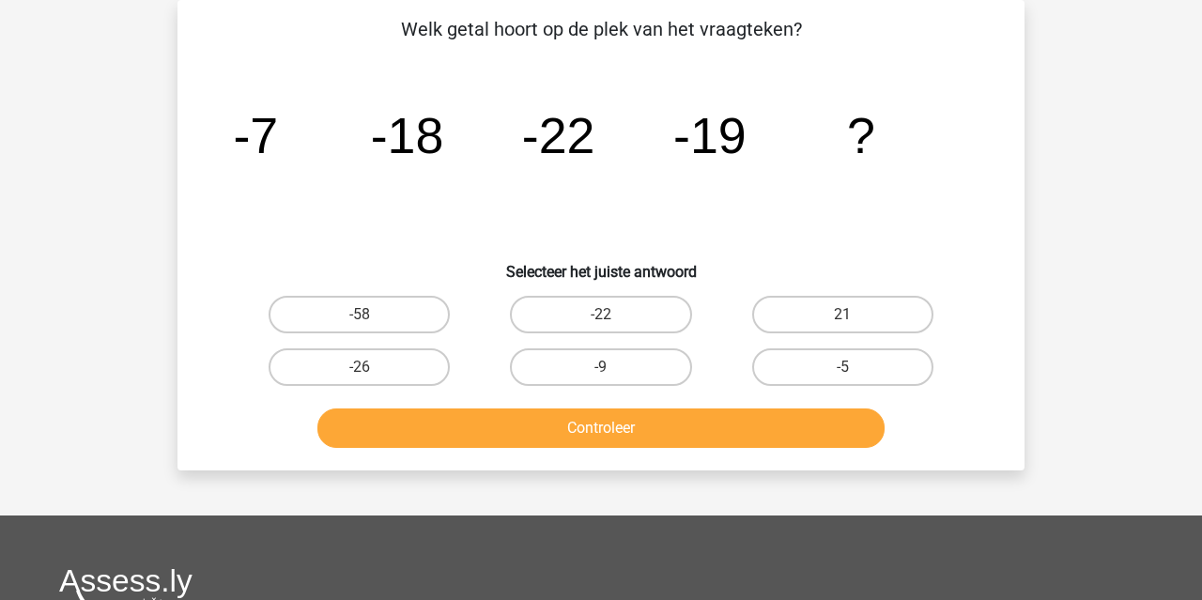
click at [592, 347] on div "-9" at bounding box center [600, 367] width 241 height 53
click at [592, 362] on label "-9" at bounding box center [600, 367] width 181 height 38
click at [601, 367] on input "-9" at bounding box center [607, 373] width 12 height 12
radio input "true"
click at [592, 427] on button "Controleer" at bounding box center [601, 428] width 568 height 39
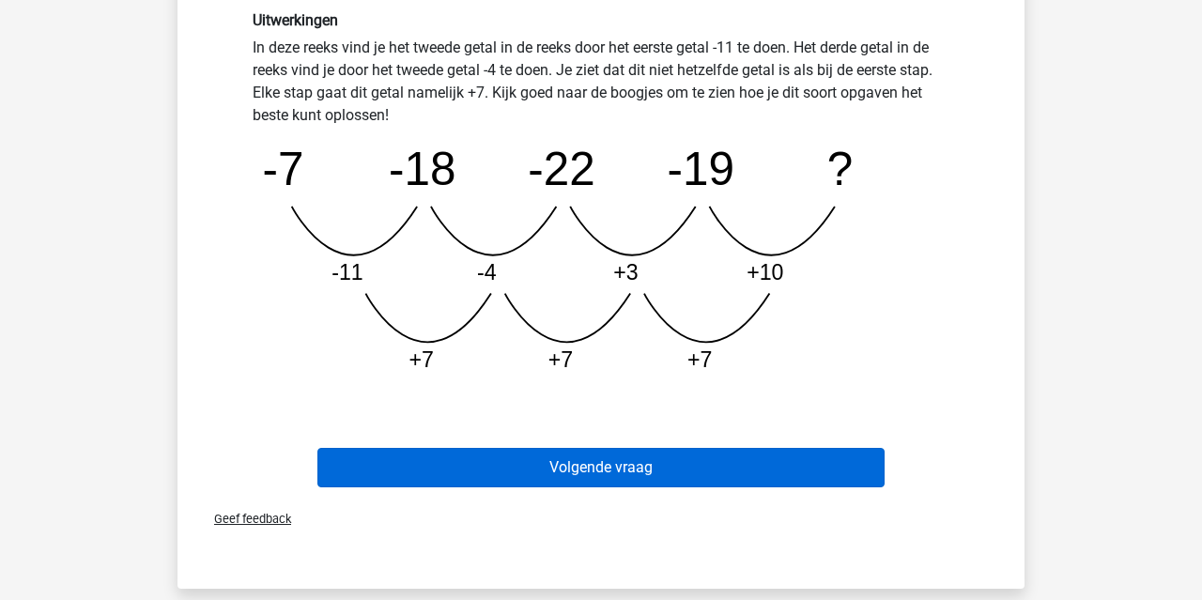
click at [596, 470] on button "Volgende vraag" at bounding box center [601, 467] width 568 height 39
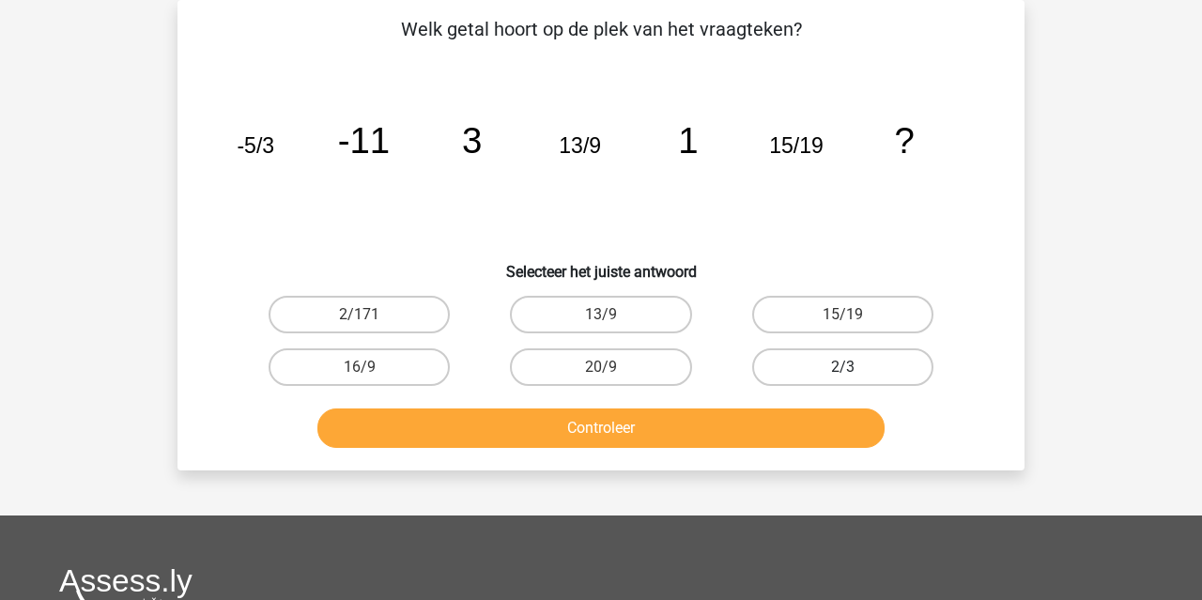
click at [846, 365] on label "2/3" at bounding box center [842, 367] width 181 height 38
click at [846, 367] on input "2/3" at bounding box center [848, 373] width 12 height 12
radio input "true"
click at [841, 418] on button "Controleer" at bounding box center [601, 428] width 568 height 39
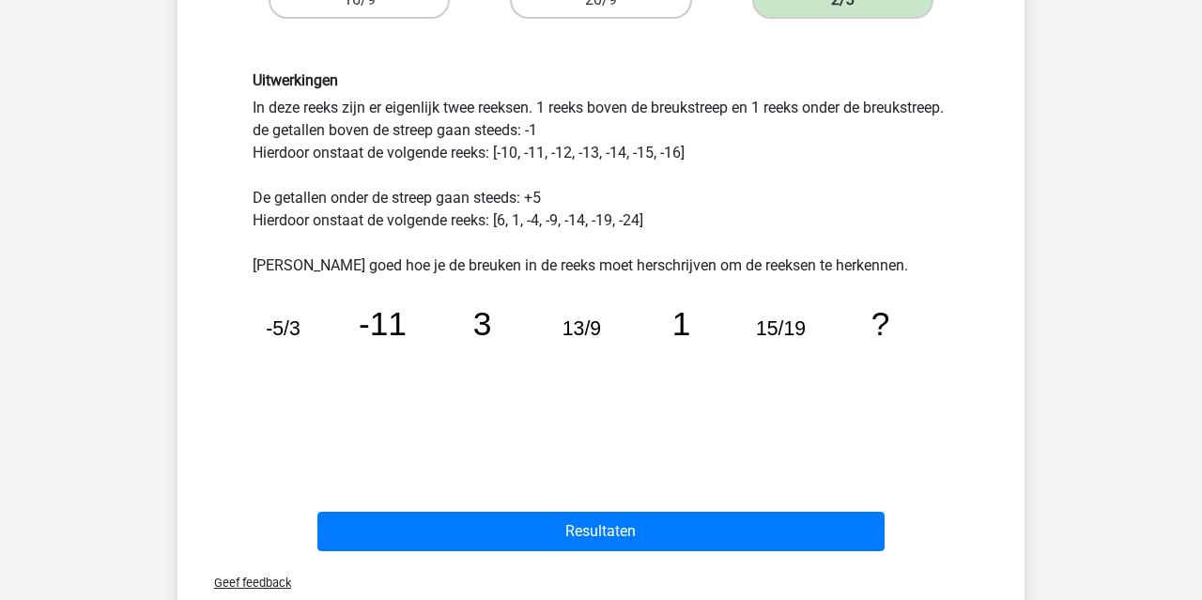
scroll to position [506, 0]
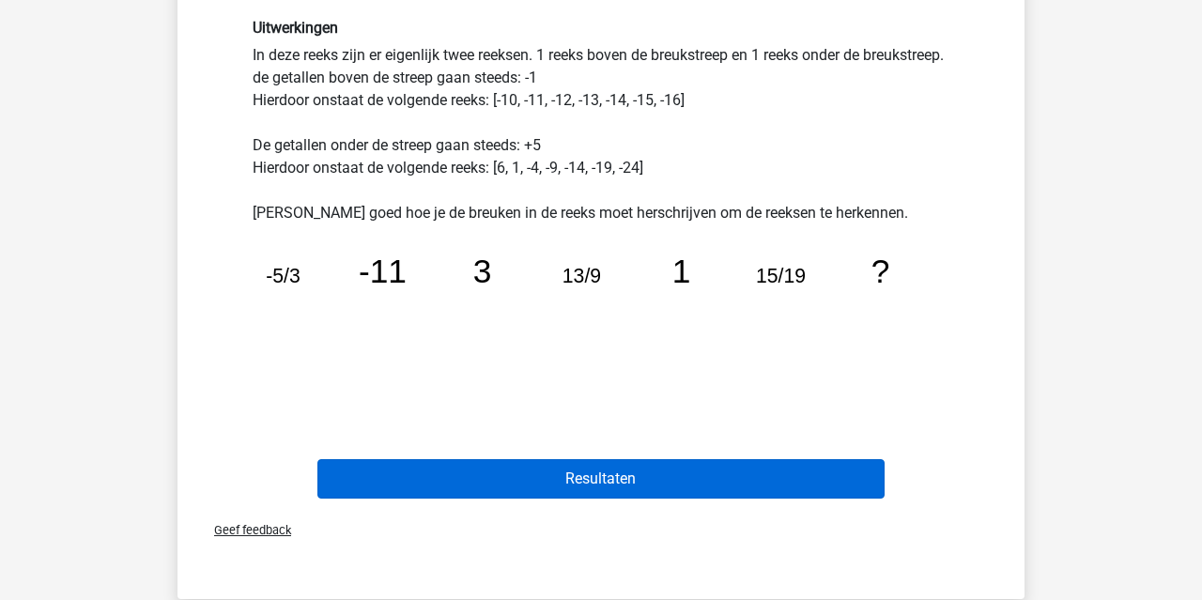
click at [819, 485] on button "Resultaten" at bounding box center [601, 478] width 568 height 39
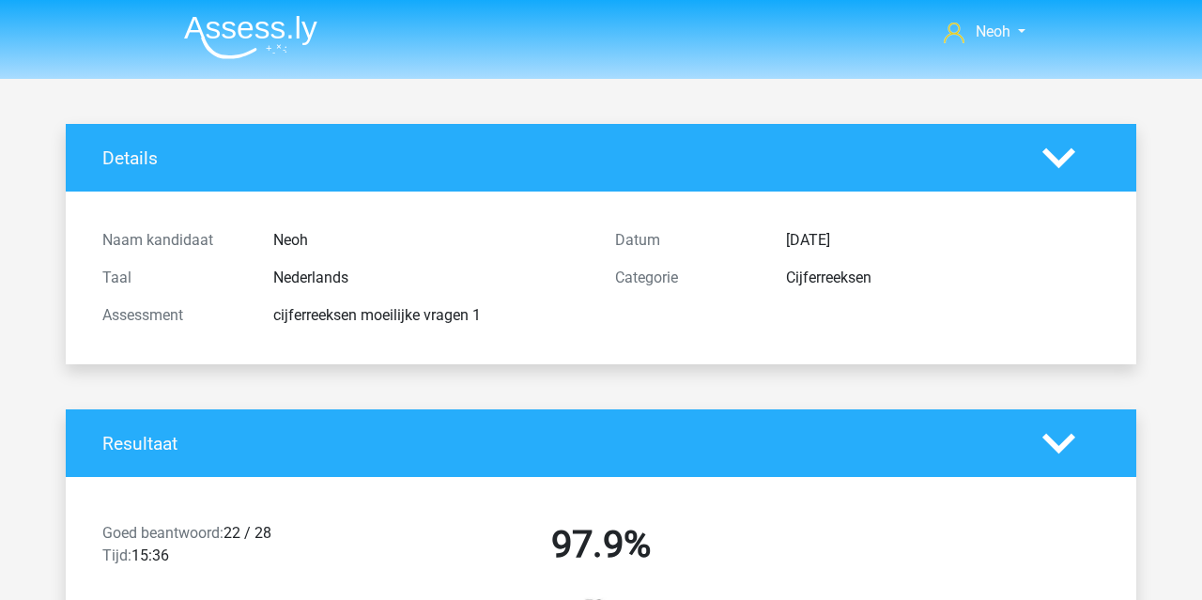
click at [286, 31] on img at bounding box center [250, 37] width 133 height 44
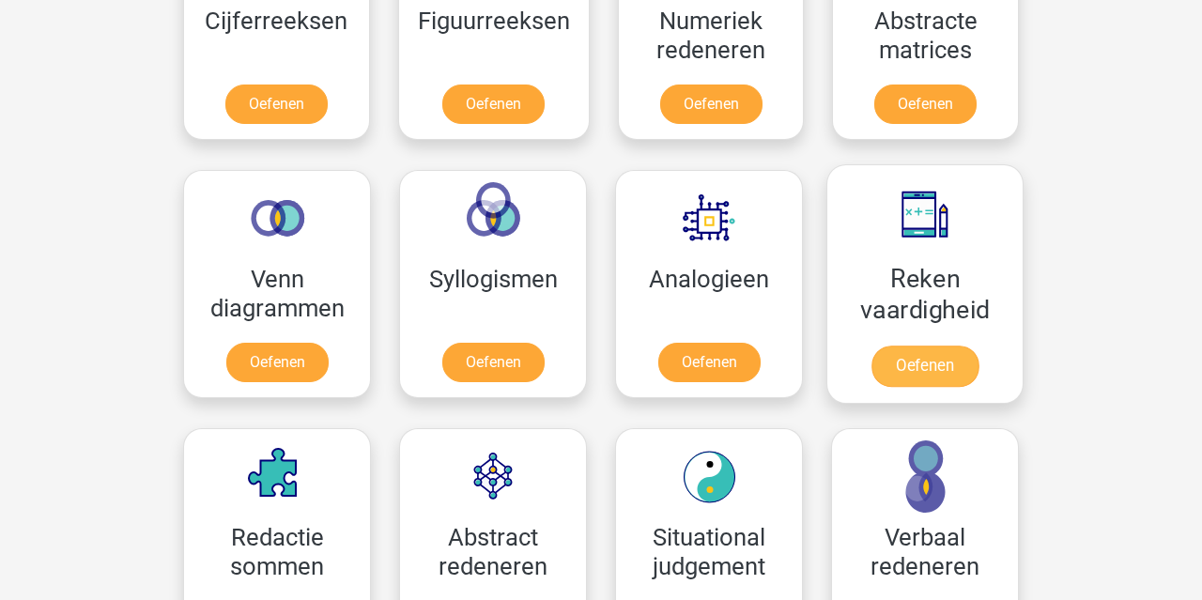
scroll to position [965, 0]
